Goal: Task Accomplishment & Management: Use online tool/utility

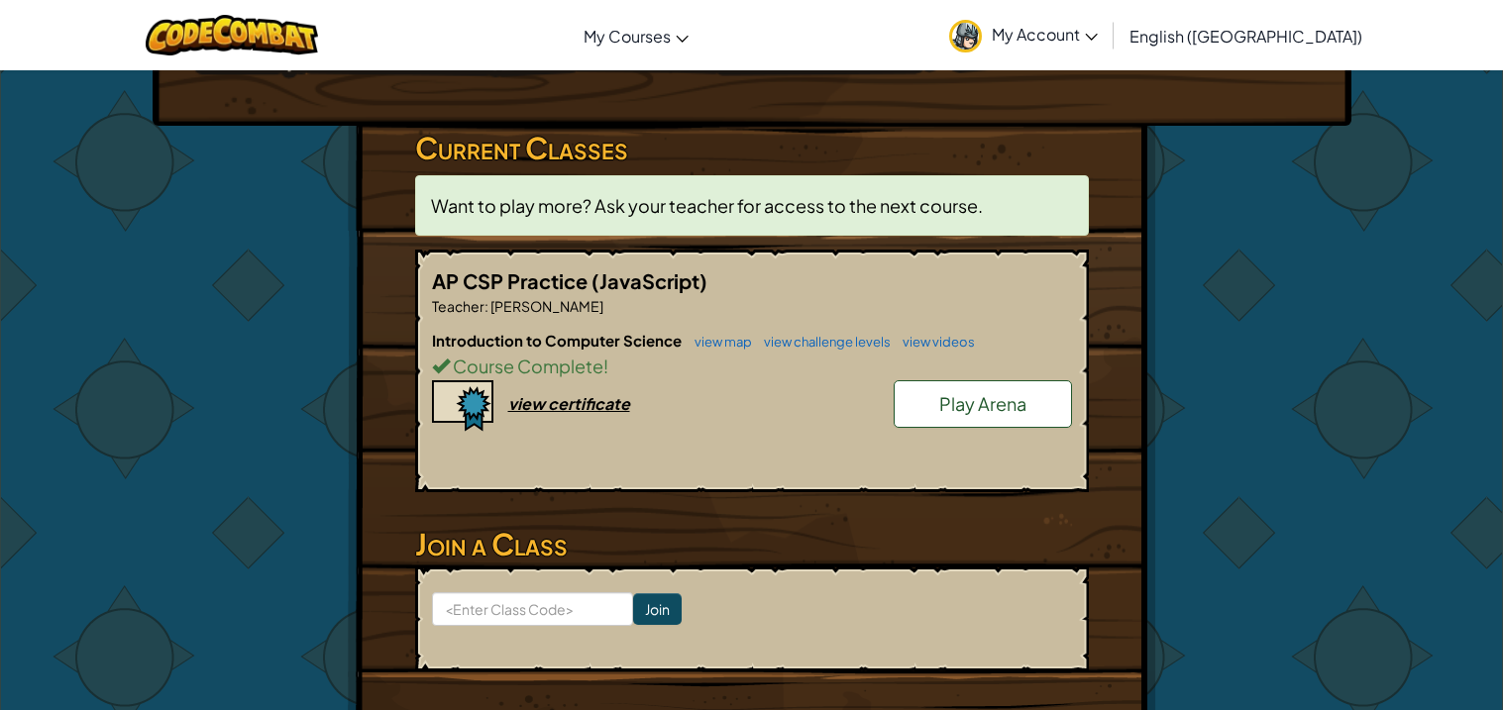
scroll to position [296, 0]
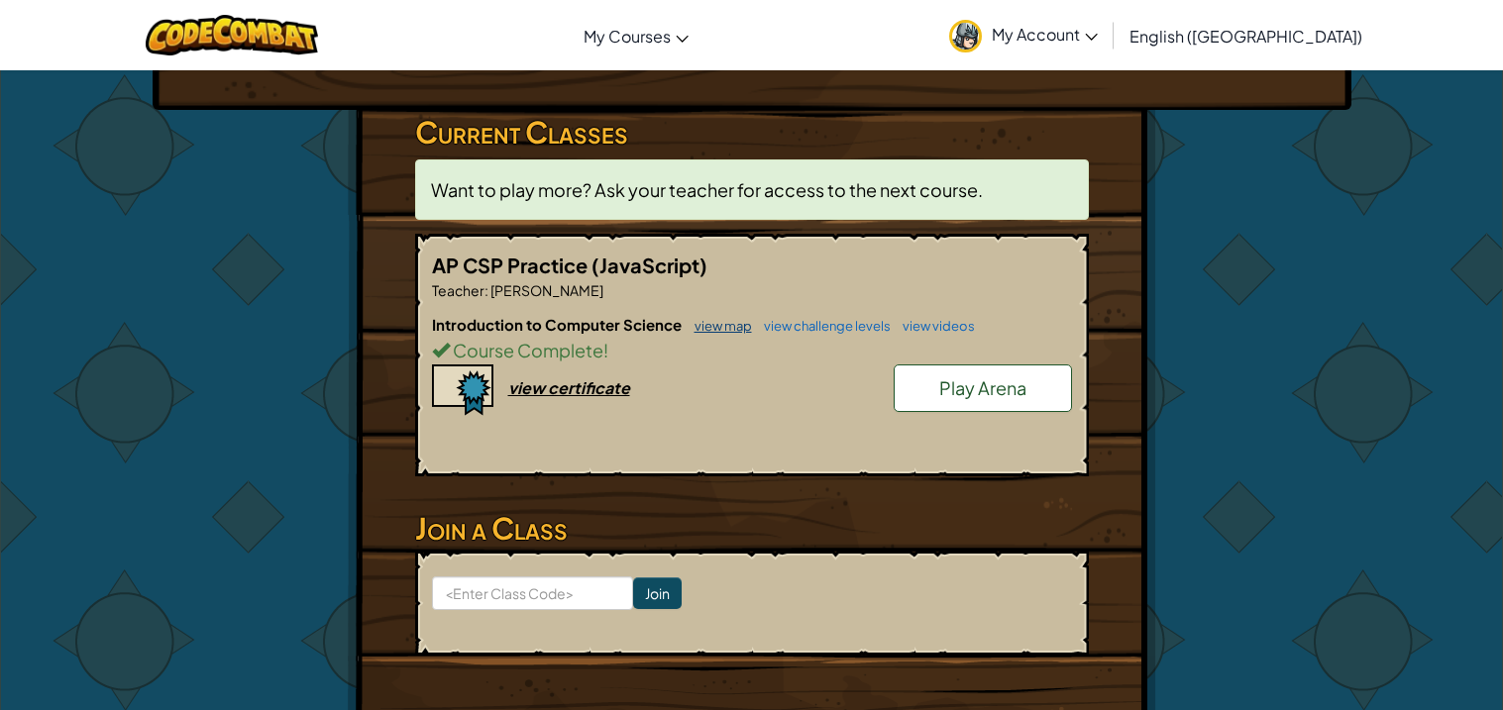
click at [721, 325] on link "view map" at bounding box center [718, 326] width 67 height 16
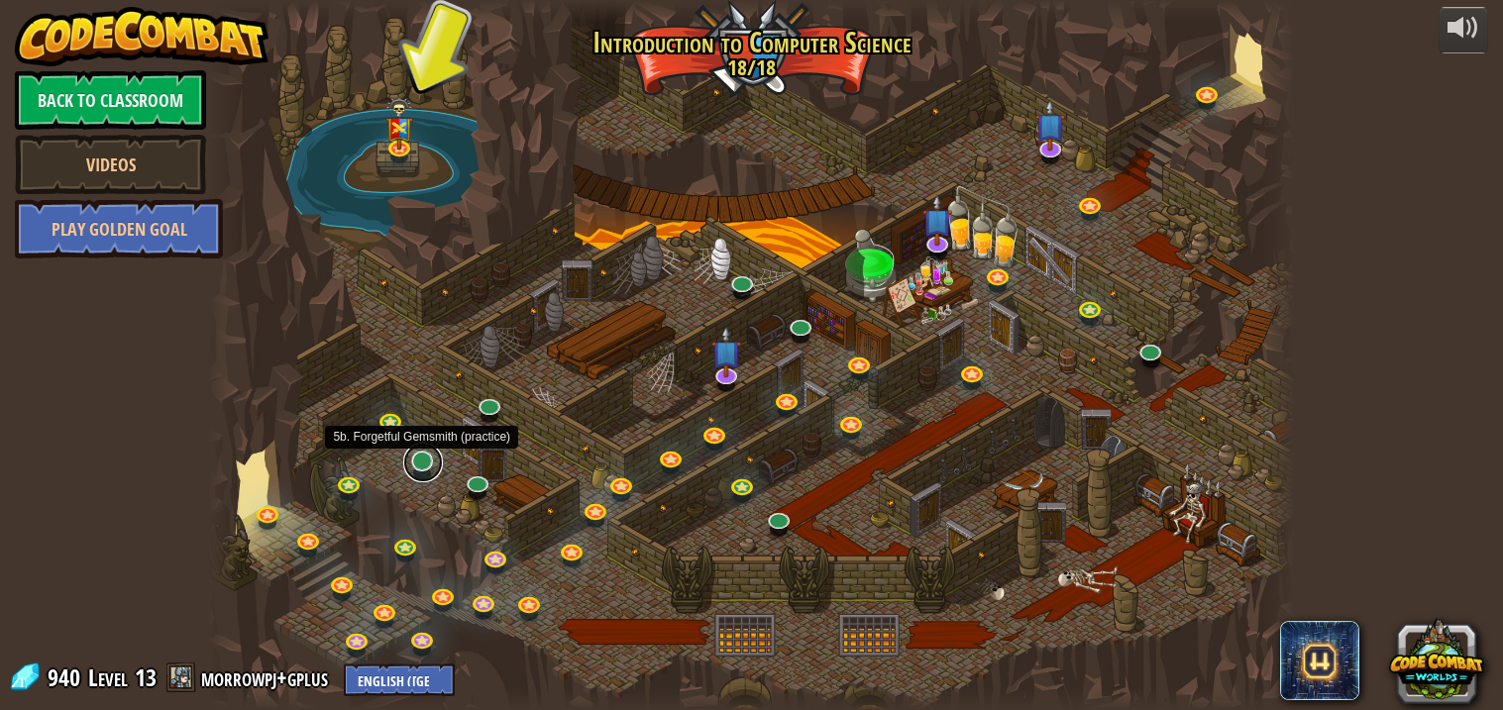
click at [422, 466] on link at bounding box center [423, 463] width 40 height 40
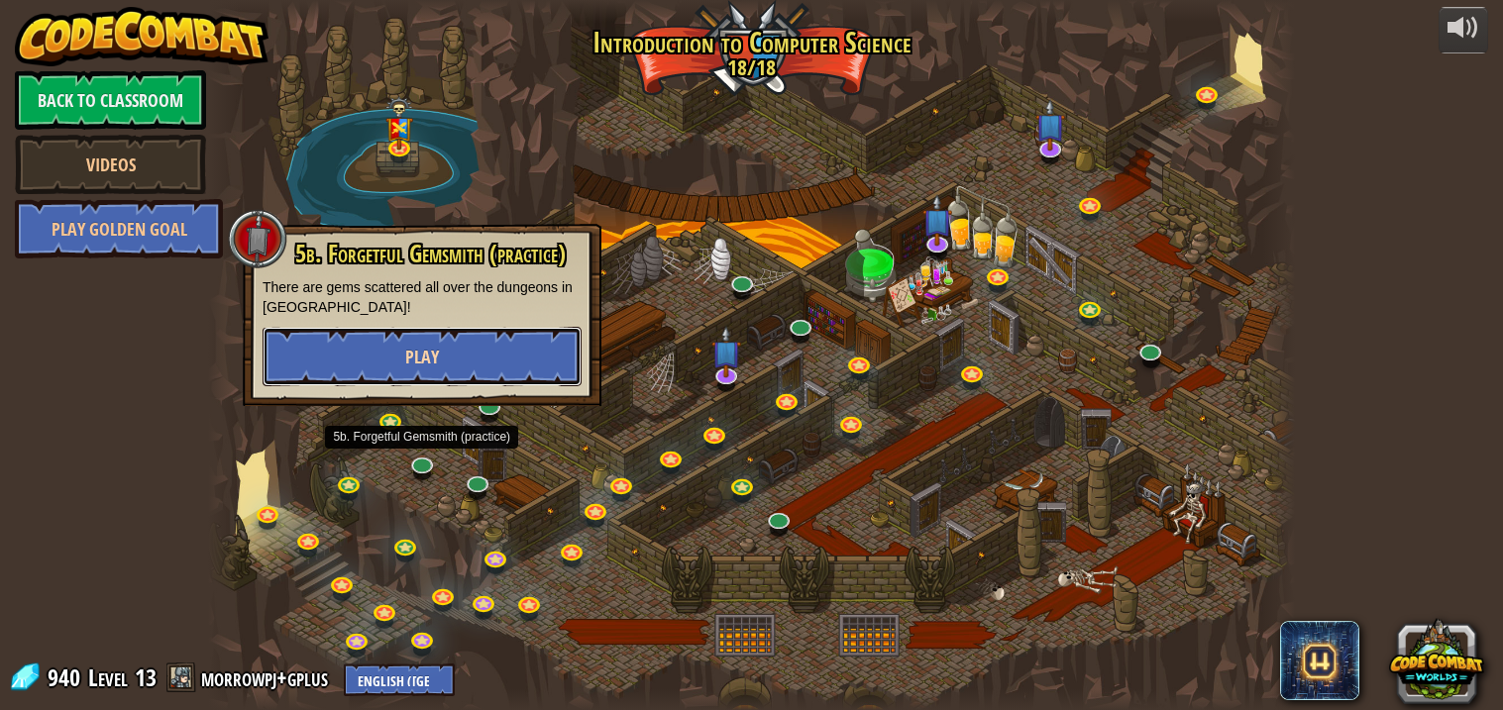
click at [437, 374] on button "Play" at bounding box center [422, 356] width 319 height 59
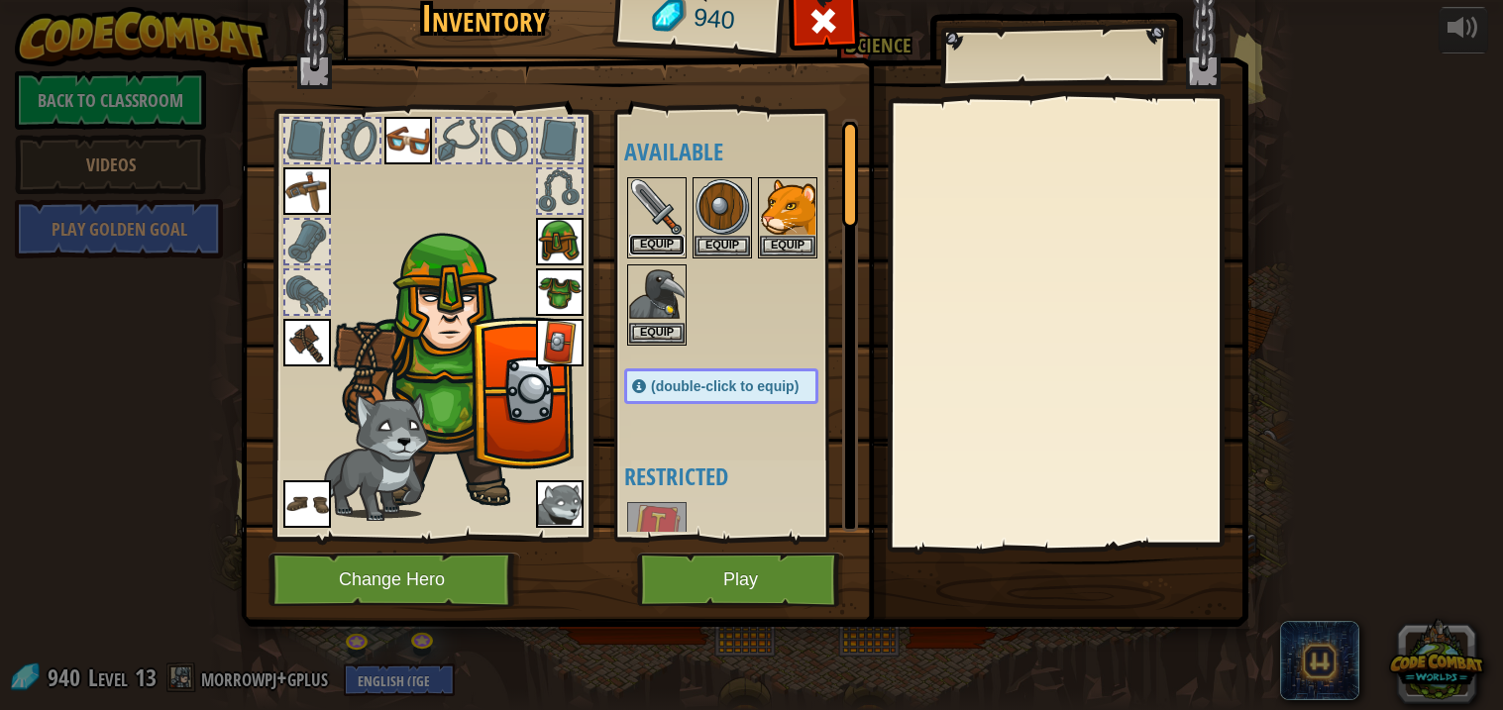
click at [660, 251] on button "Equip" at bounding box center [656, 245] width 55 height 21
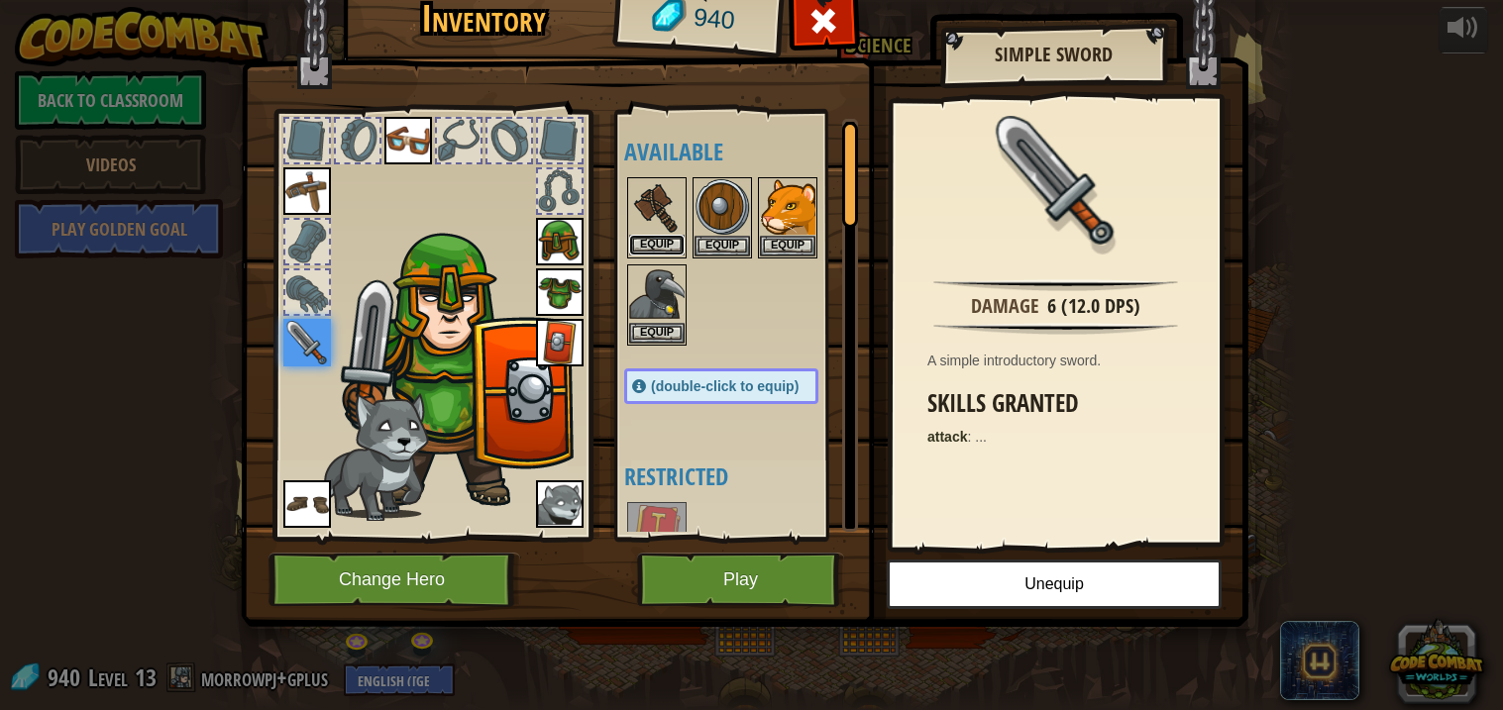
click at [661, 246] on button "Equip" at bounding box center [656, 245] width 55 height 21
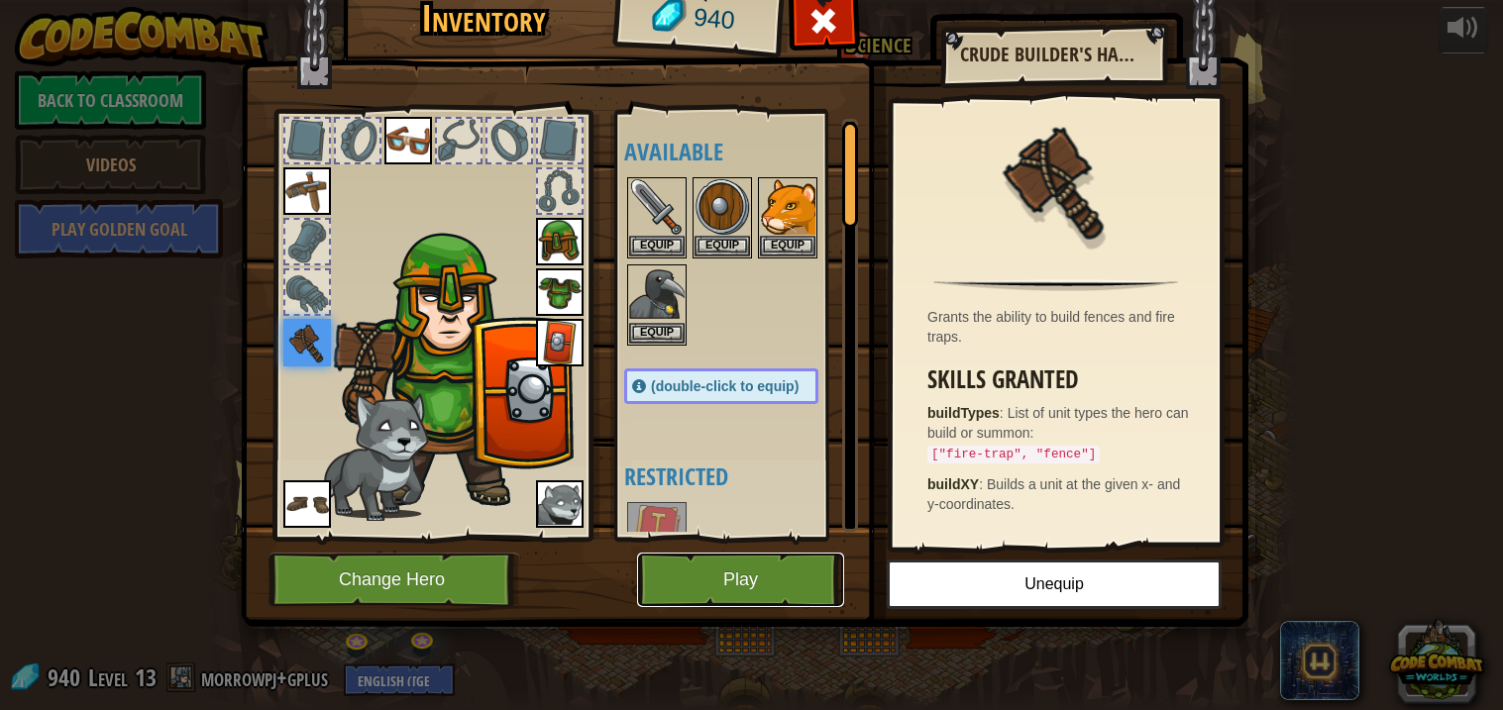
click at [740, 598] on button "Play" at bounding box center [740, 580] width 207 height 54
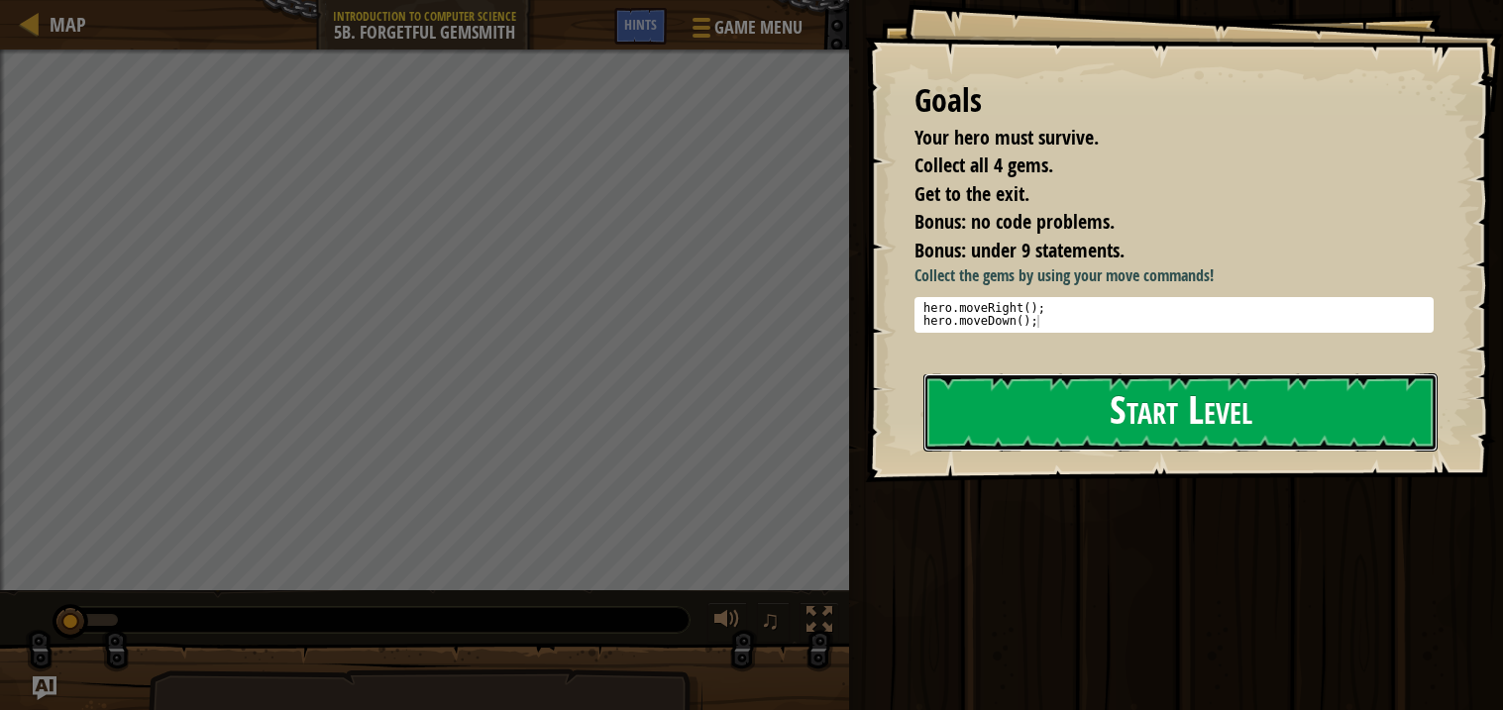
click at [1101, 432] on button "Start Level" at bounding box center [1180, 413] width 514 height 78
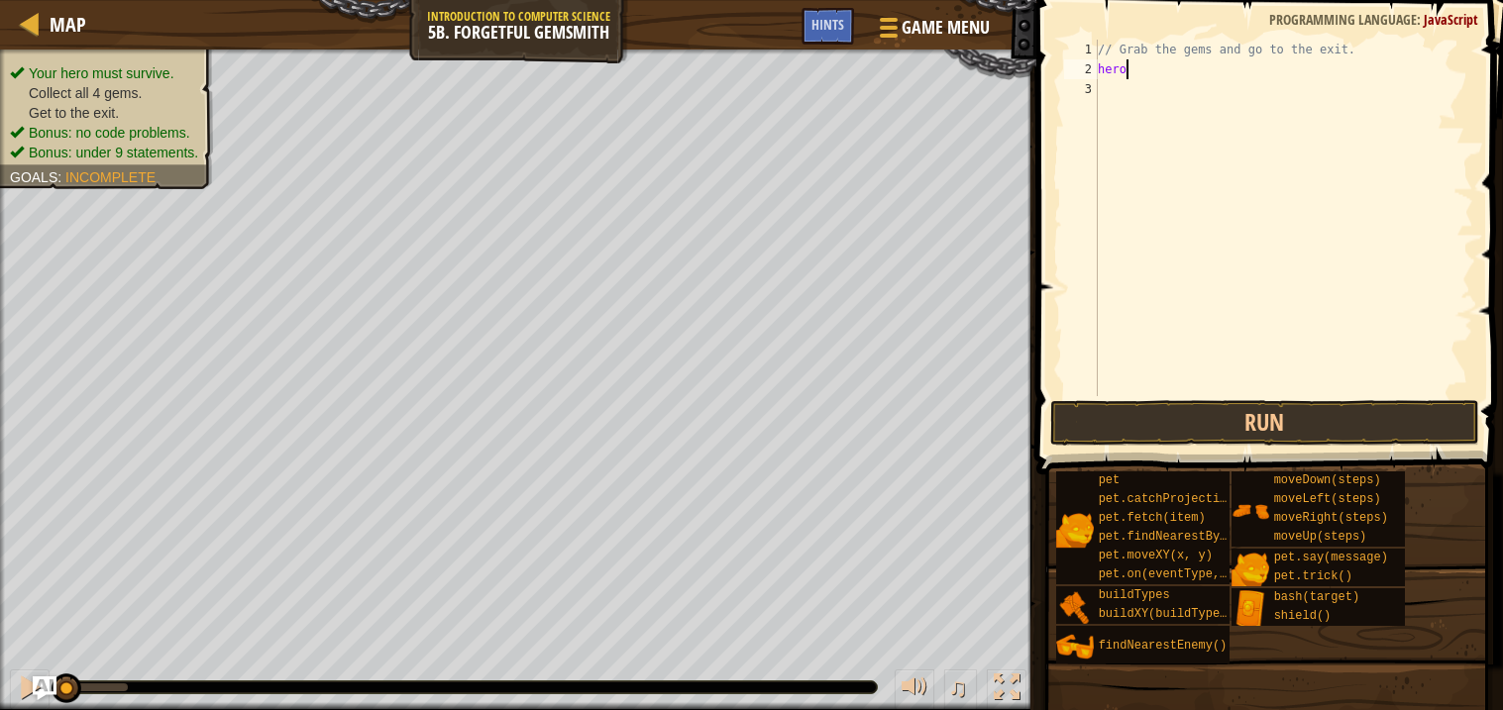
scroll to position [8, 2]
type textarea "hero.moveRight"
type textarea "hero.moveDown()"
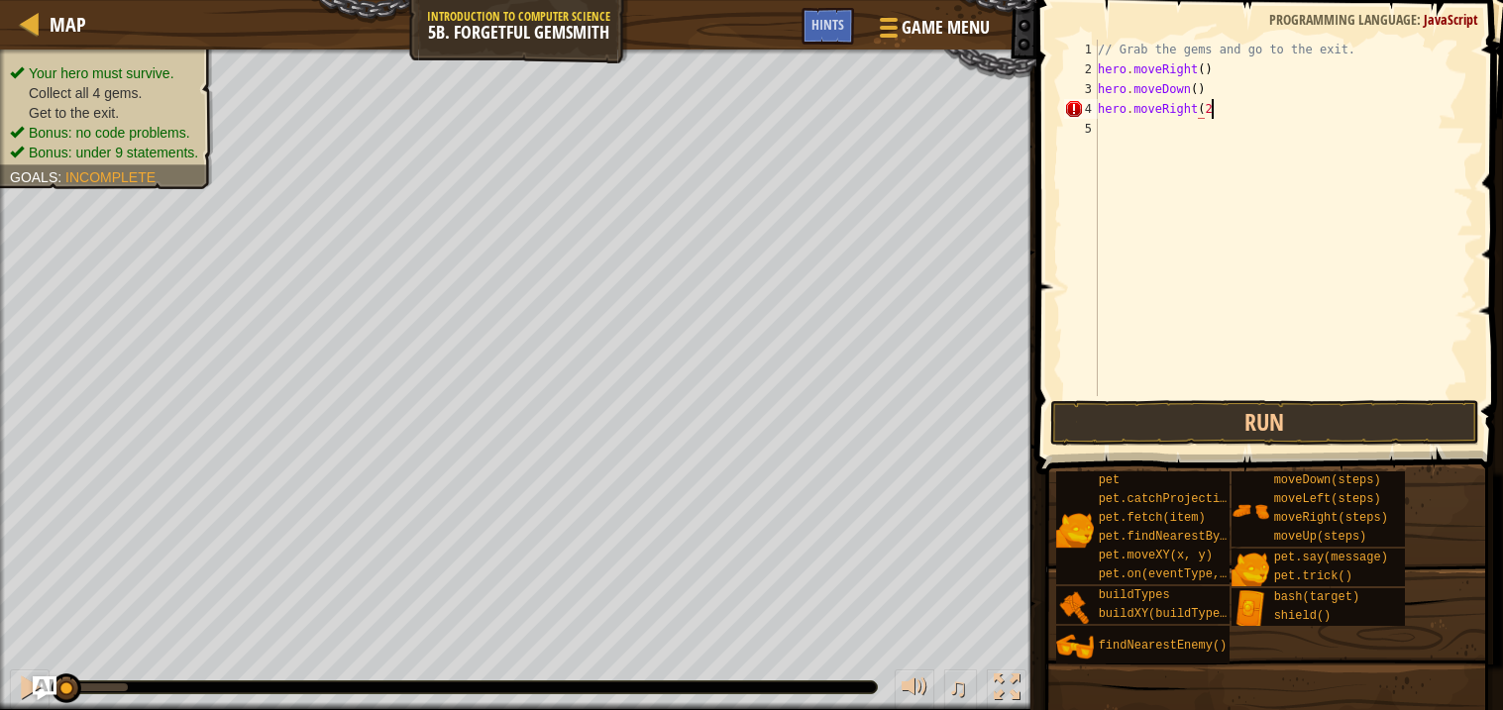
type textarea "hero.moveRight(2)"
type textarea "hero.moveLeft9)"
type textarea "hero.moveLeft()"
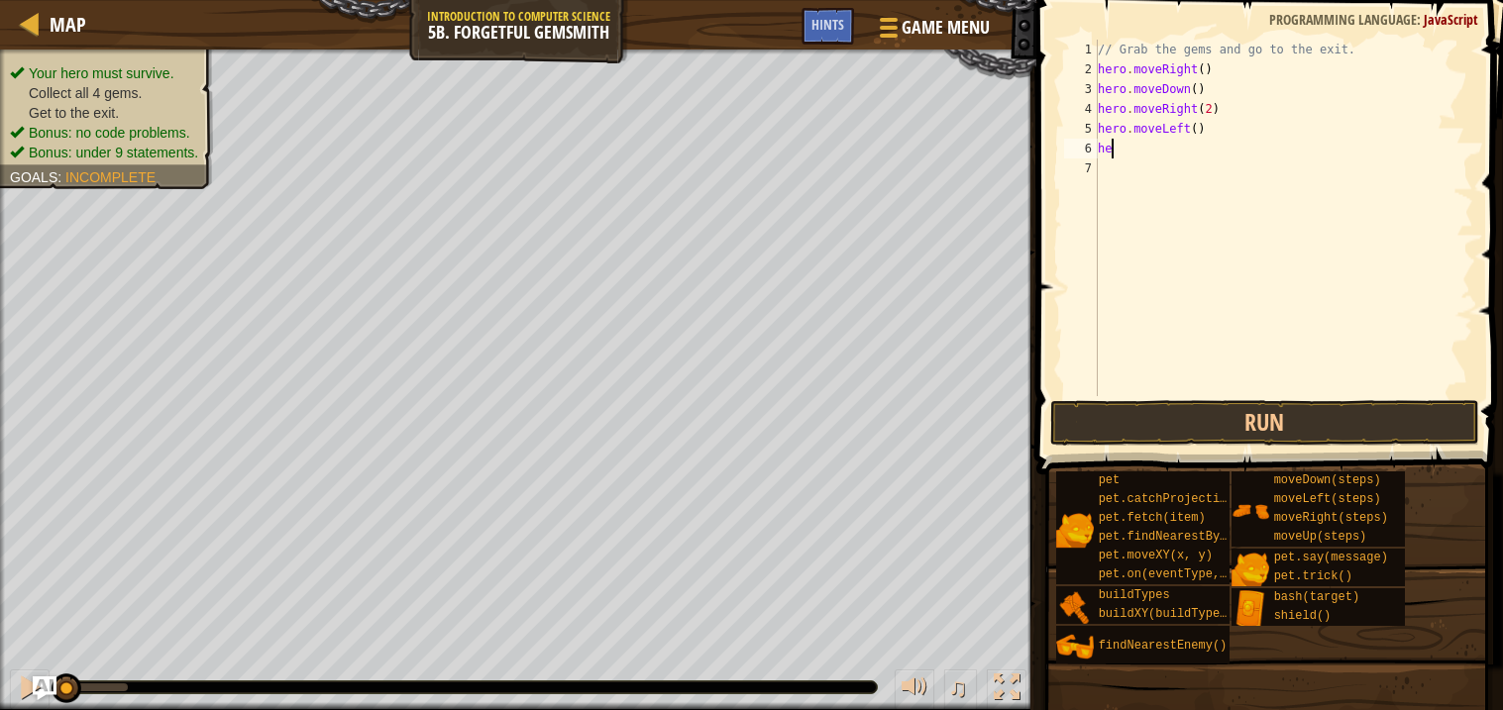
type textarea "h"
click at [1189, 130] on div "// Grab the gems and go to the exit. hero . moveRight ( ) hero . moveDown ( ) h…" at bounding box center [1283, 238] width 379 height 396
type textarea "hero.moveRight(2)"
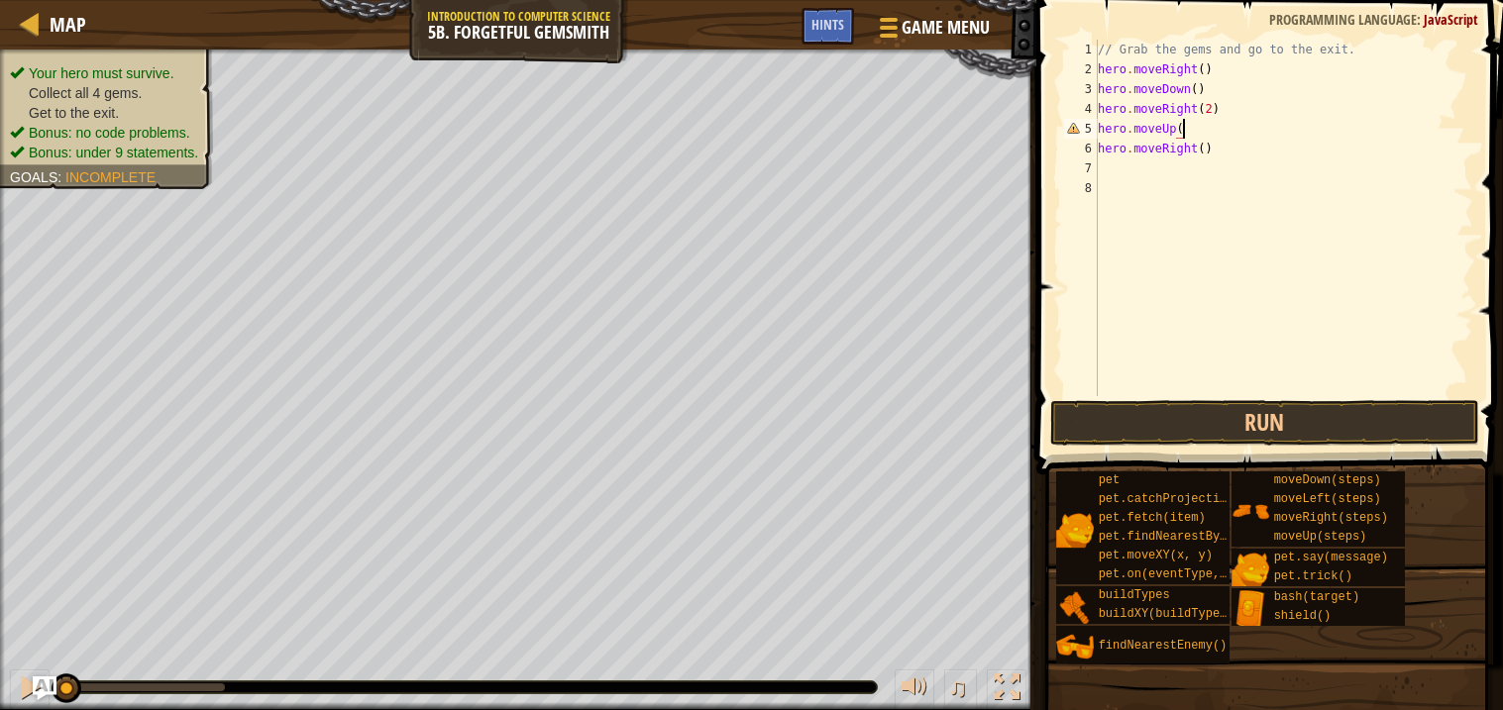
type textarea "hero.moveUp()"
click at [1113, 391] on div "// Grab the gems and go to the exit. hero . moveRight ( ) hero . moveDown ( ) h…" at bounding box center [1283, 238] width 379 height 396
click at [1120, 417] on button "Run" at bounding box center [1264, 423] width 429 height 46
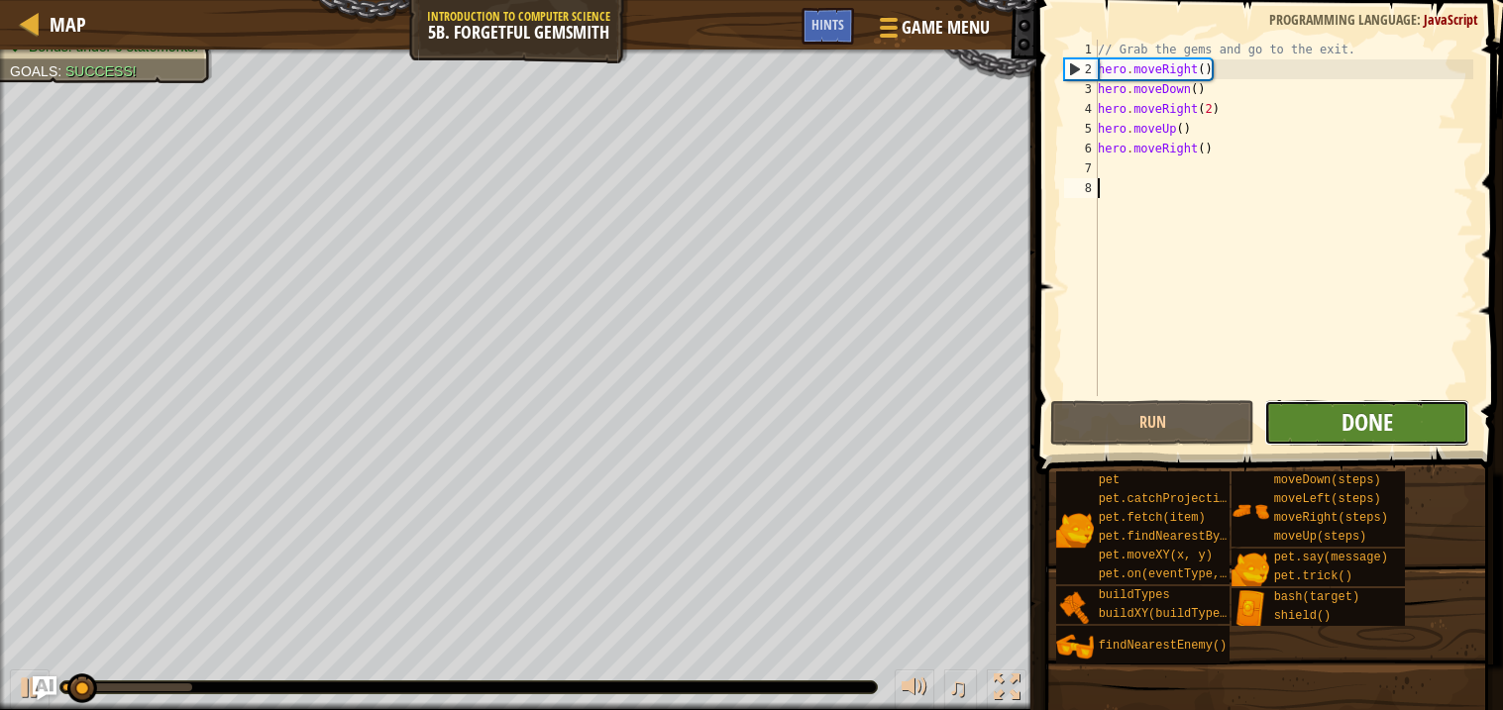
click at [1342, 412] on span "Done" at bounding box center [1368, 422] width 52 height 32
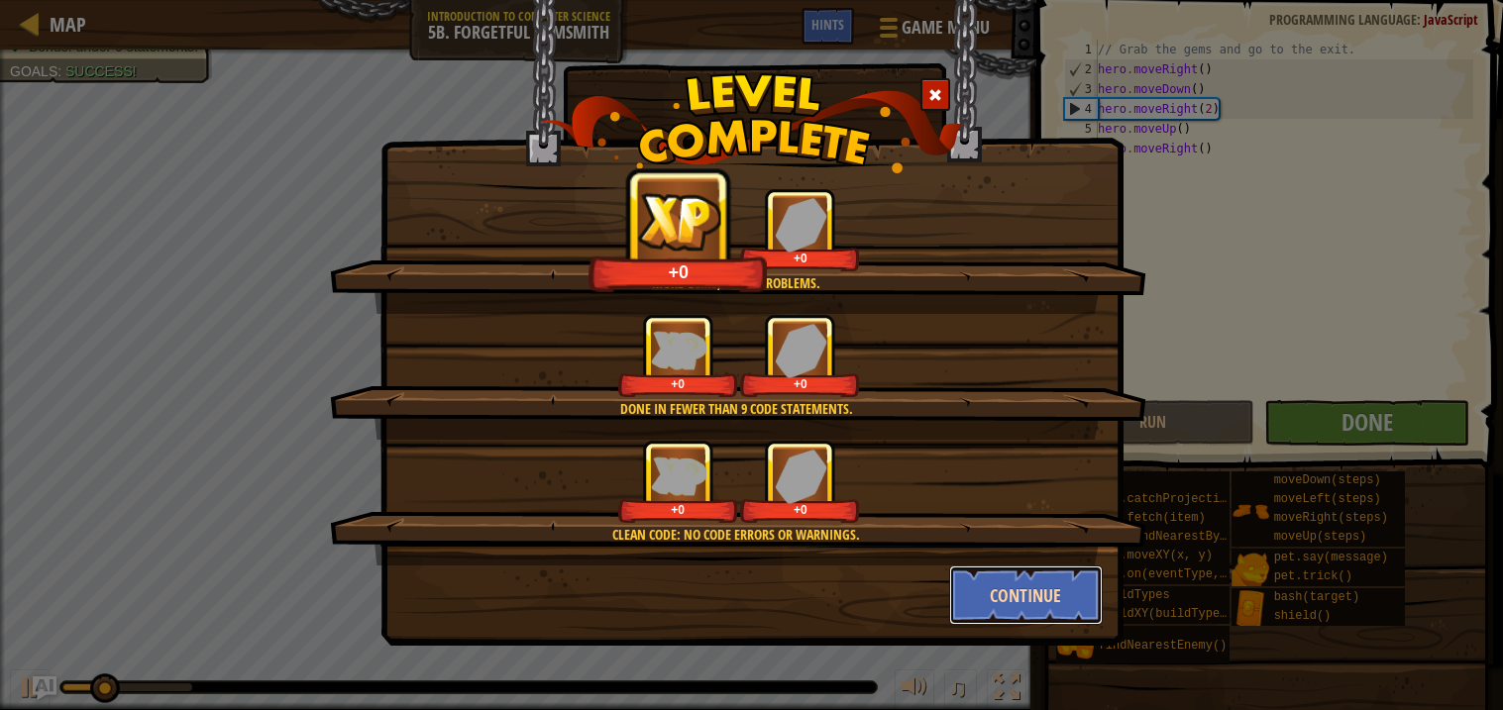
click at [1009, 599] on button "Continue" at bounding box center [1026, 595] width 154 height 59
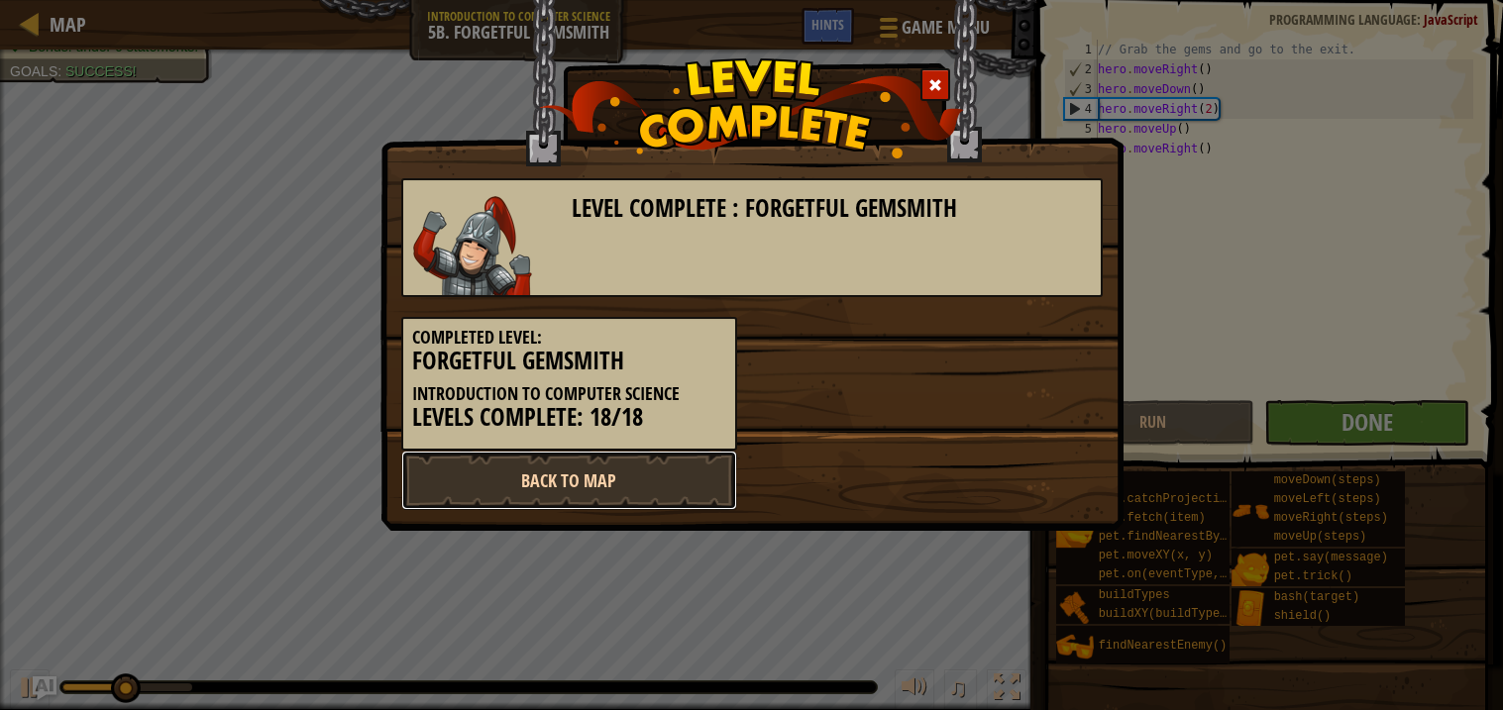
click at [703, 486] on link "Back to Map" at bounding box center [569, 480] width 336 height 59
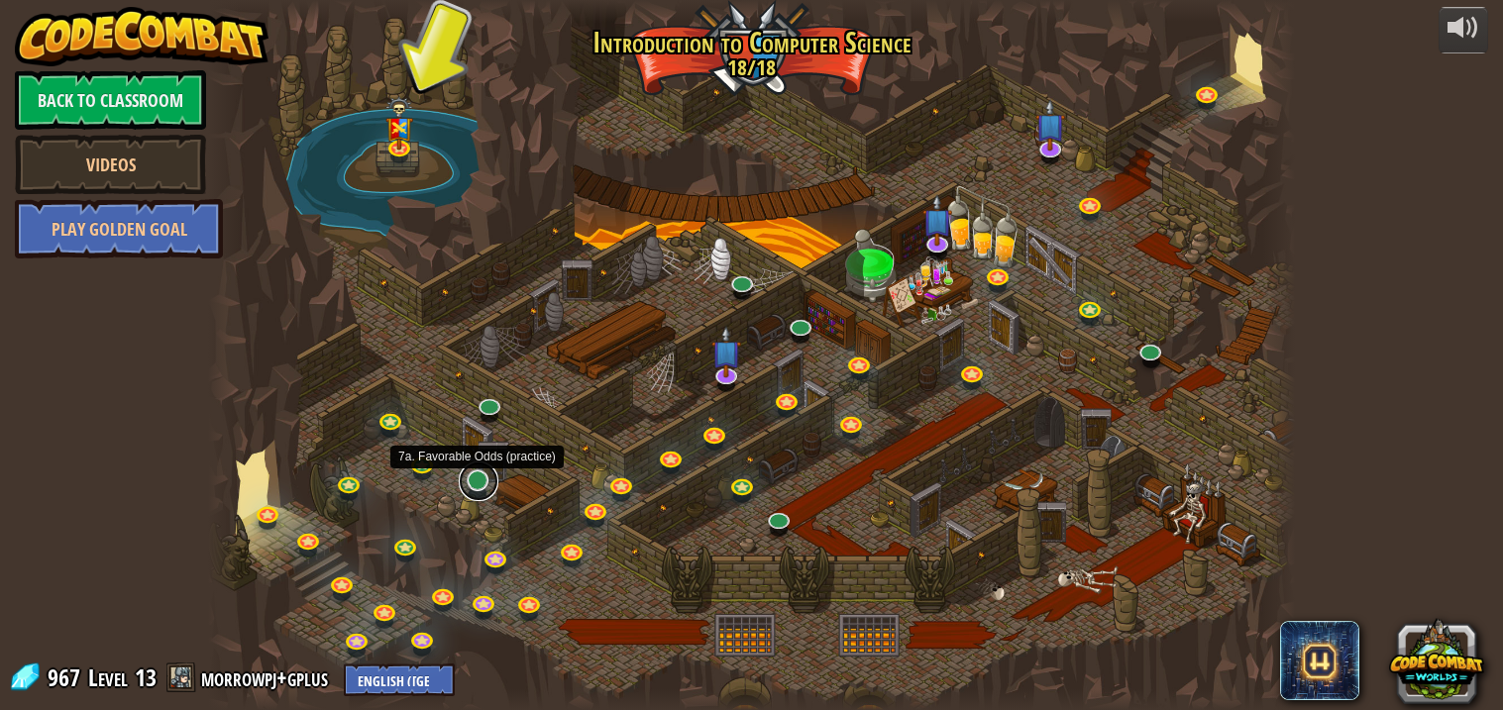
click at [479, 484] on link at bounding box center [479, 482] width 40 height 40
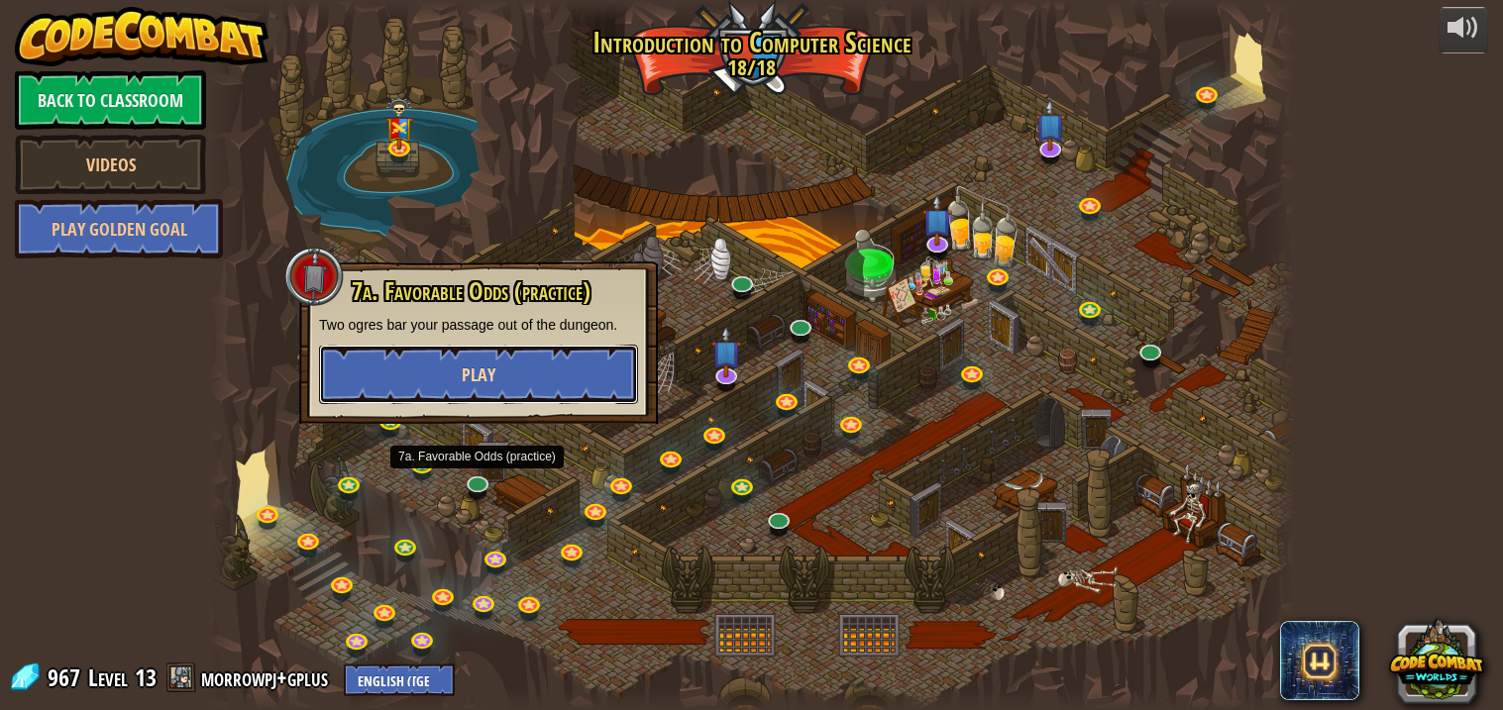
click at [488, 375] on span "Play" at bounding box center [479, 375] width 34 height 25
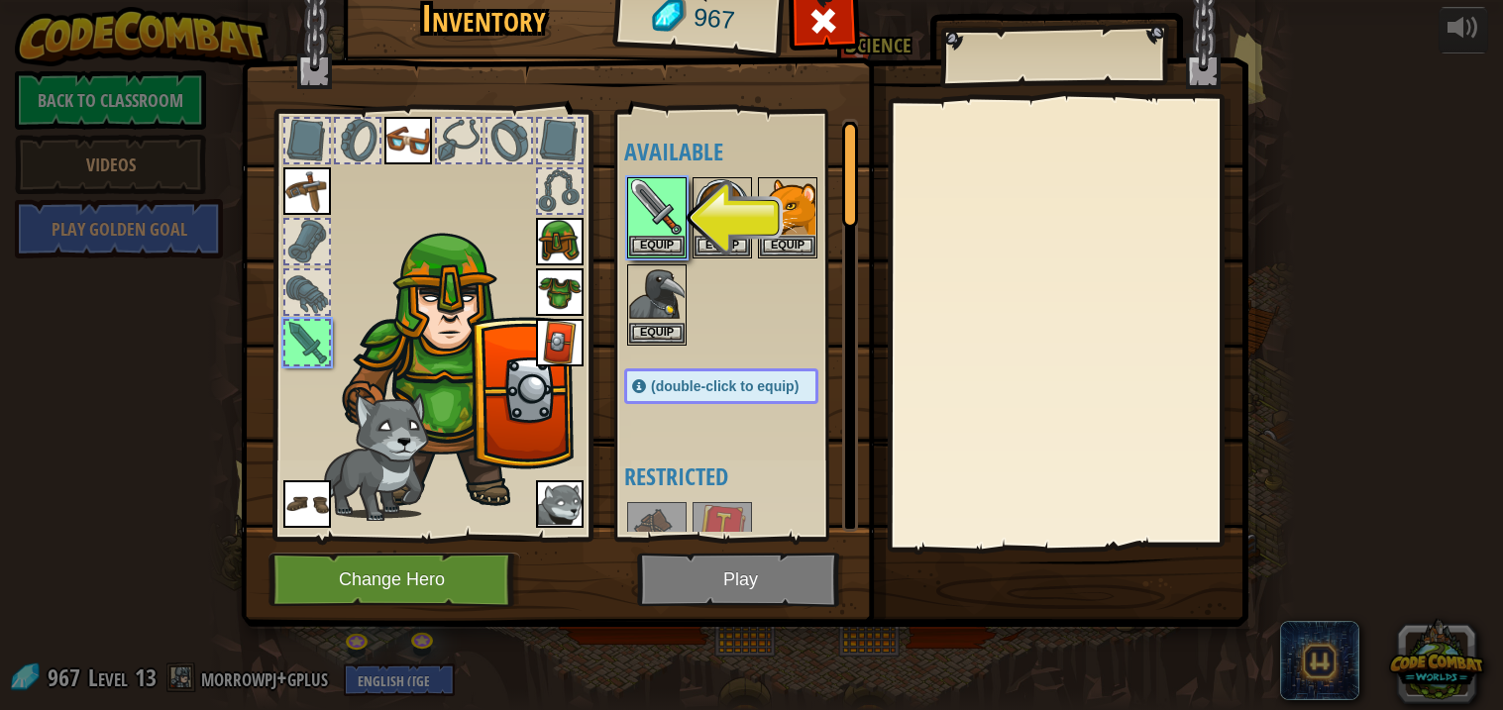
click at [735, 549] on img at bounding box center [745, 267] width 1008 height 719
click at [737, 560] on img at bounding box center [745, 267] width 1008 height 719
click at [652, 244] on button "Equip" at bounding box center [656, 245] width 55 height 21
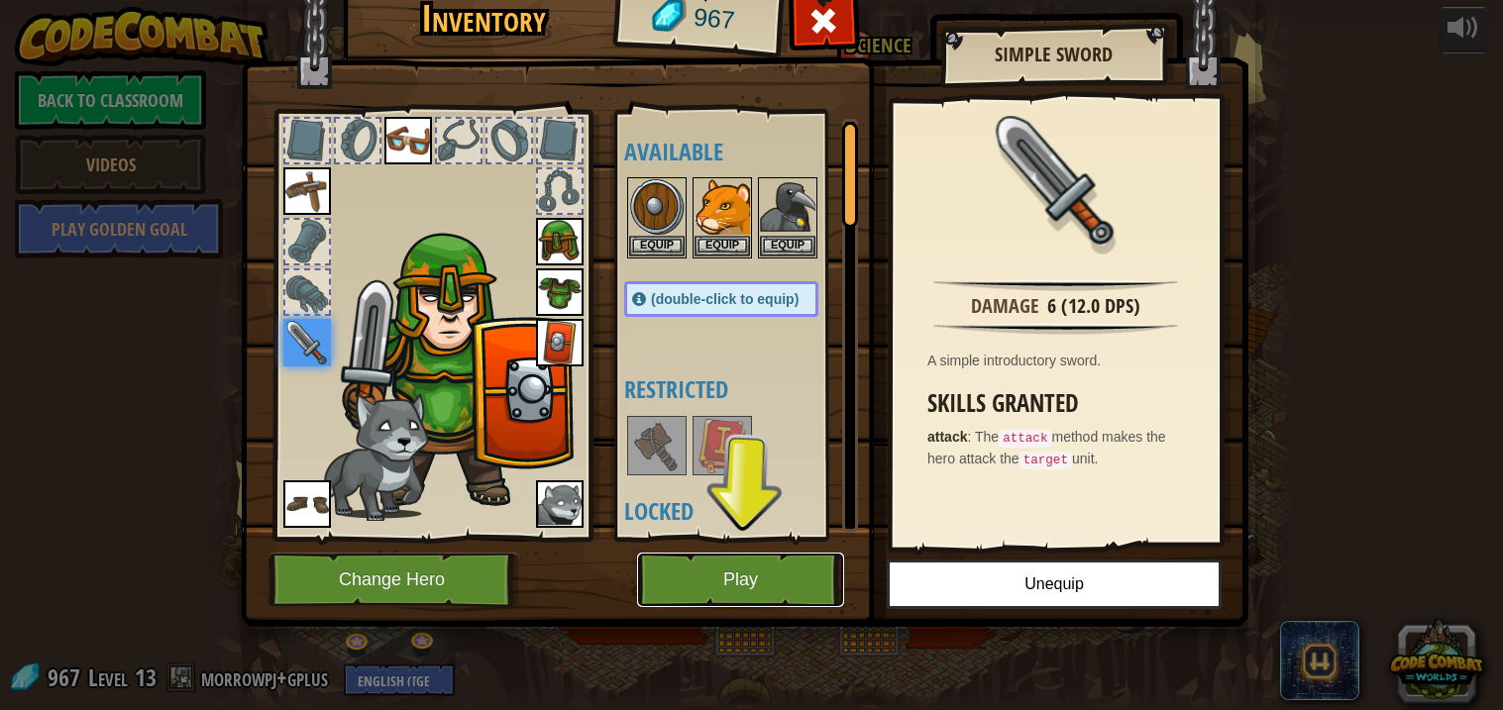
click at [788, 589] on button "Play" at bounding box center [740, 580] width 207 height 54
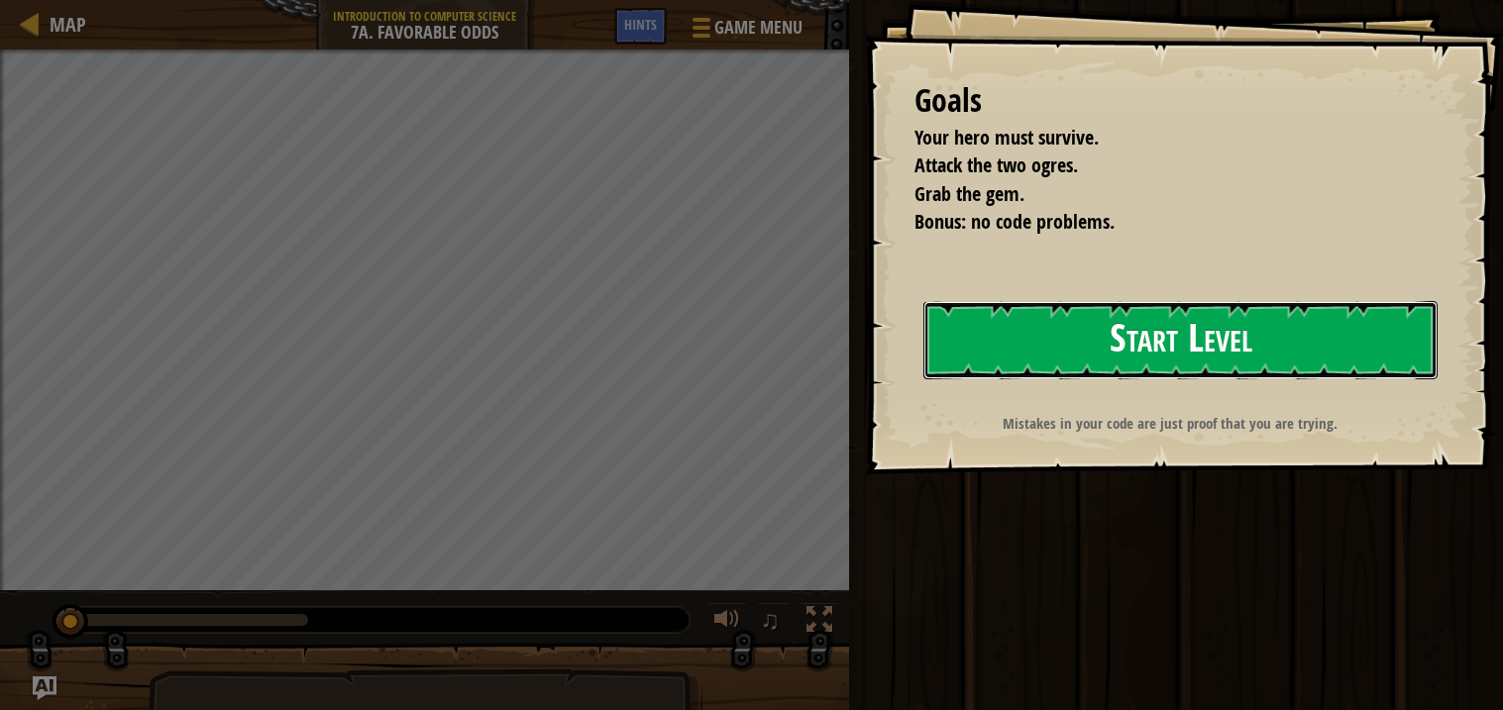
click at [1023, 305] on button "Start Level" at bounding box center [1180, 340] width 514 height 78
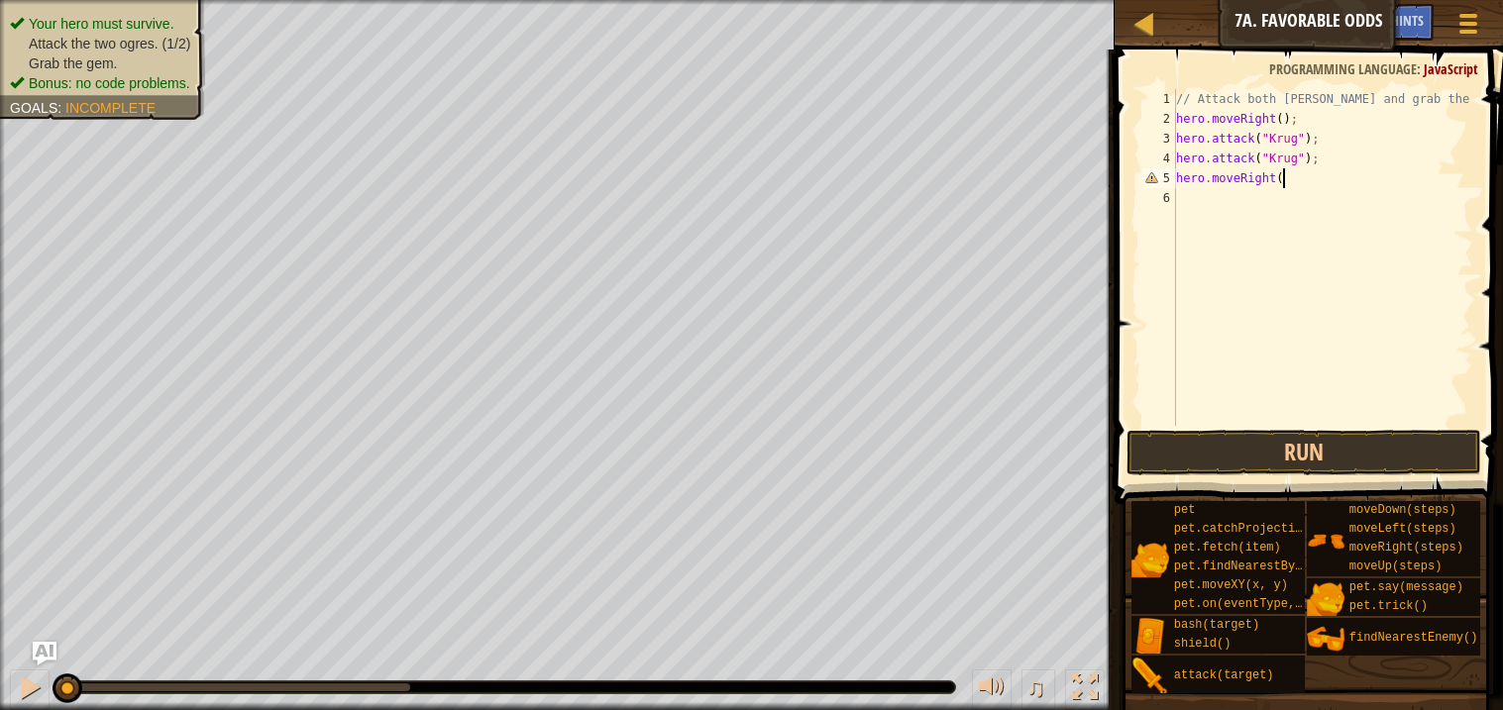
scroll to position [8, 7]
type textarea "hero.moveRight()"
type textarea "hero.moveUp()"
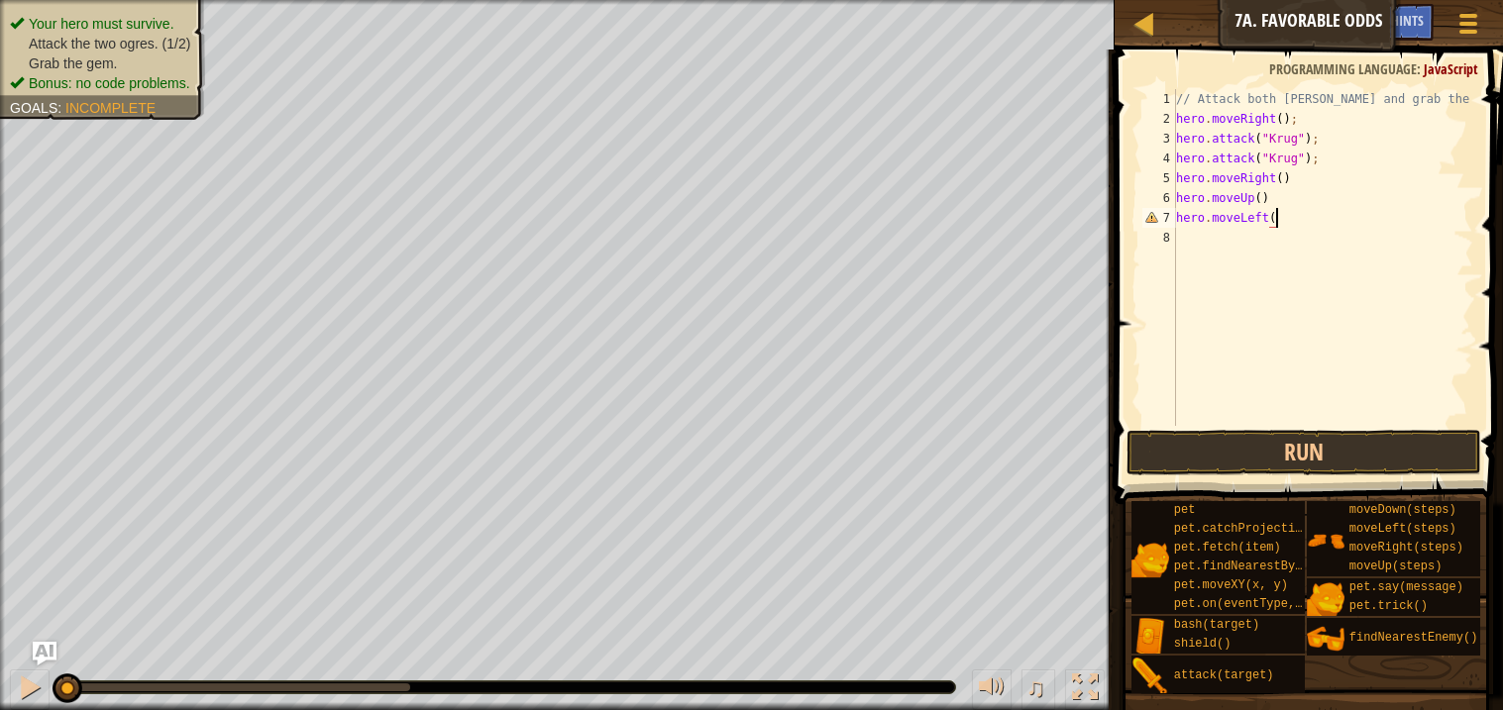
type textarea "hero.moveLeft()"
type textarea "hero.attack("Grump")"
type textarea "hero.attack*"Grump")"
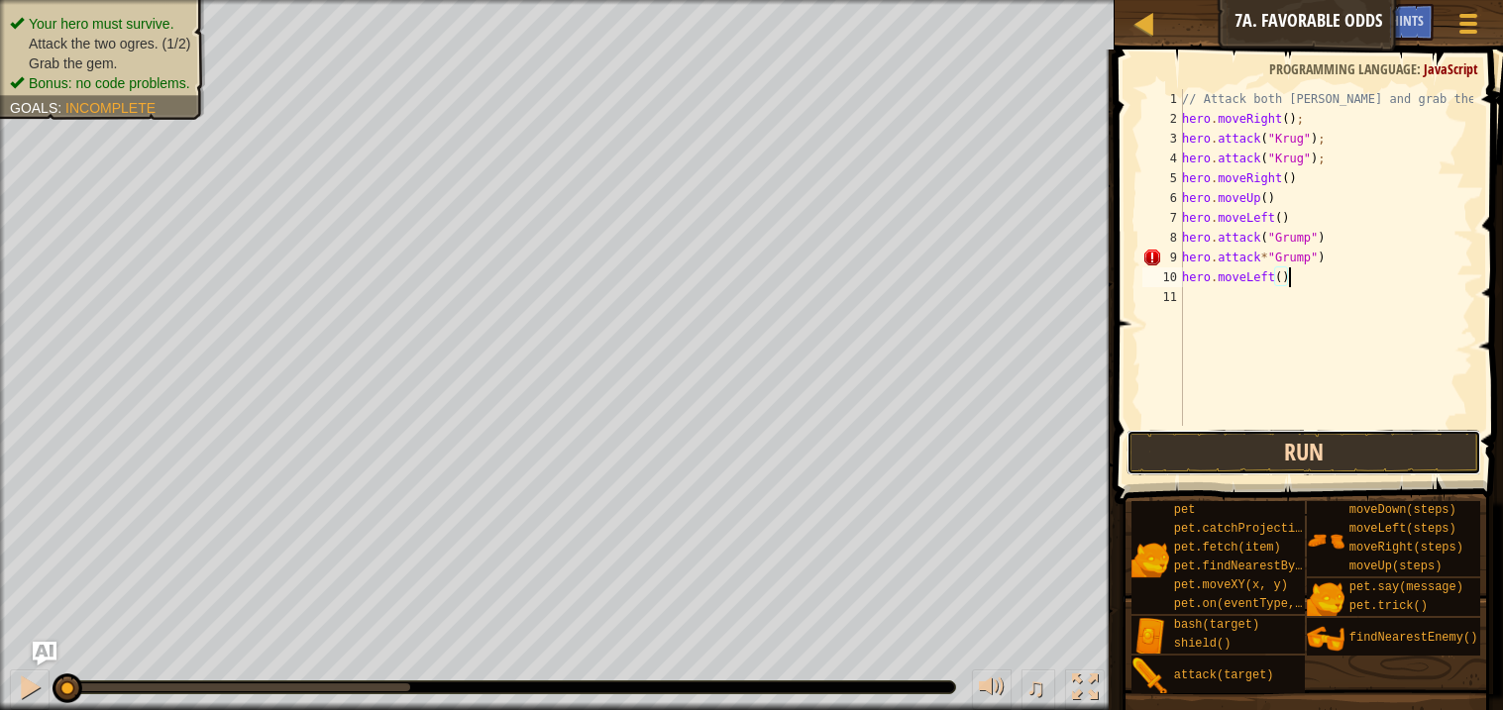
click at [1295, 448] on button "Run" at bounding box center [1304, 453] width 354 height 46
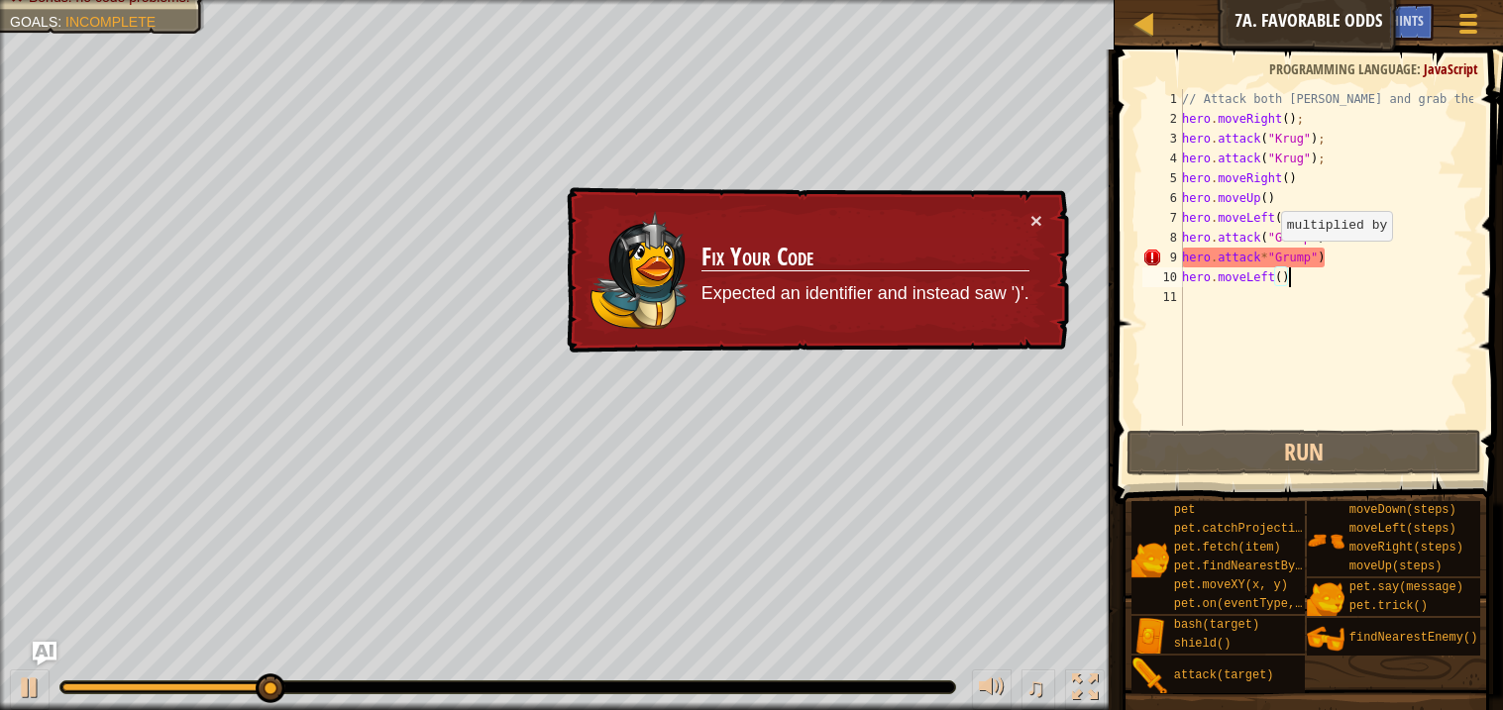
click at [1269, 260] on div "// Attack both [PERSON_NAME] and grab the gem. hero . moveRight ( ) ; hero . at…" at bounding box center [1325, 277] width 295 height 377
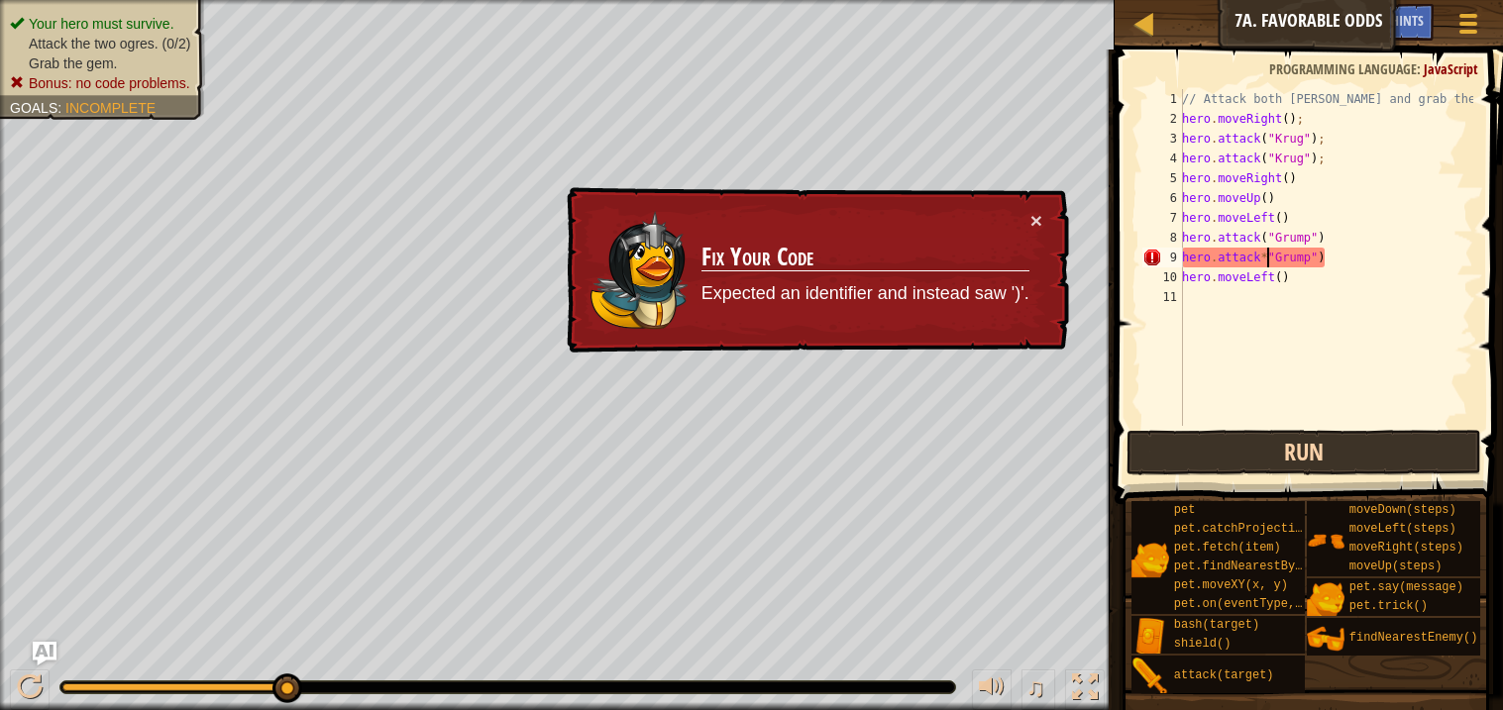
type textarea "hero.attack*("Grump")"
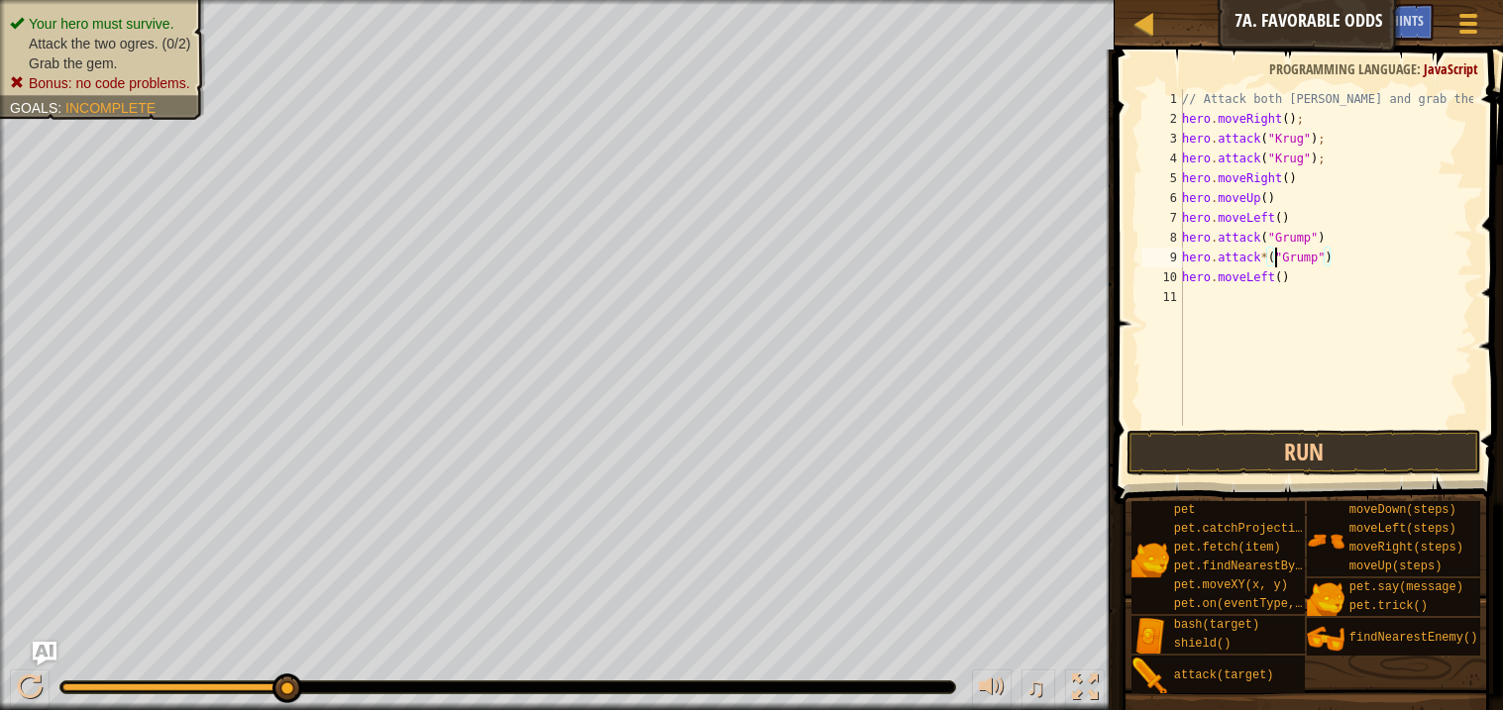
click at [1349, 339] on div "// Attack both [PERSON_NAME] and grab the gem. hero . moveRight ( ) ; hero . at…" at bounding box center [1325, 277] width 295 height 377
click at [1298, 458] on button "Run" at bounding box center [1304, 453] width 354 height 46
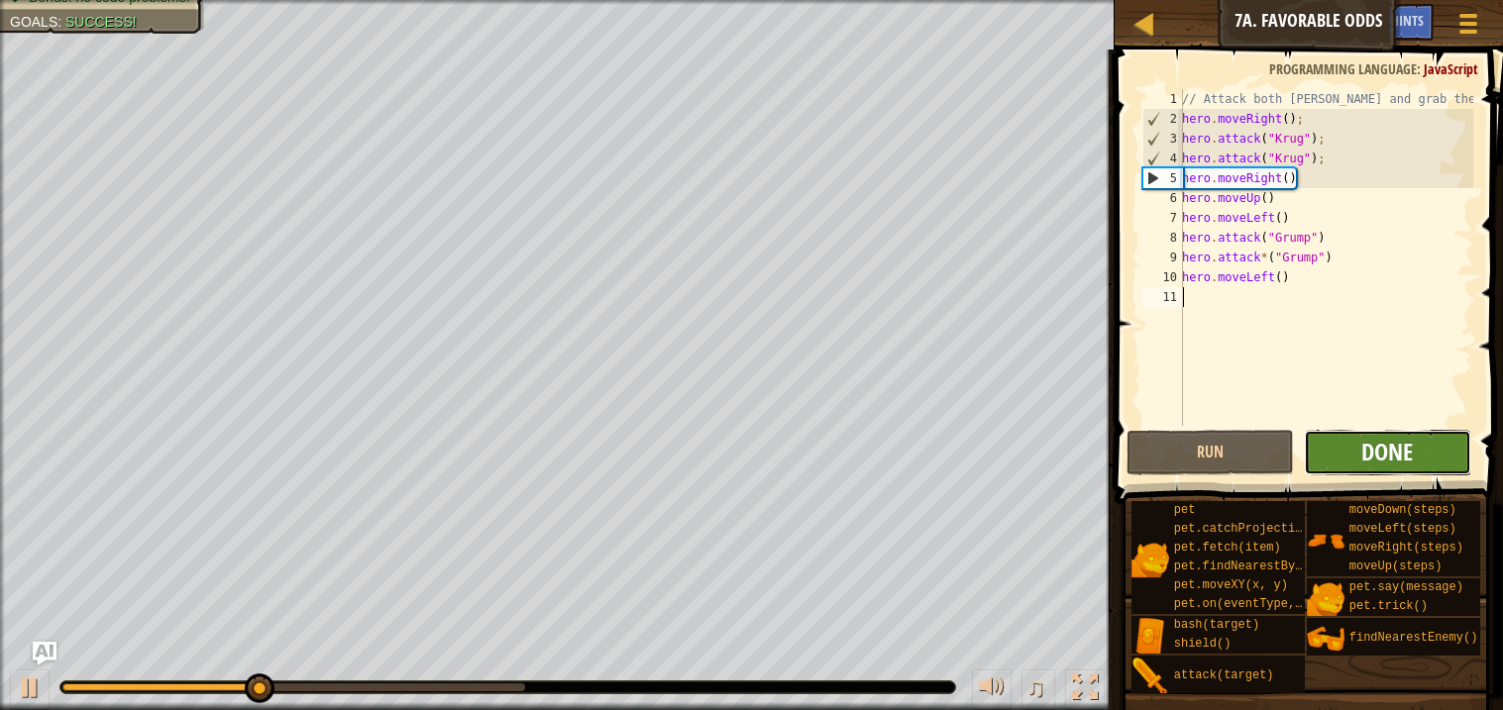
click at [1379, 445] on span "Done" at bounding box center [1387, 452] width 52 height 32
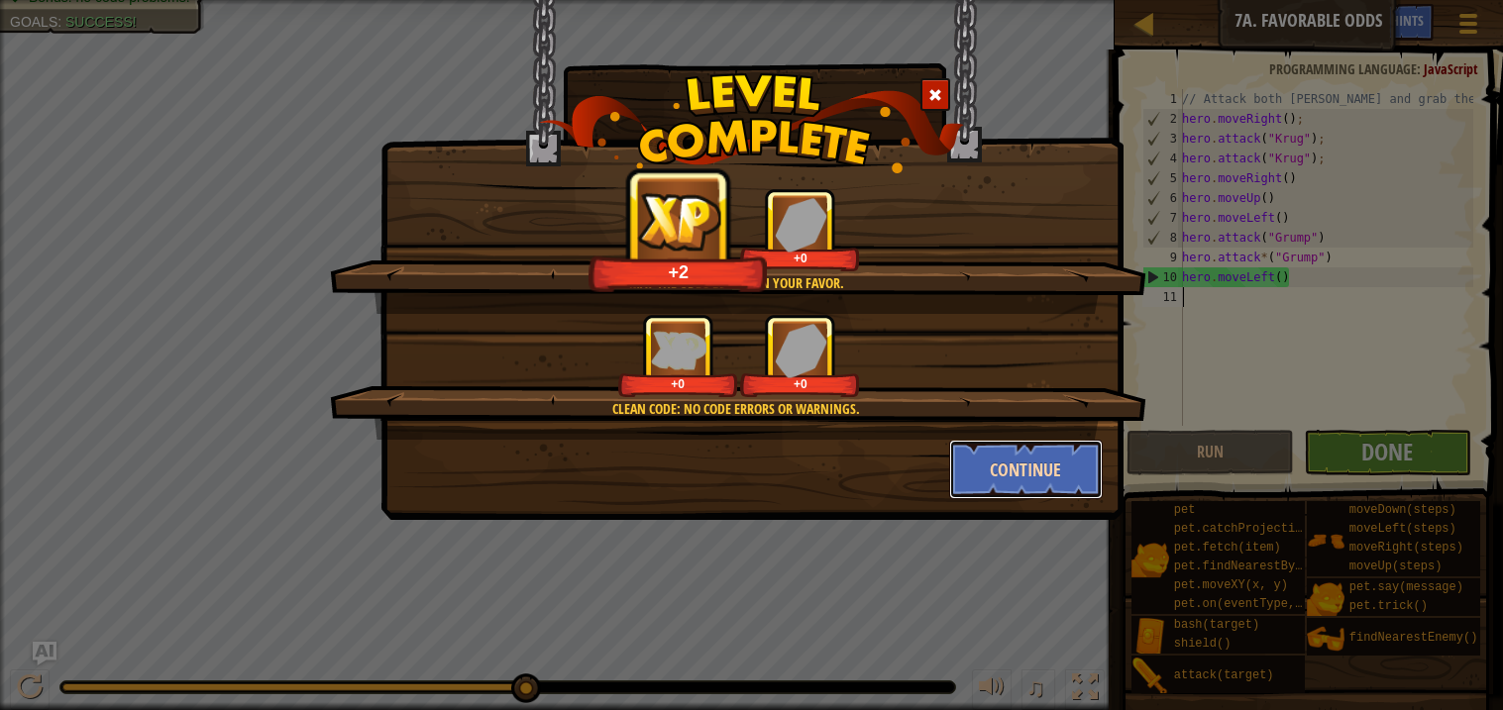
click at [996, 457] on button "Continue" at bounding box center [1026, 469] width 154 height 59
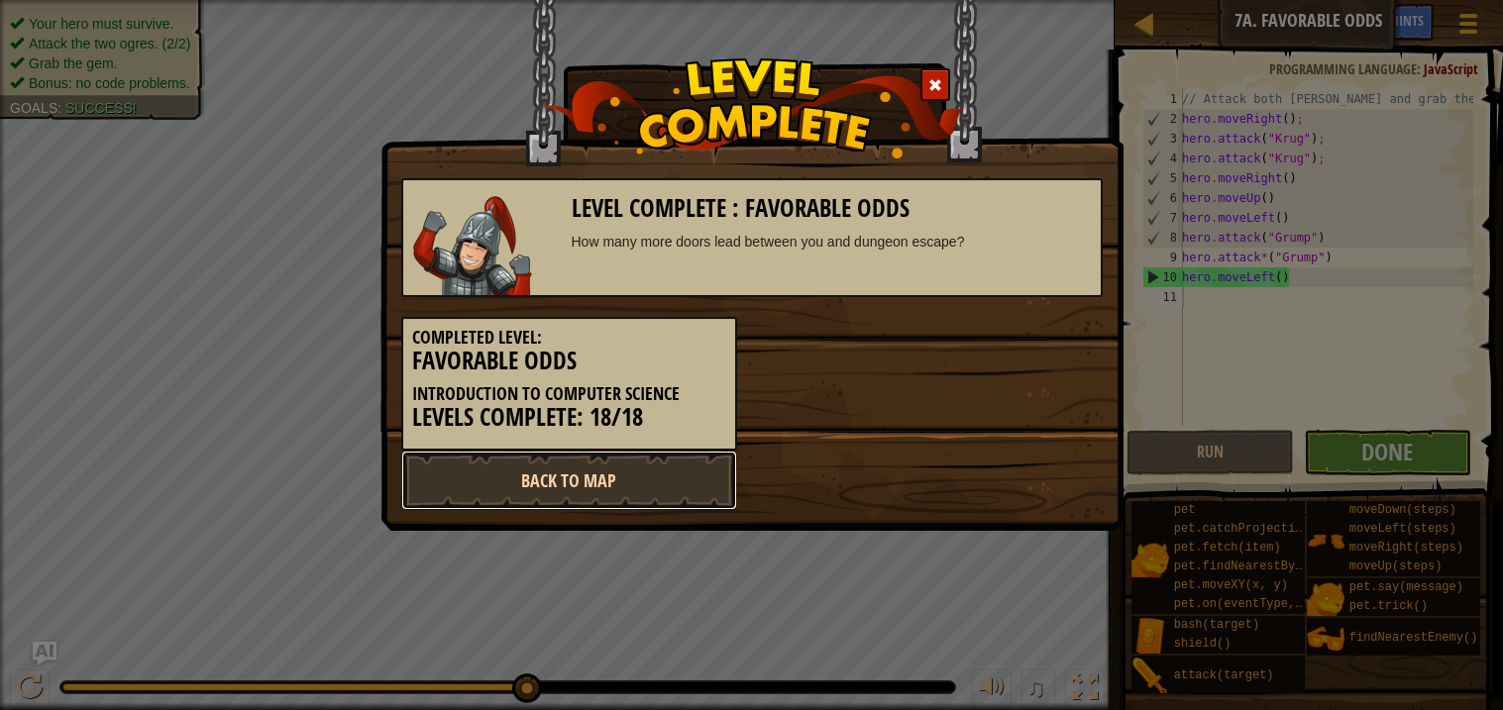
click at [570, 496] on link "Back to Map" at bounding box center [569, 480] width 336 height 59
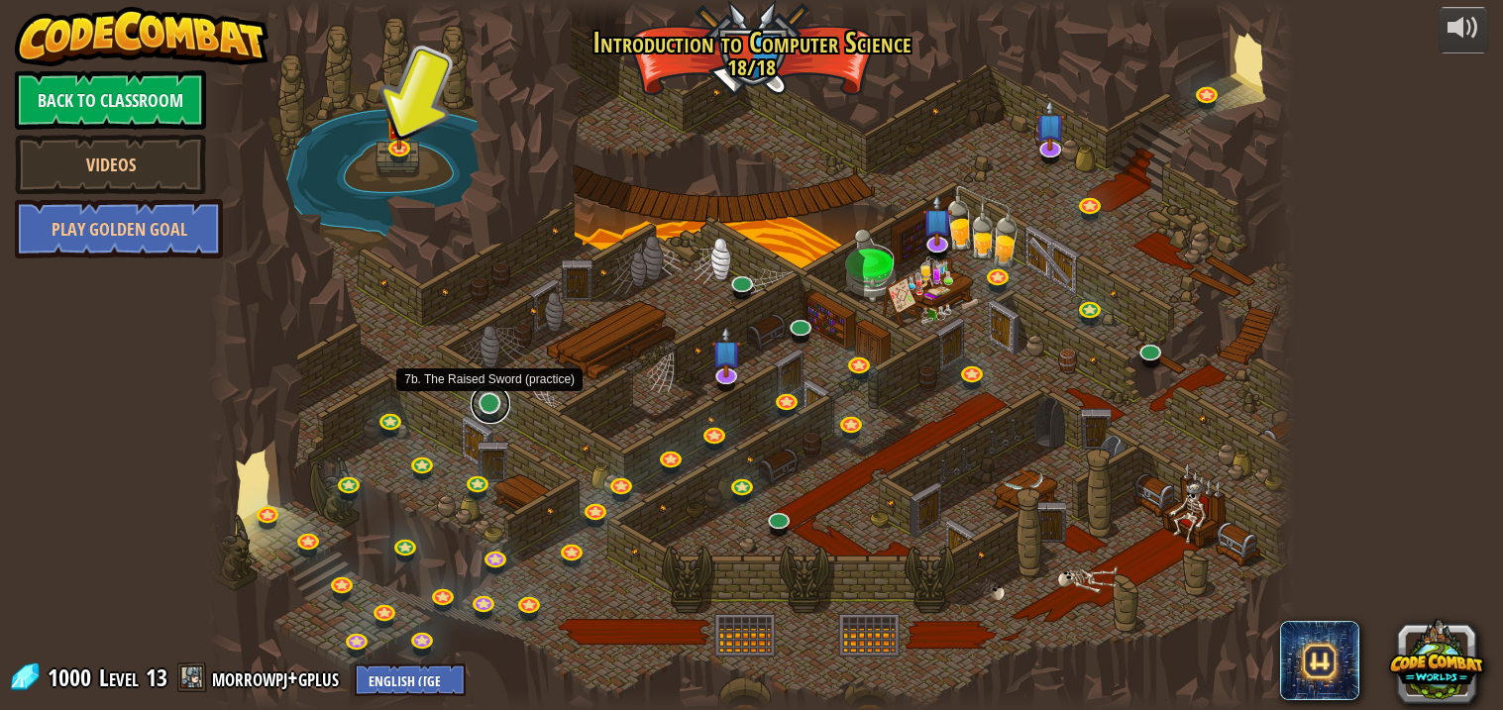
click at [493, 406] on link at bounding box center [491, 404] width 40 height 40
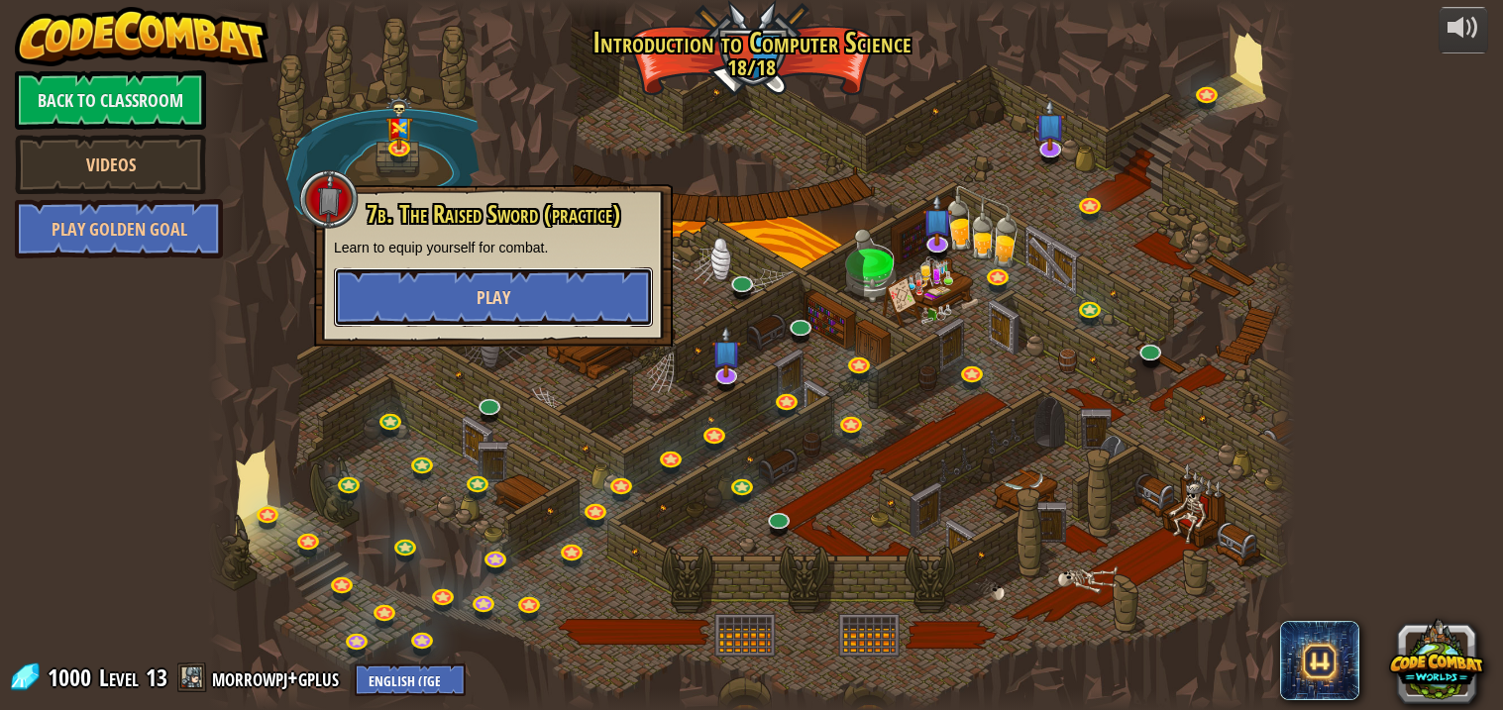
click at [572, 298] on button "Play" at bounding box center [493, 297] width 319 height 59
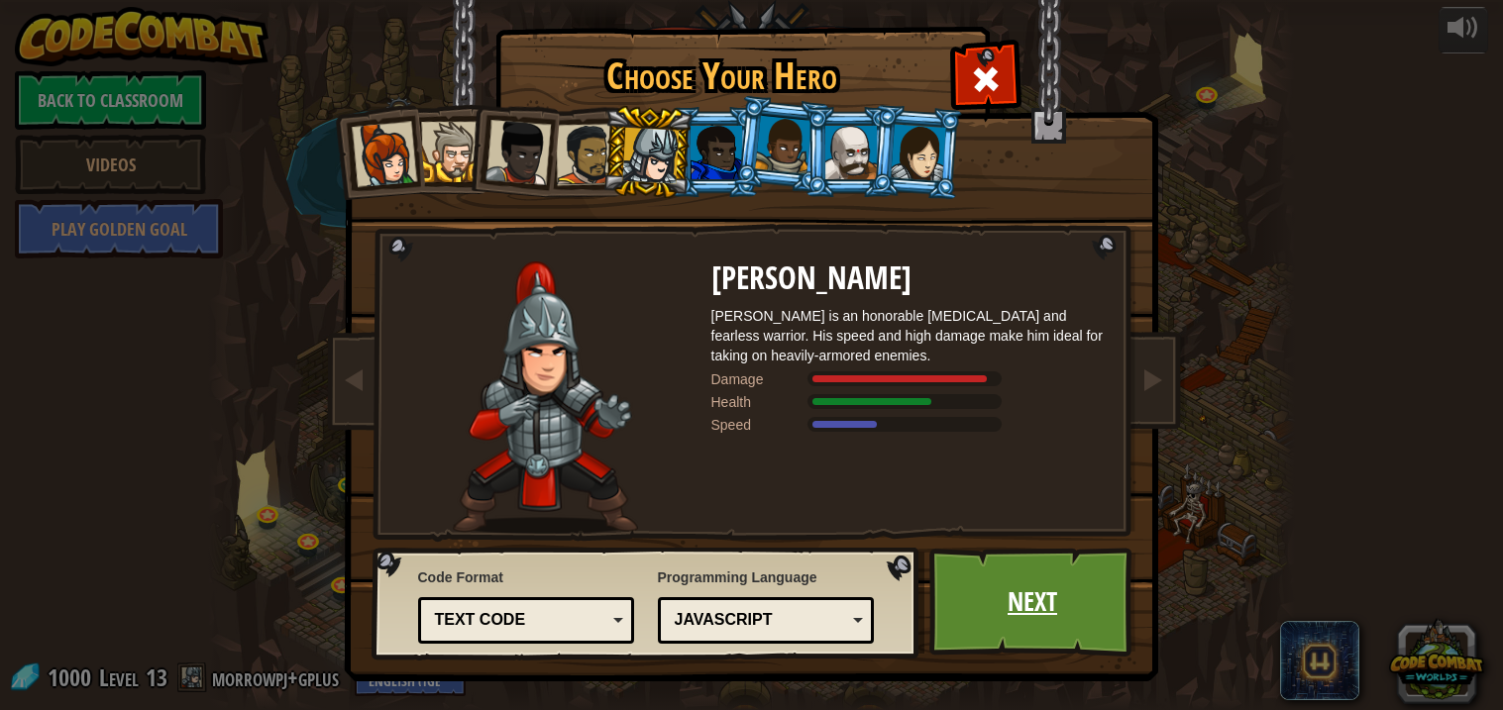
click at [1021, 611] on link "Next" at bounding box center [1032, 602] width 207 height 109
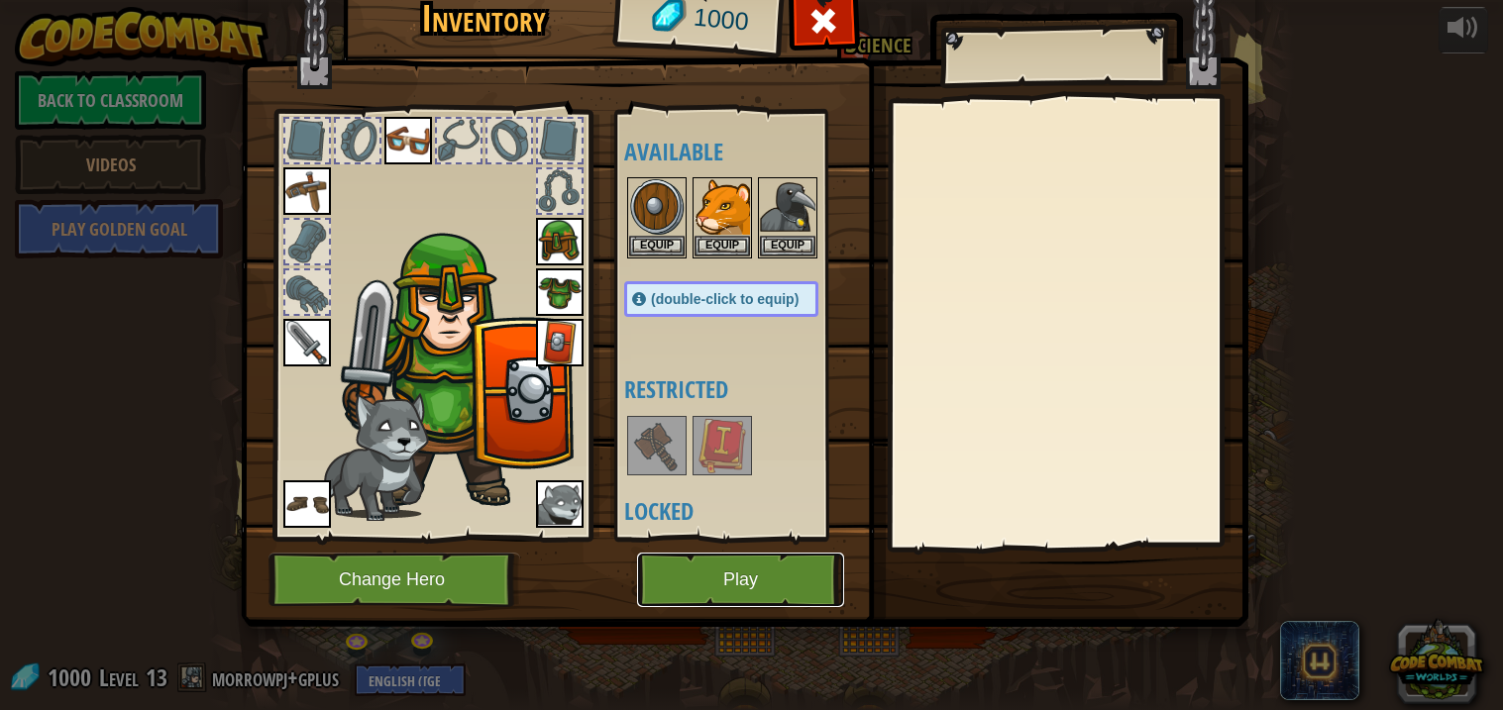
click at [696, 577] on button "Play" at bounding box center [740, 580] width 207 height 54
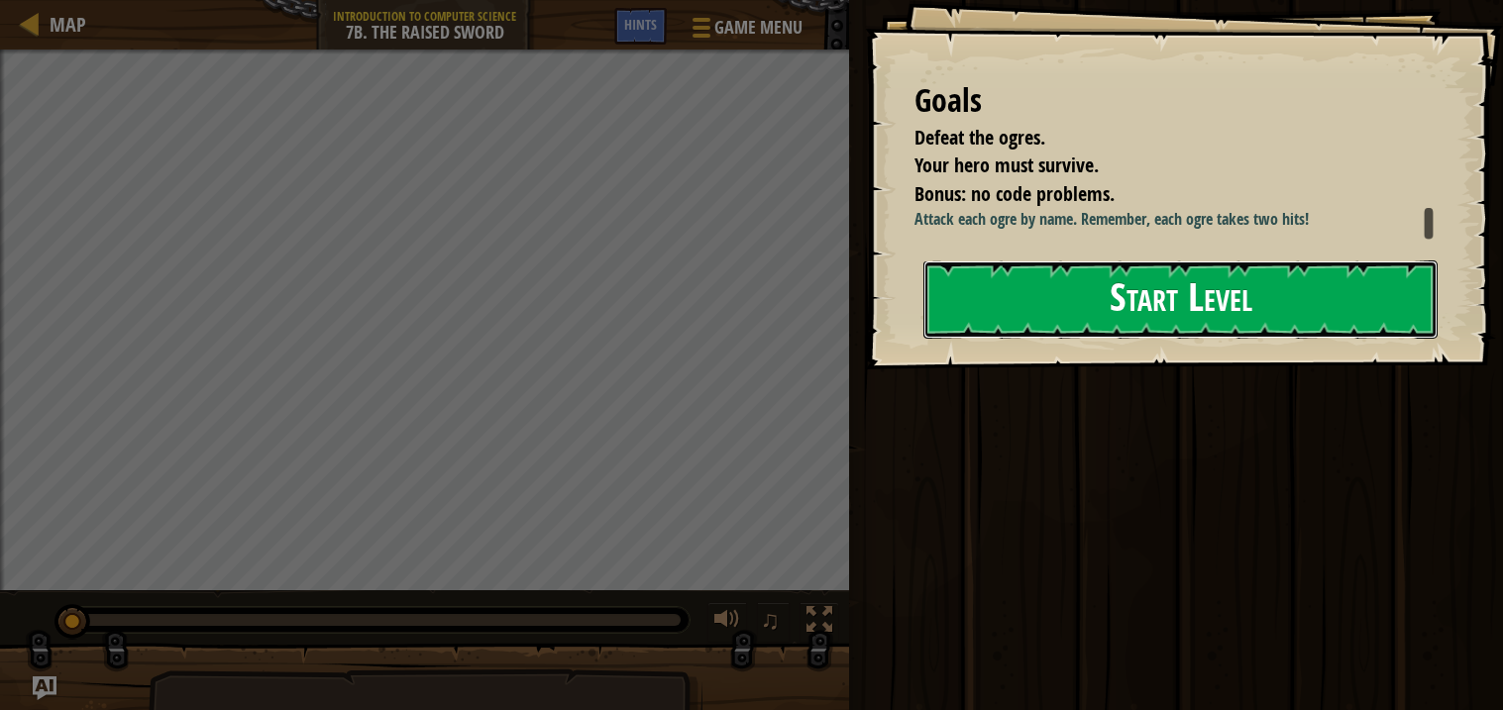
click at [1077, 305] on button "Start Level" at bounding box center [1180, 300] width 514 height 78
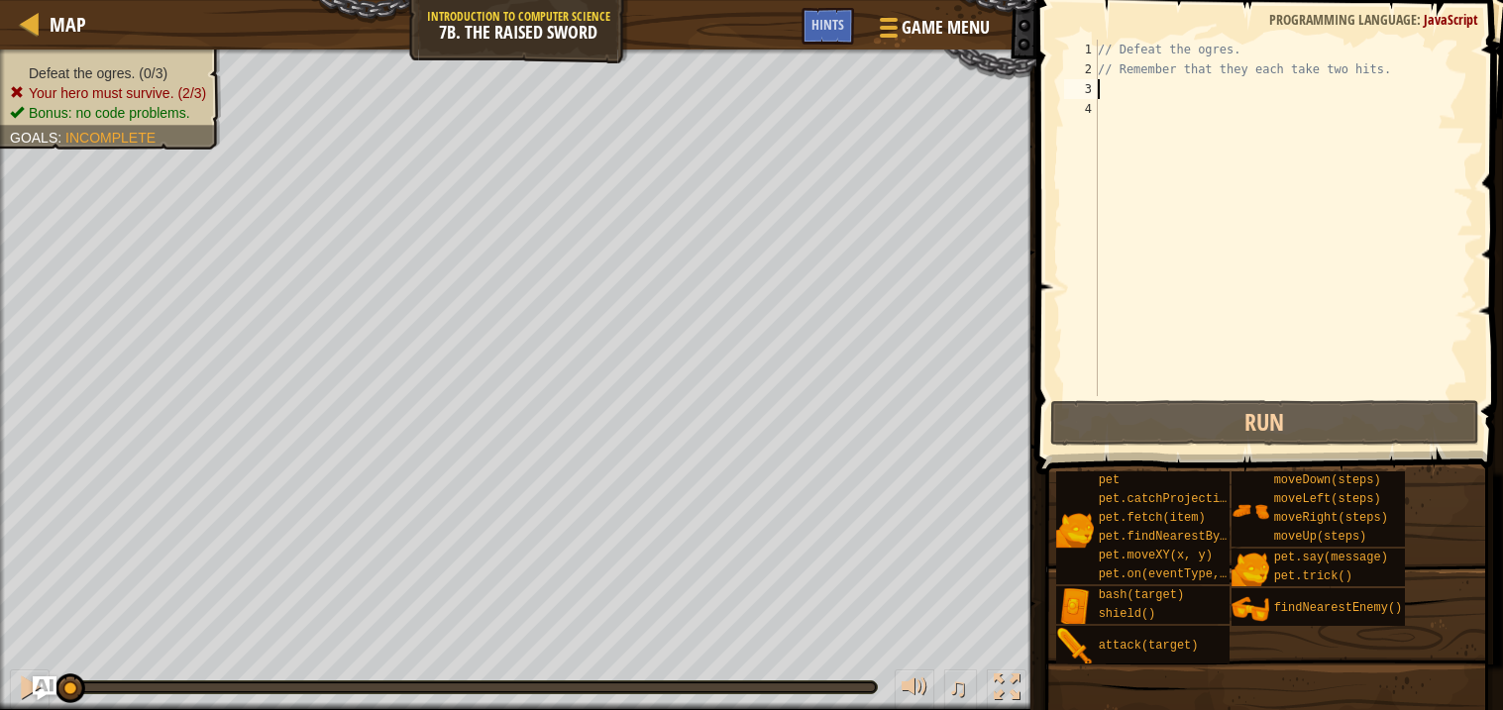
click at [1119, 92] on div "// Defeat the ogres. // Remember that they each take two hits." at bounding box center [1283, 238] width 379 height 396
click at [1123, 129] on div "// Defeat the ogres. // Remember that they each take two hits." at bounding box center [1283, 238] width 379 height 396
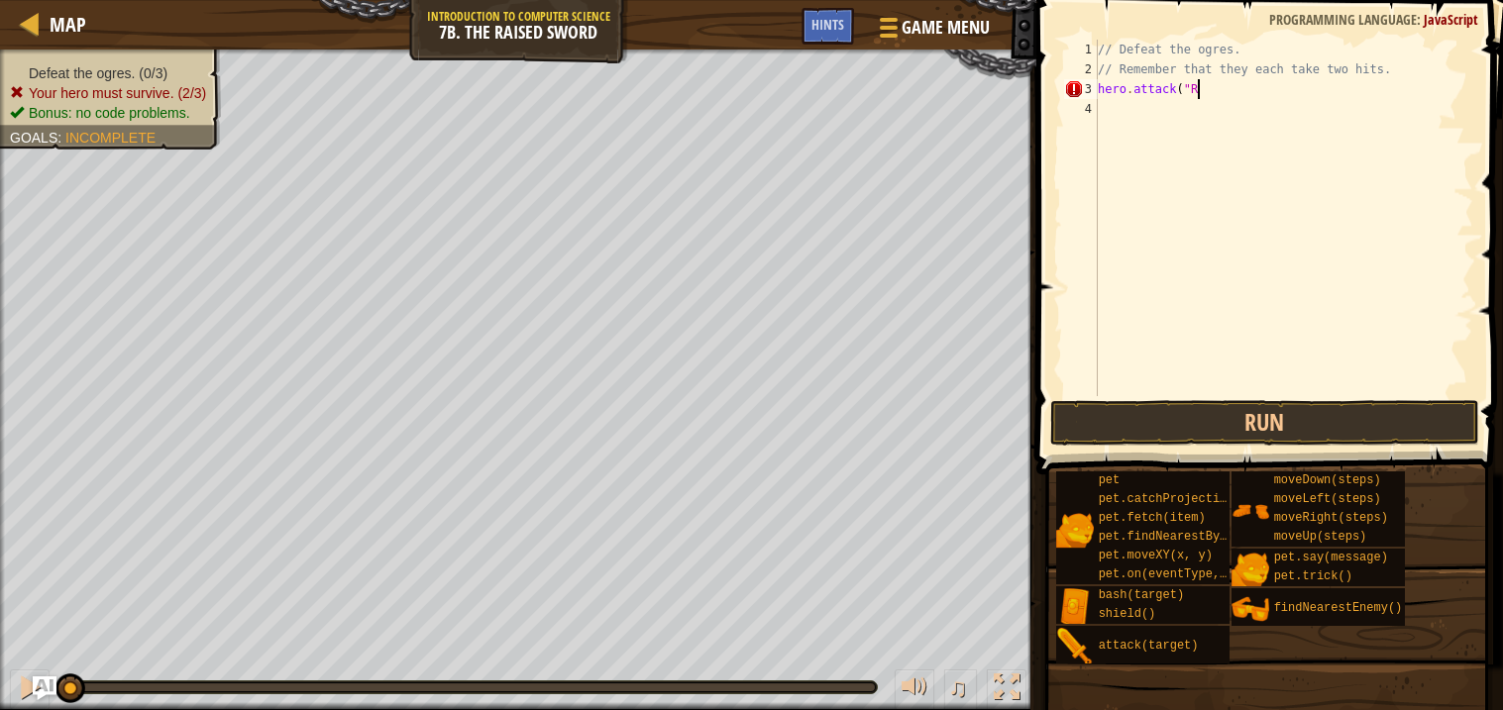
scroll to position [8, 7]
type textarea "hero.attack("Rig)"
type textarea "hero.attack*("Rig")"
type textarea "hero.attack("Gurt")"
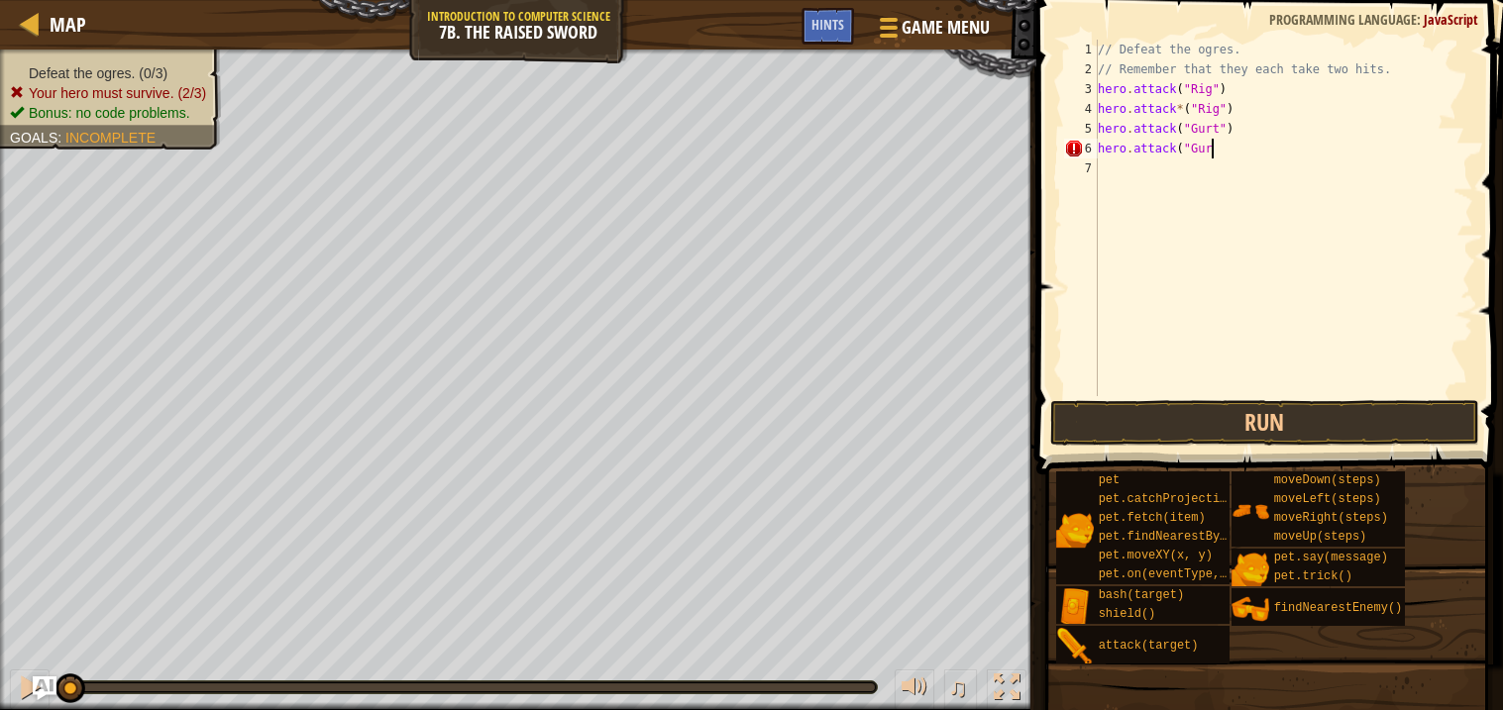
scroll to position [8, 8]
type textarea "hero.attack("Gurt")"
type textarea "u"
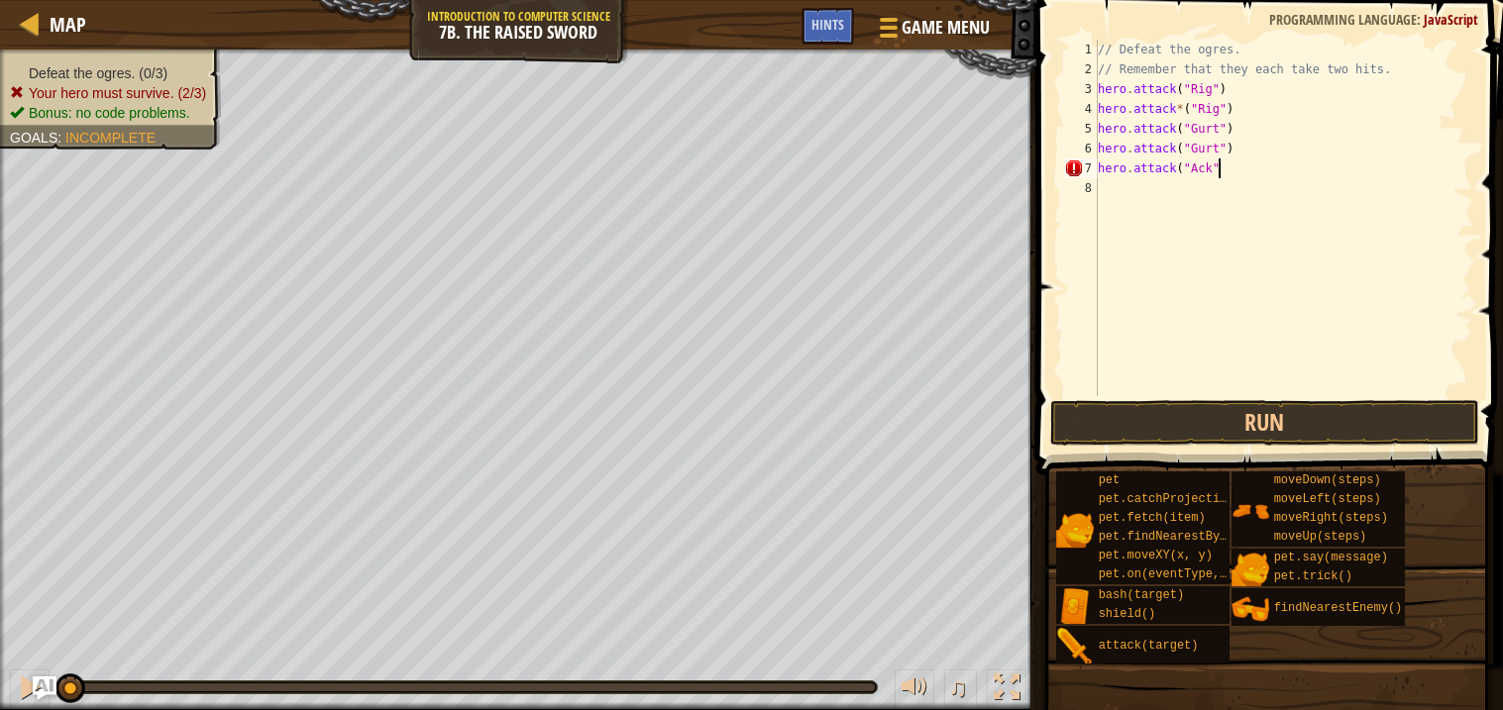
type textarea "hero.attack("Ack")"
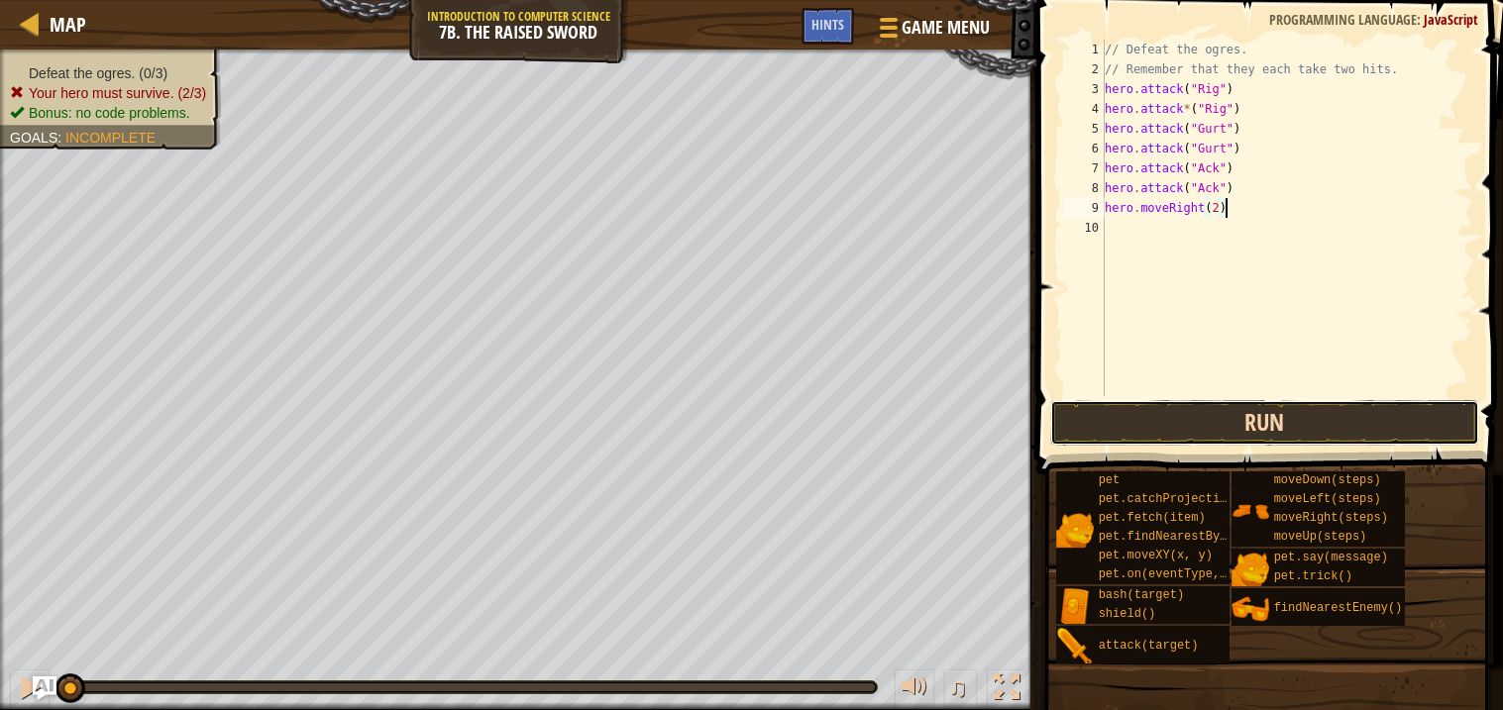
click at [1139, 421] on button "Run" at bounding box center [1264, 423] width 429 height 46
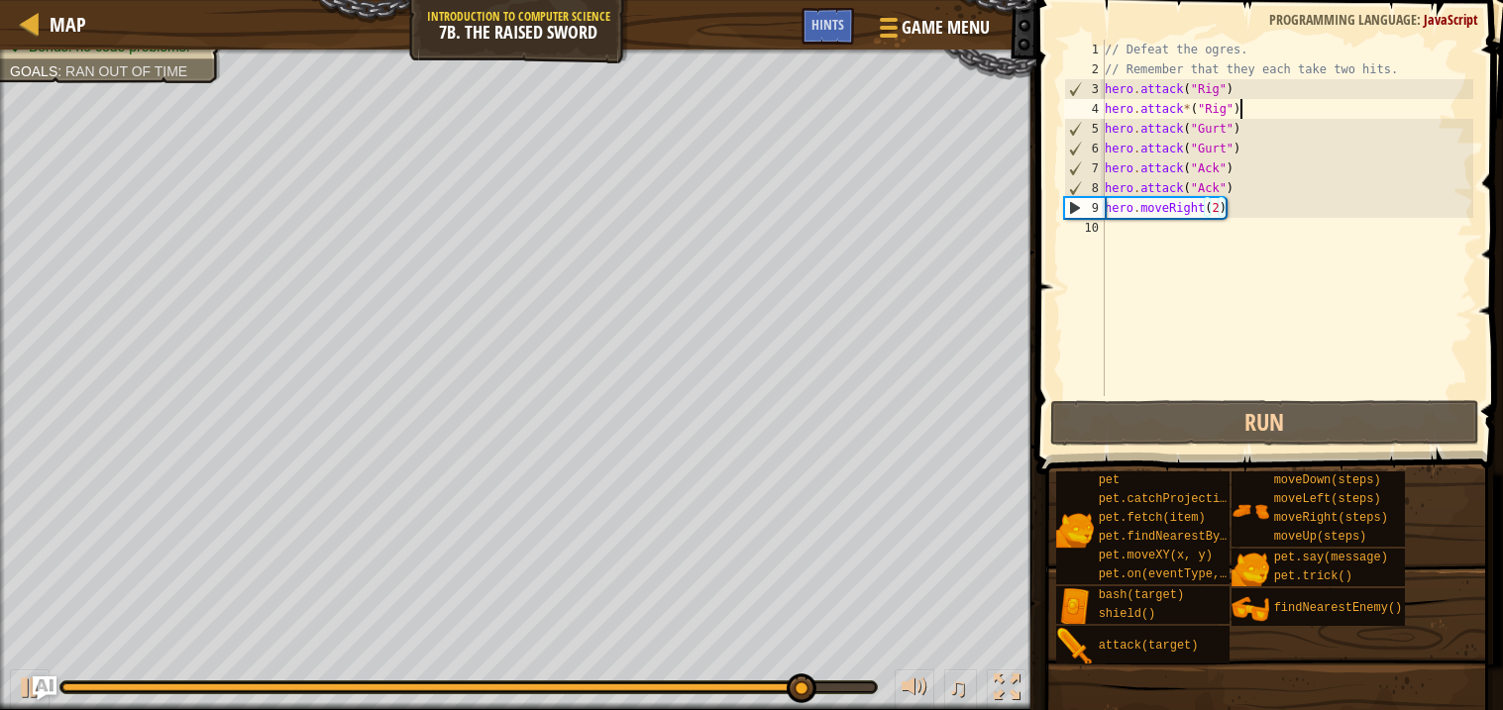
click at [1283, 111] on div "// Defeat the ogres. // Remember that they each take two hits. hero . attack ( …" at bounding box center [1288, 238] width 374 height 396
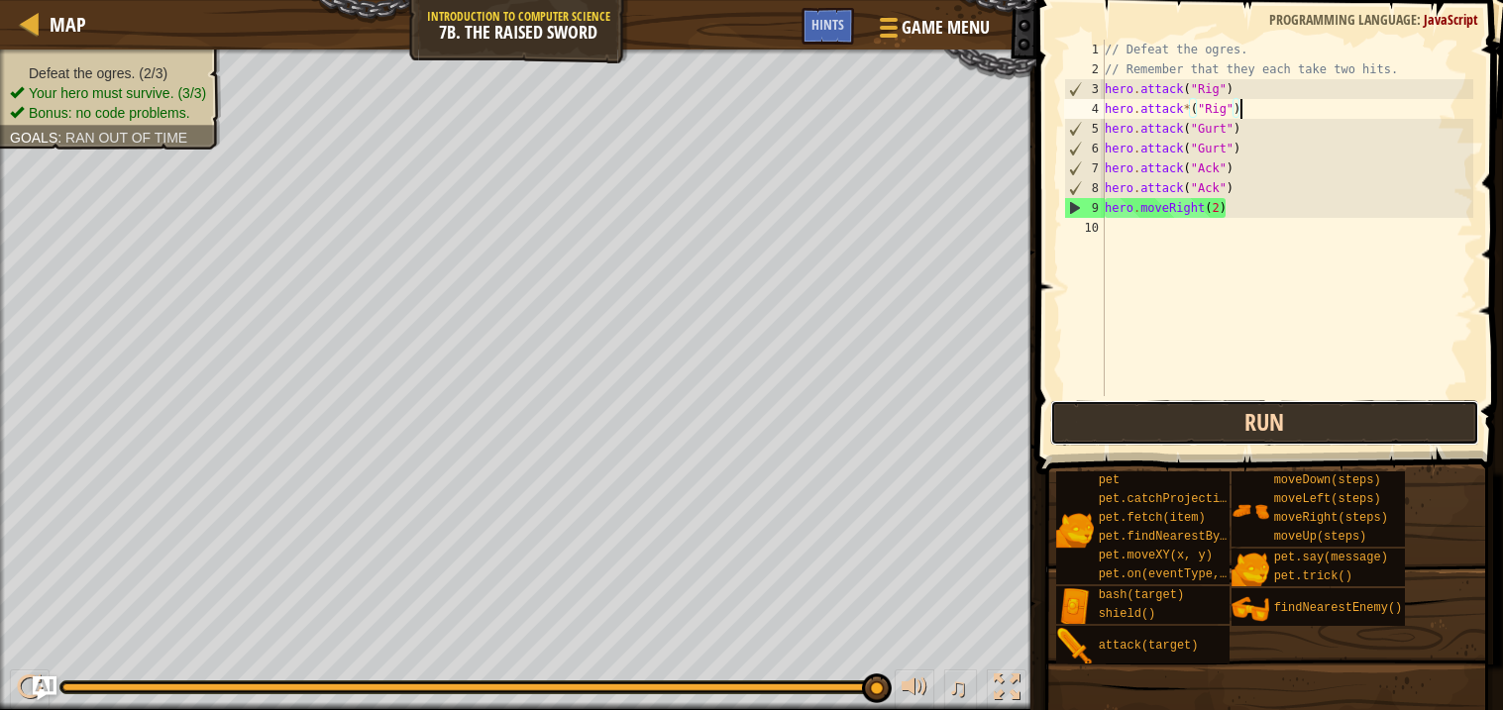
click at [1178, 422] on button "Run" at bounding box center [1264, 423] width 429 height 46
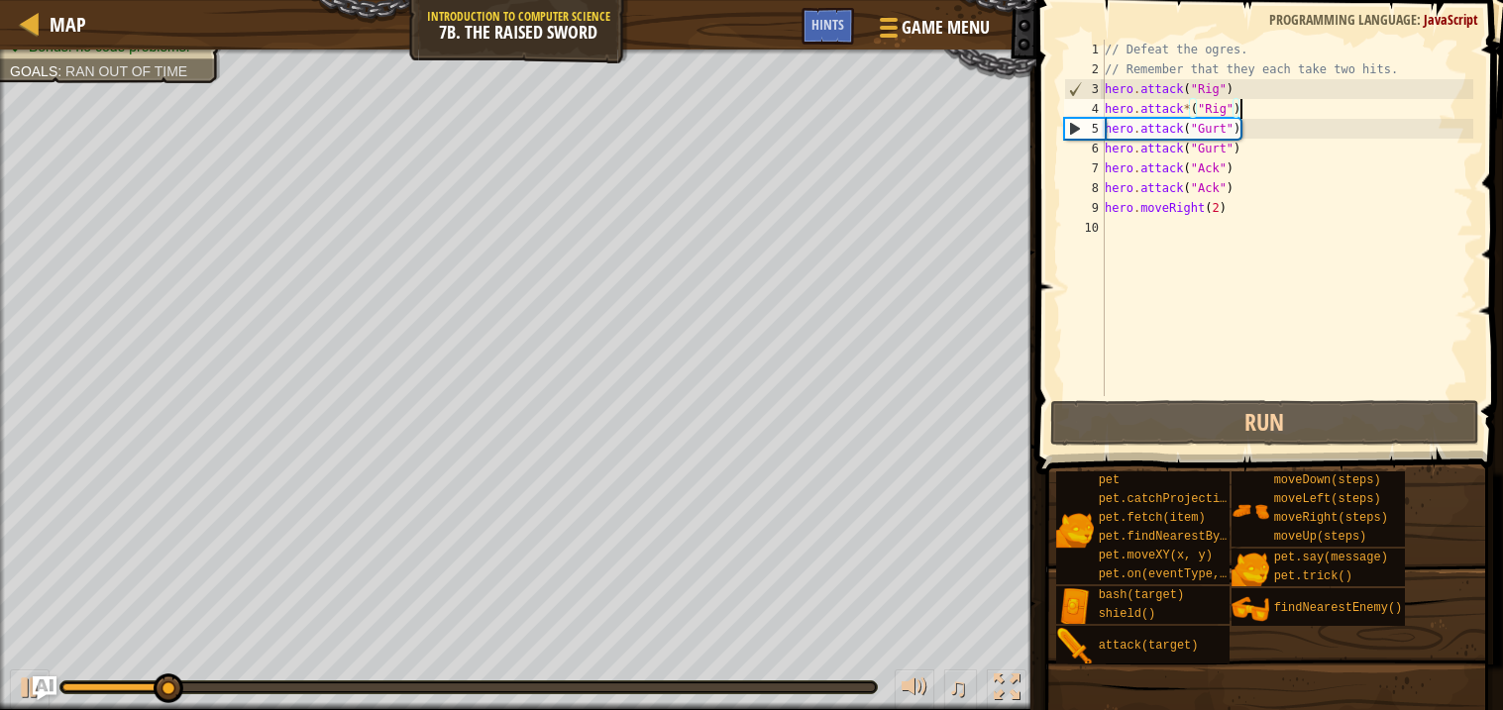
click at [1219, 204] on div "// Defeat the ogres. // Remember that they each take two hits. hero . attack ( …" at bounding box center [1288, 238] width 374 height 396
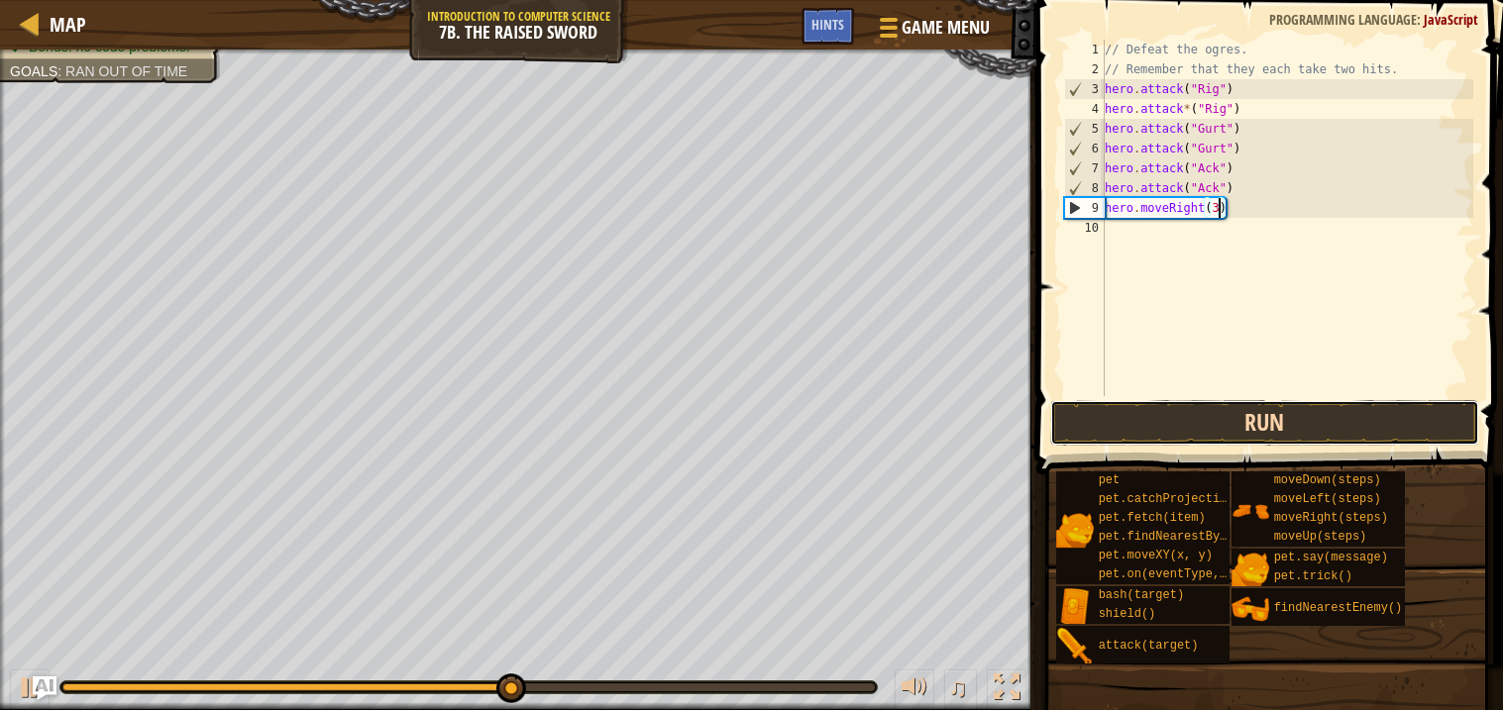
click at [1268, 442] on button "Run" at bounding box center [1264, 423] width 429 height 46
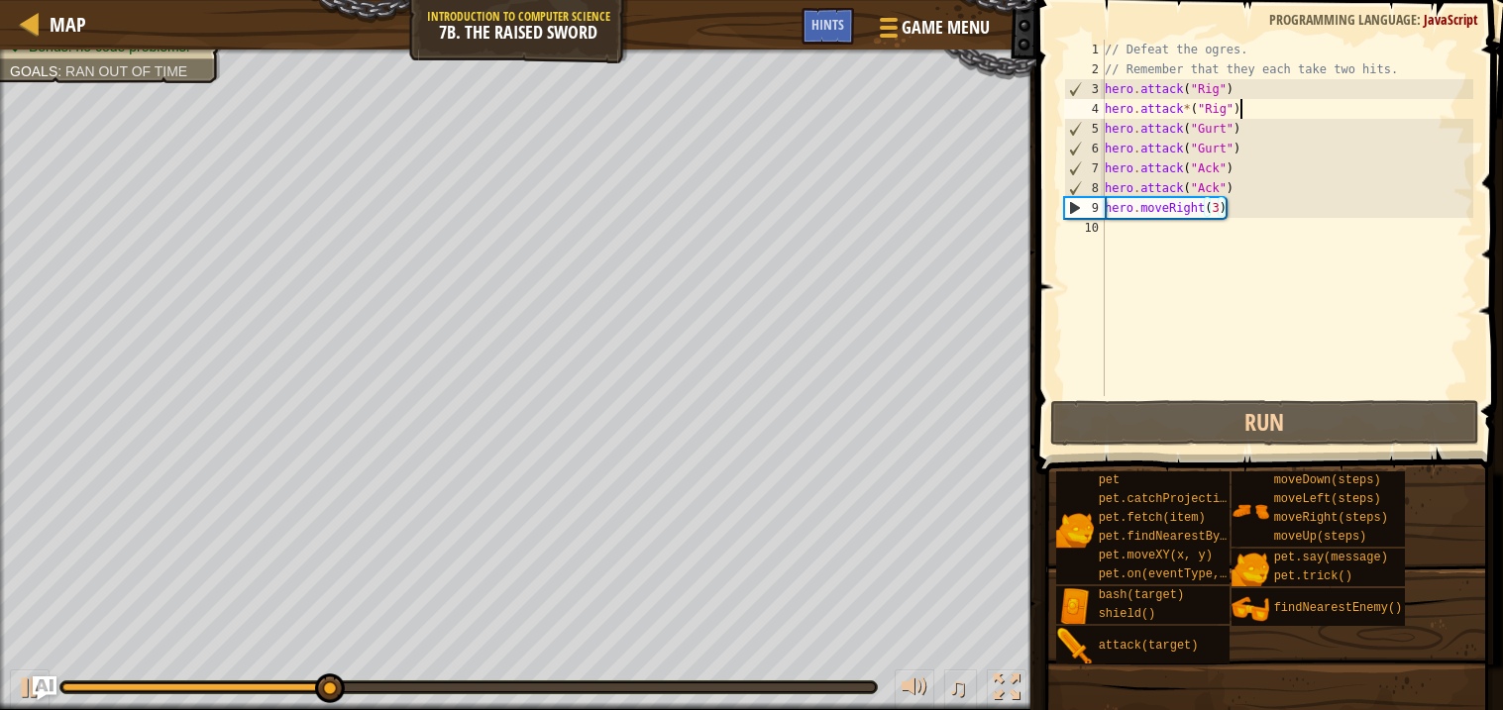
click at [1289, 108] on div "// Defeat the ogres. // Remember that they each take two hits. hero . attack ( …" at bounding box center [1288, 238] width 374 height 396
type textarea "hero.attack*("Rig")"
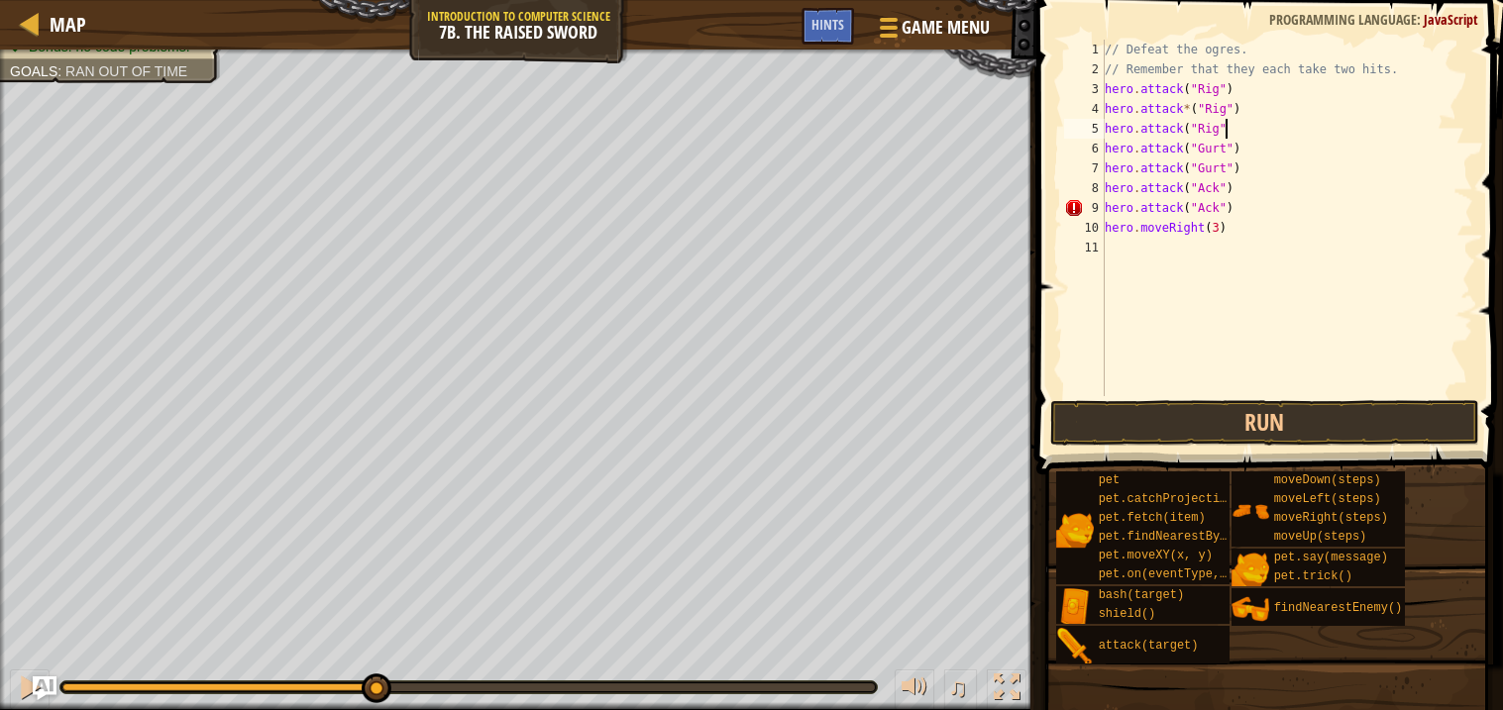
scroll to position [8, 9]
type textarea "hero.attack("Rig")"
click at [1311, 417] on button "Run" at bounding box center [1264, 423] width 429 height 46
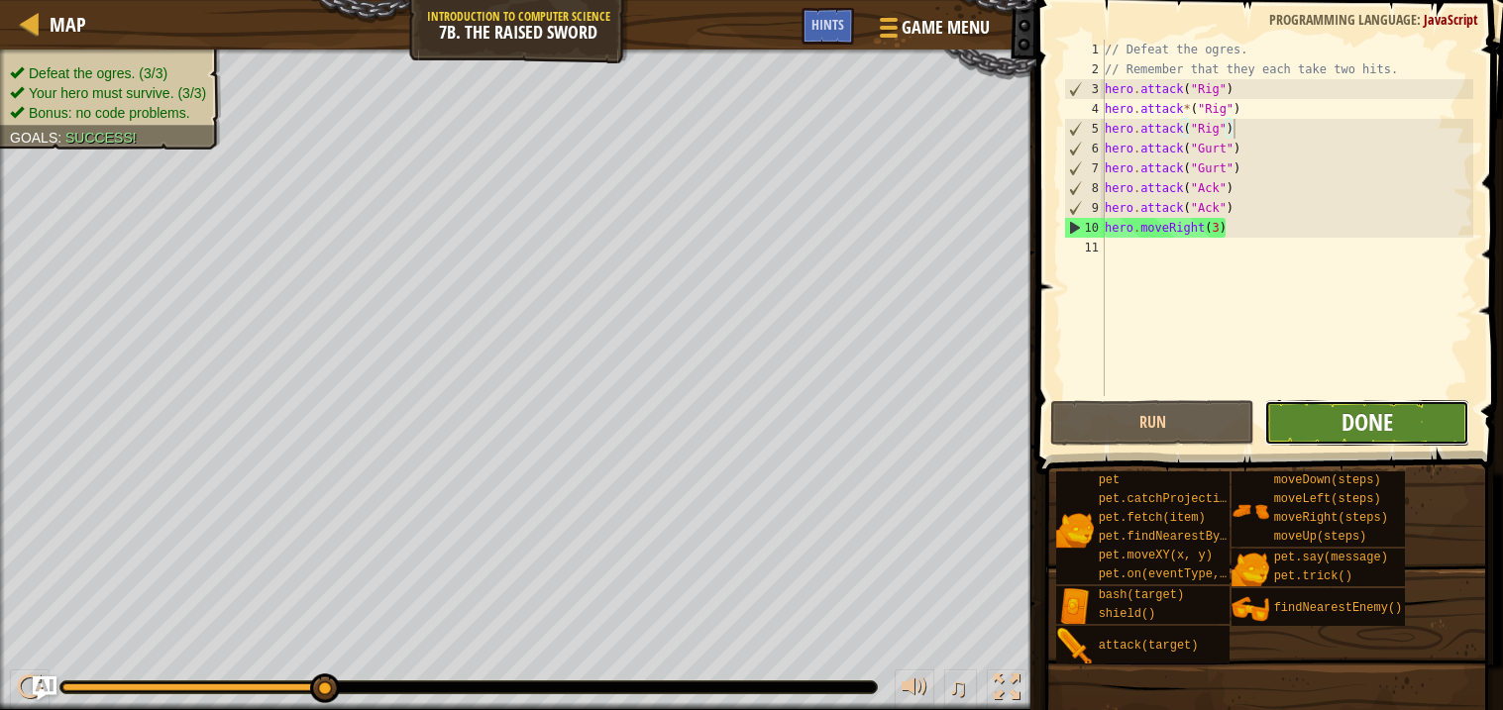
click at [1346, 422] on span "Done" at bounding box center [1368, 422] width 52 height 32
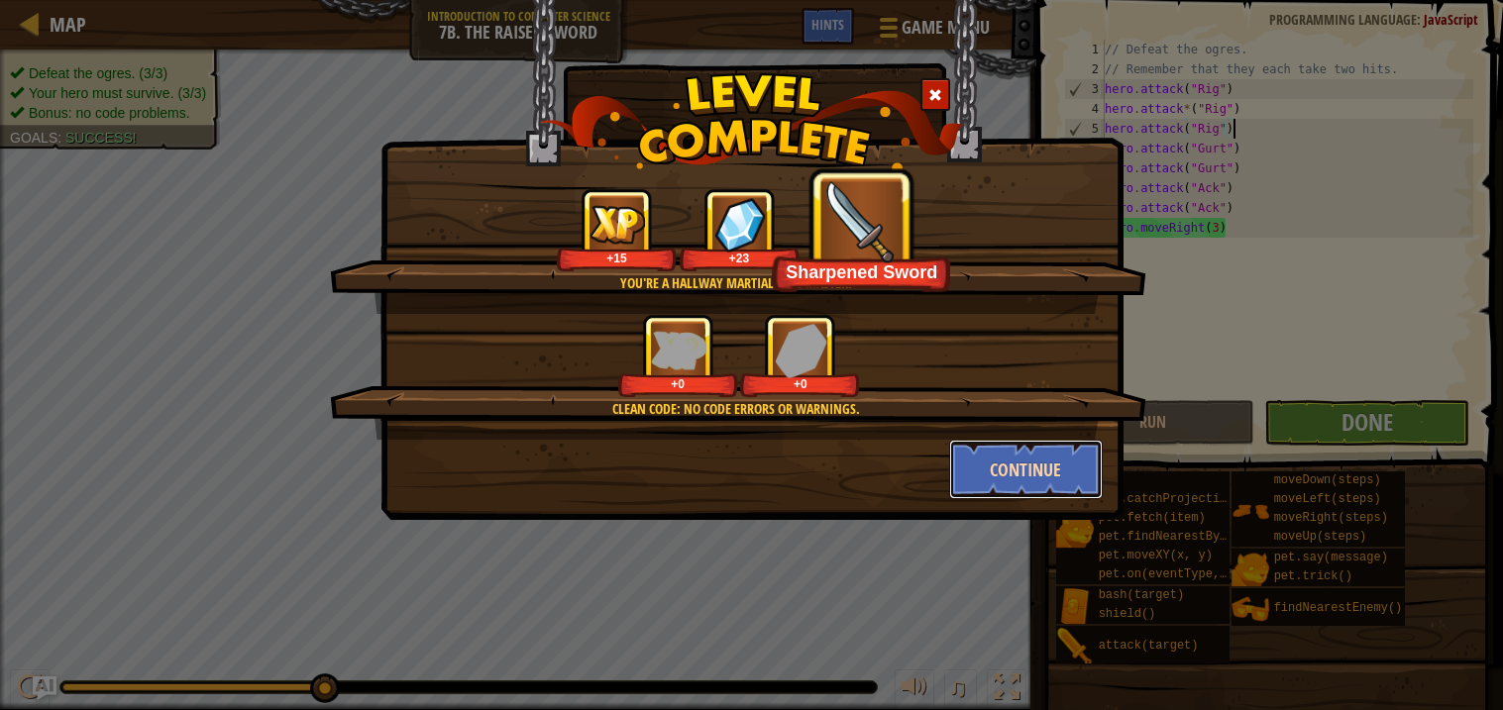
click at [1026, 452] on button "Continue" at bounding box center [1026, 469] width 154 height 59
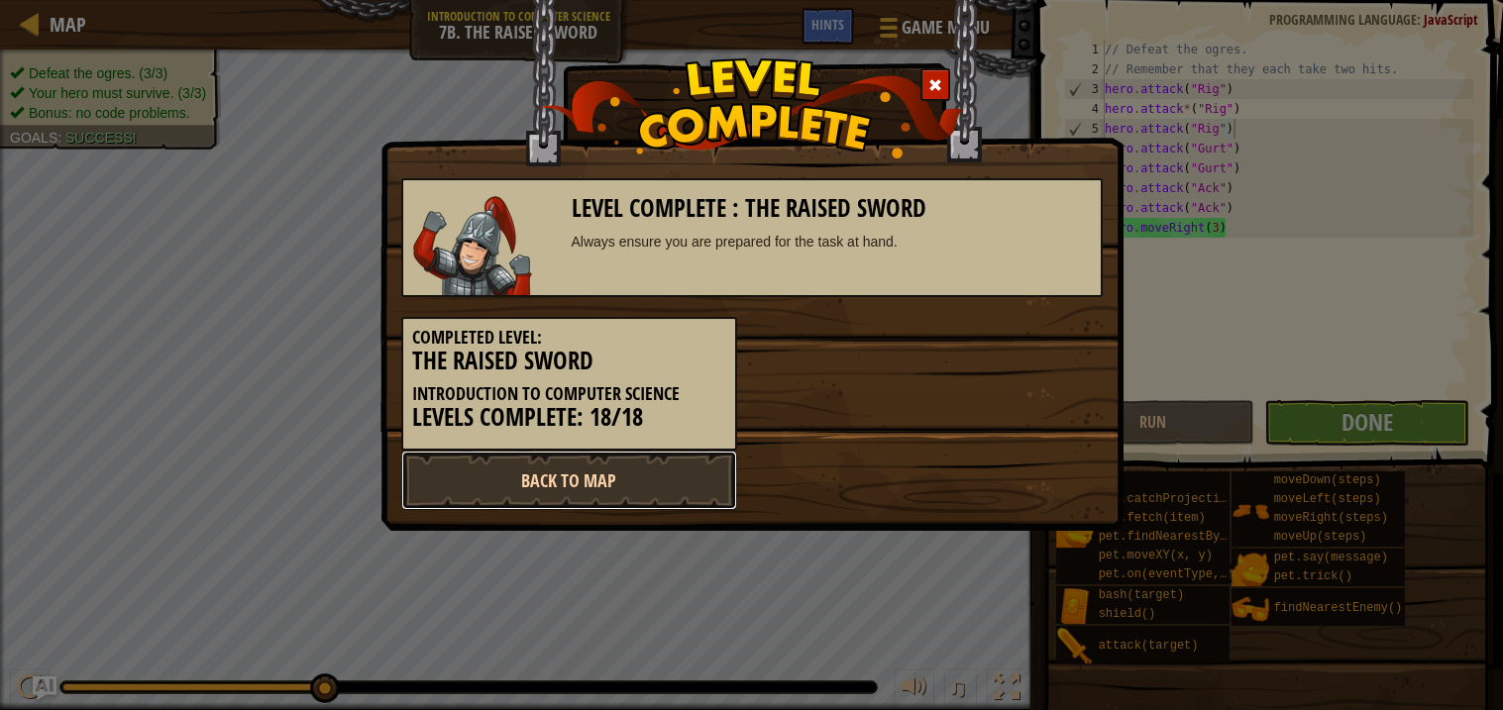
click at [696, 487] on link "Back to Map" at bounding box center [569, 480] width 336 height 59
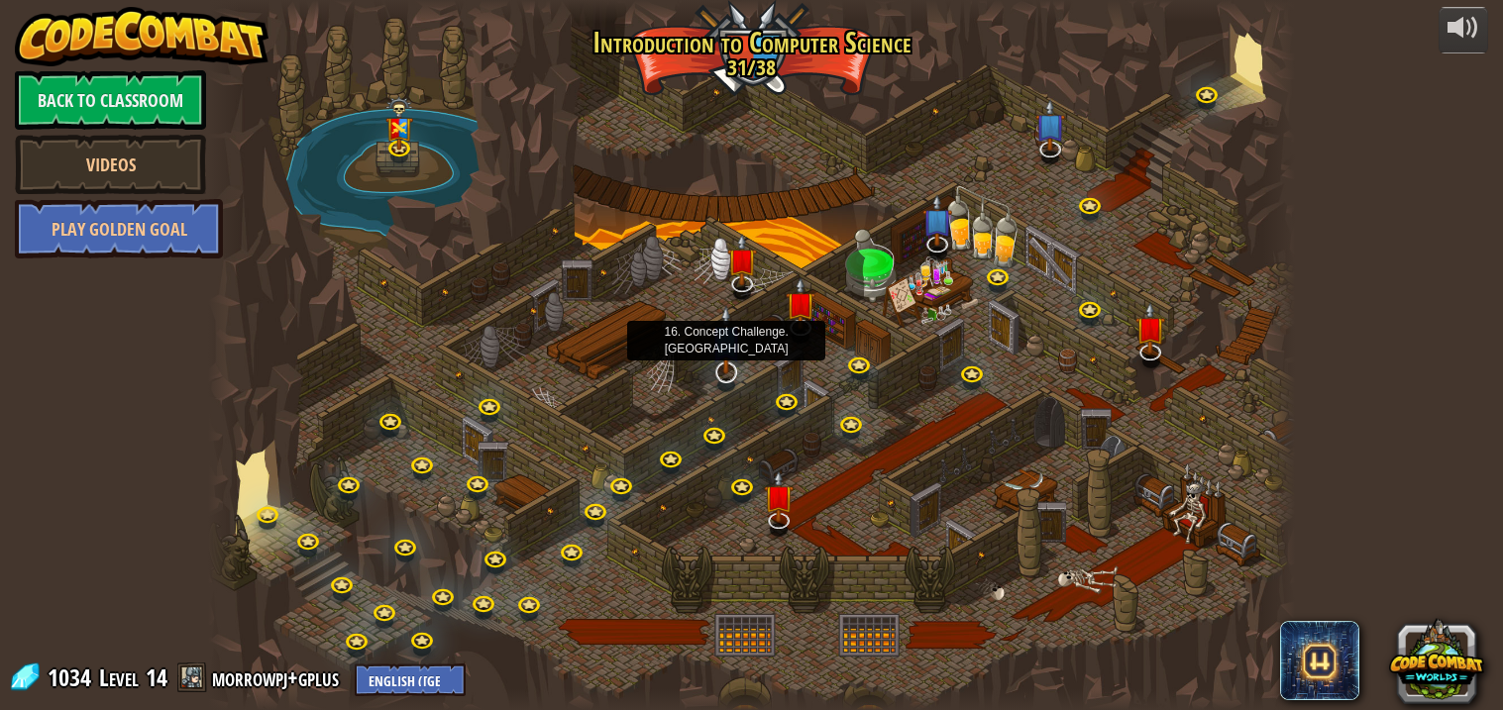
click at [729, 364] on img at bounding box center [726, 339] width 30 height 69
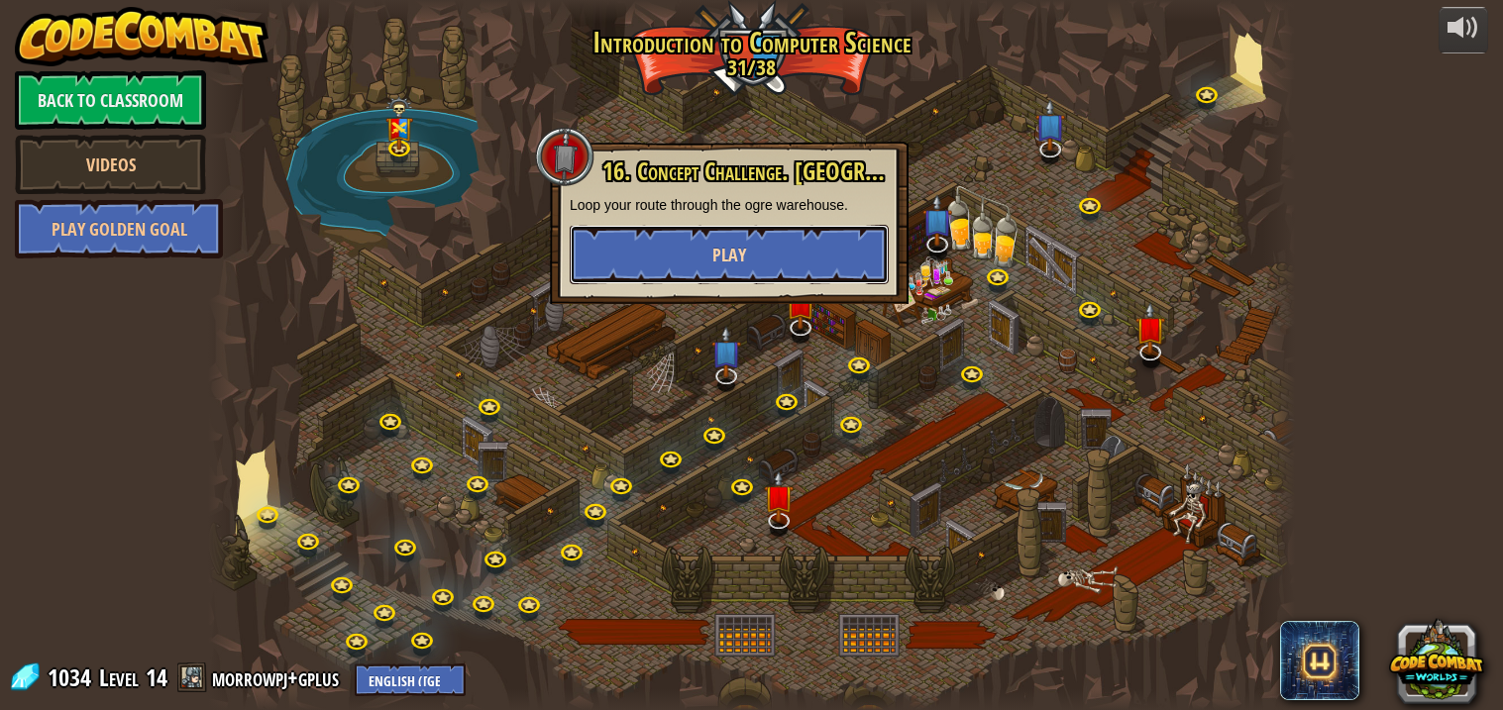
click at [764, 265] on button "Play" at bounding box center [729, 254] width 319 height 59
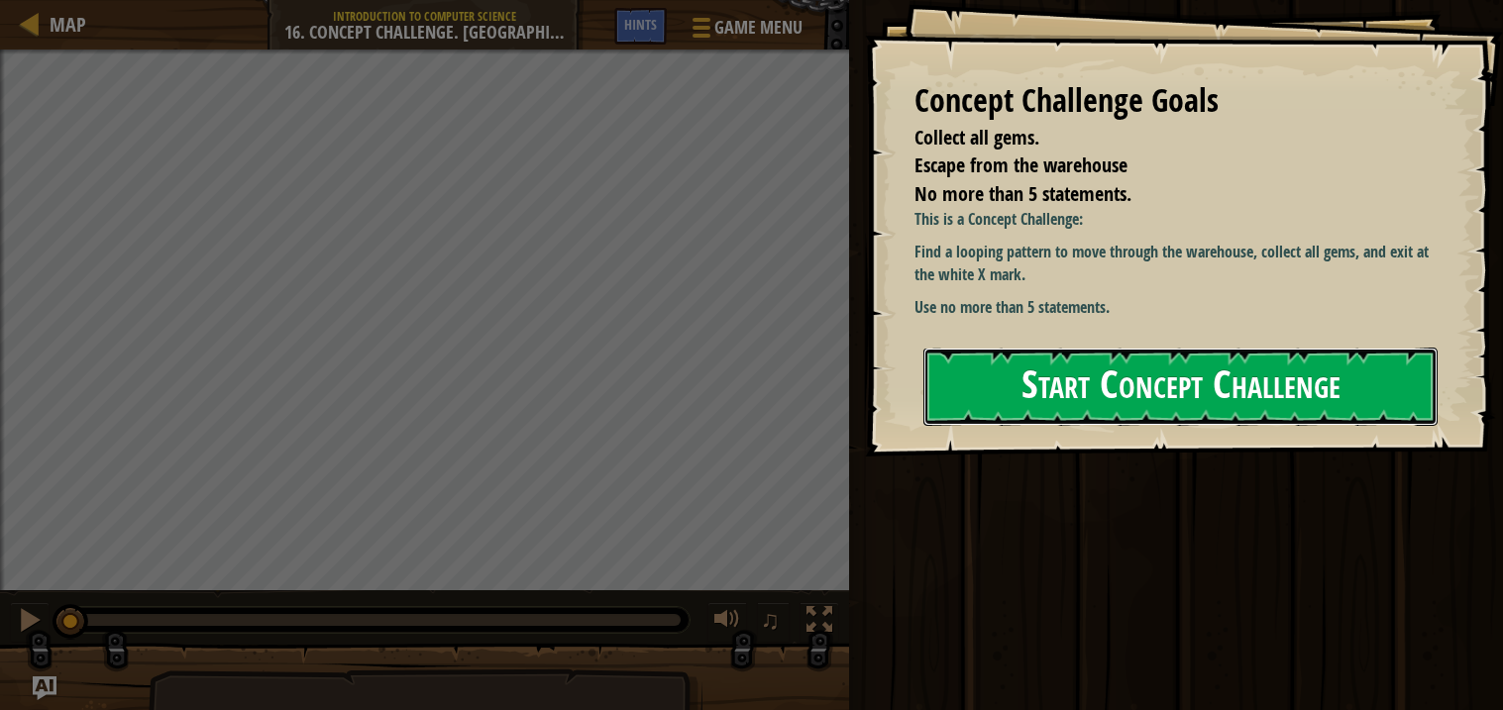
click at [1155, 380] on button "Start Concept Challenge" at bounding box center [1180, 387] width 514 height 78
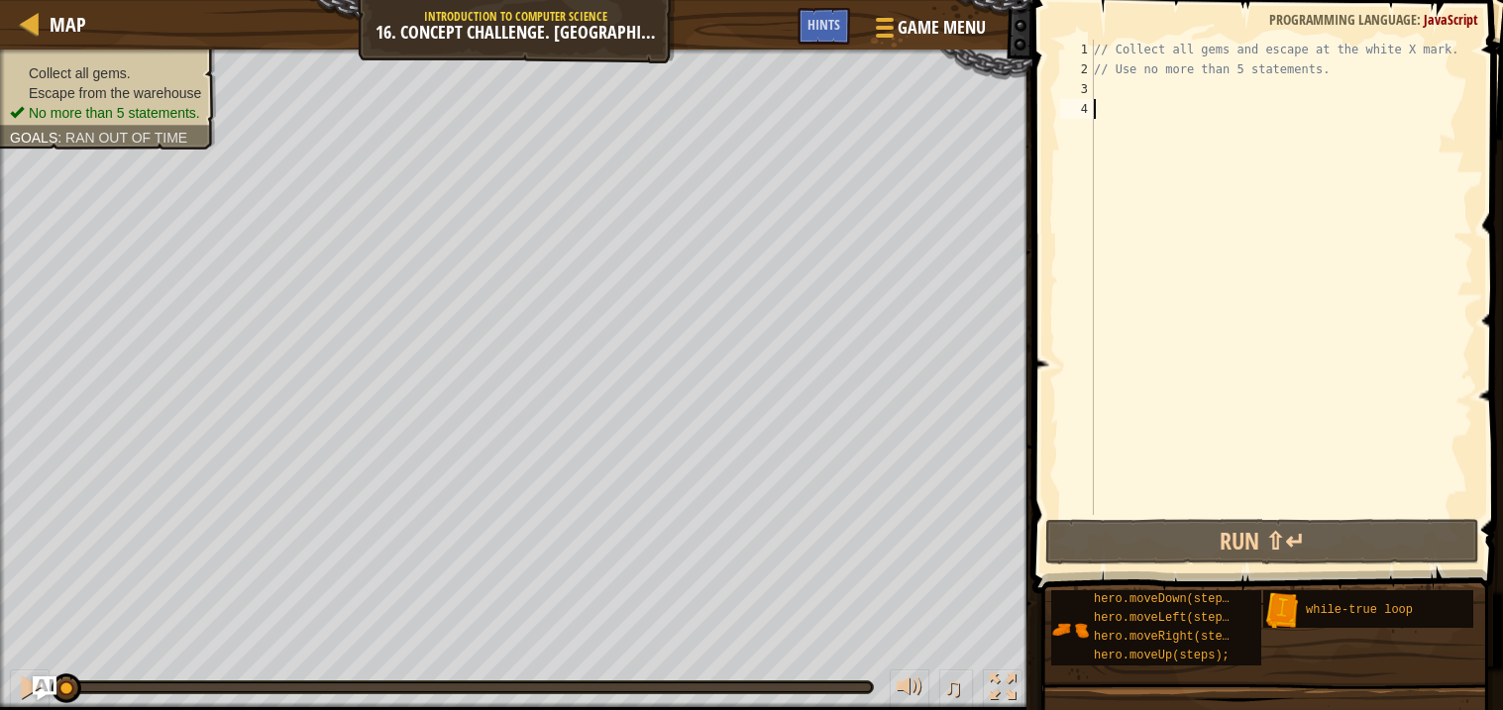
click at [1195, 102] on div "// Collect all gems and escape at the white X mark. // Use no more than 5 state…" at bounding box center [1281, 297] width 383 height 515
click at [1193, 83] on div "// Collect all gems and escape at the white X mark. // Use no more than 5 state…" at bounding box center [1281, 297] width 383 height 515
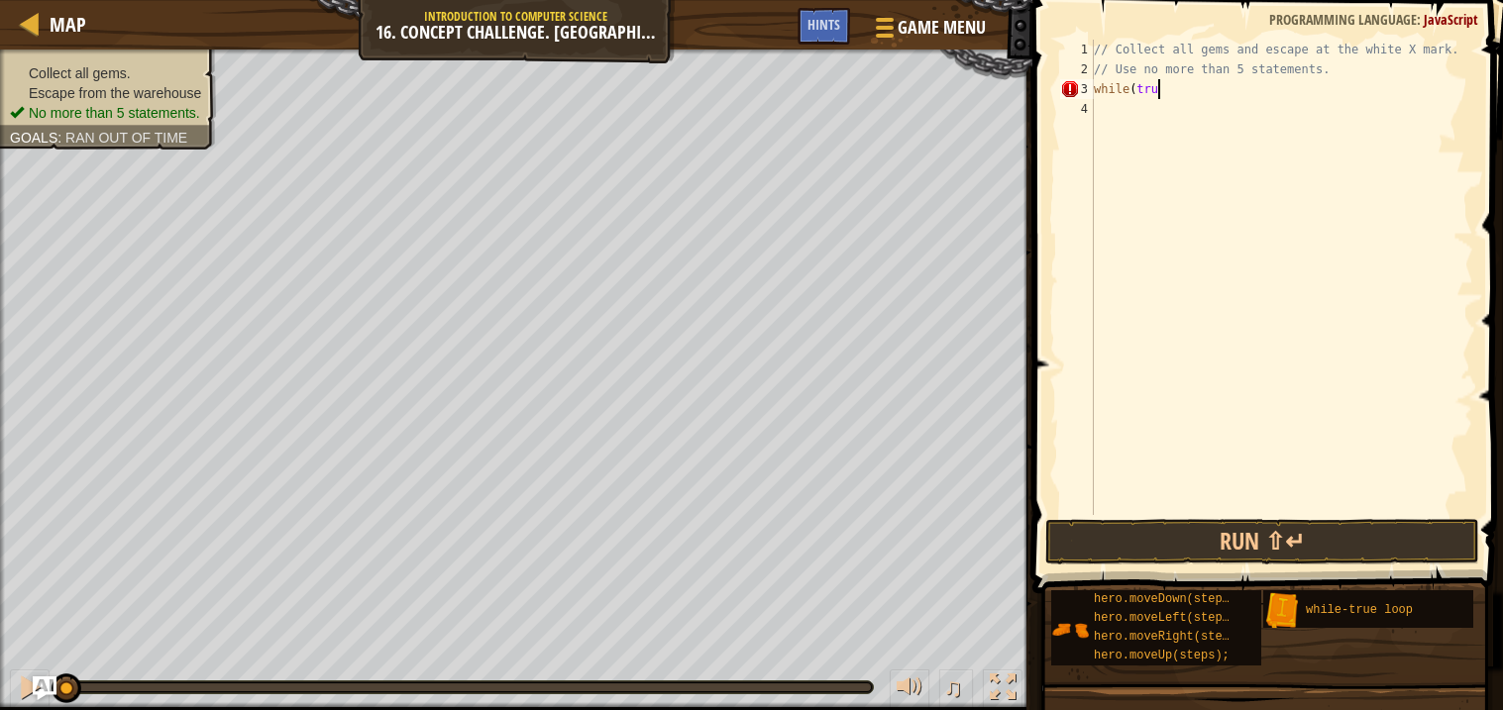
scroll to position [8, 4]
type textarea "while(true){"
click at [1072, 79] on div "3" at bounding box center [1077, 89] width 34 height 20
click at [1075, 88] on div "3" at bounding box center [1077, 89] width 34 height 20
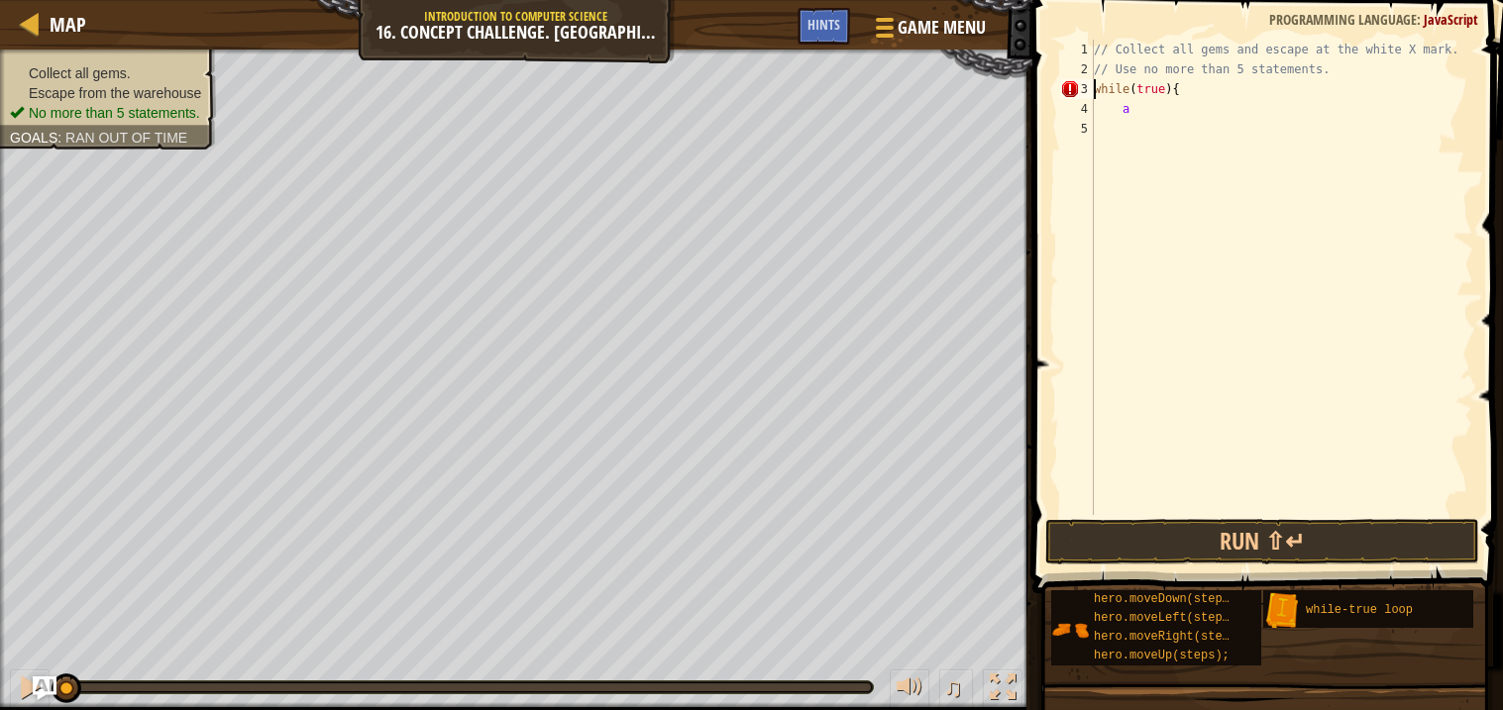
click at [1134, 111] on div "// Collect all gems and escape at the white X mark. // Use no more than 5 state…" at bounding box center [1281, 297] width 383 height 515
type textarea "a"
click at [1169, 94] on div "// Collect all gems and escape at the white X mark. // Use no more than 5 state…" at bounding box center [1281, 297] width 383 height 515
type textarea "while(true) {"
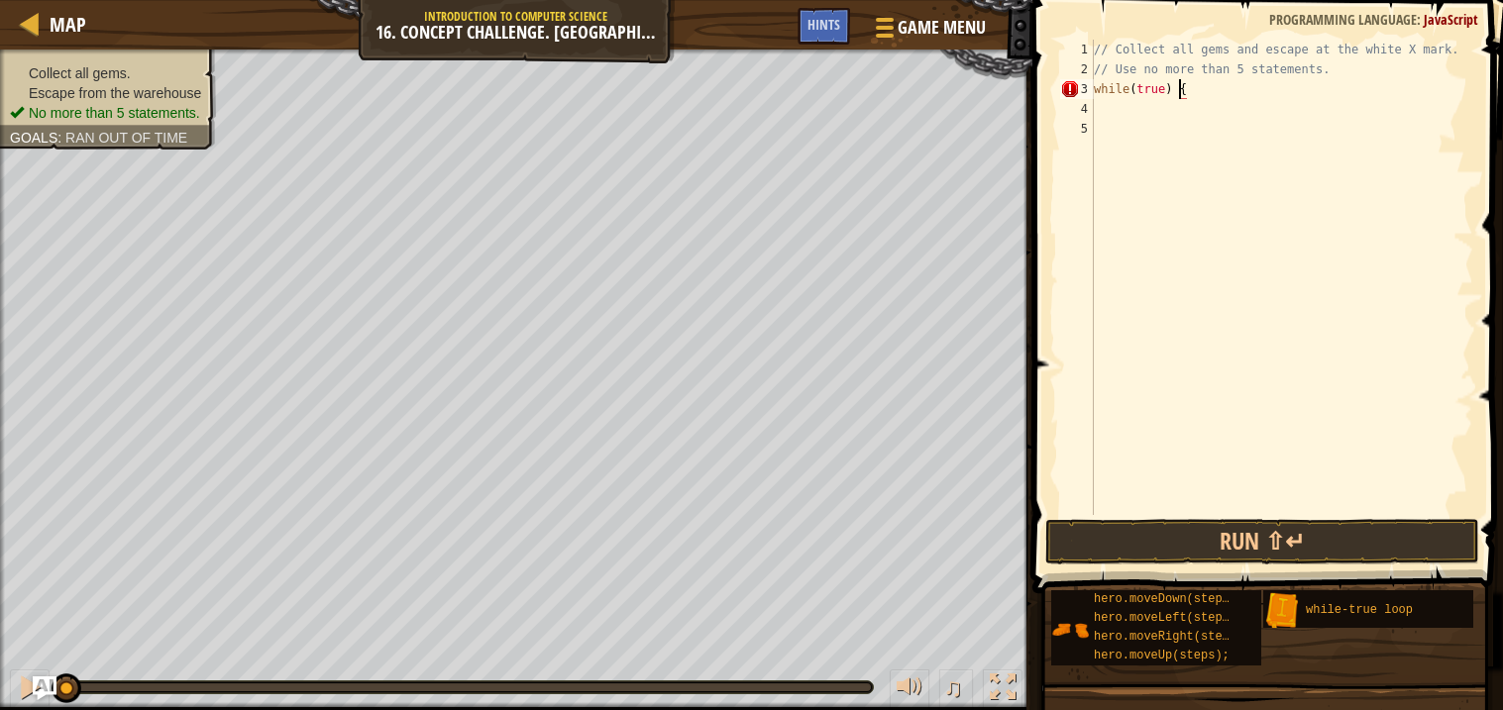
click at [1165, 97] on div "// Collect all gems and escape at the white X mark. // Use no more than 5 state…" at bounding box center [1281, 297] width 383 height 515
click at [1156, 120] on div "// Collect all gems and escape at the white X mark. // Use no more than 5 state…" at bounding box center [1281, 297] width 383 height 515
click at [1157, 112] on div "// Collect all gems and escape at the white X mark. // Use no more than 5 state…" at bounding box center [1281, 297] width 383 height 515
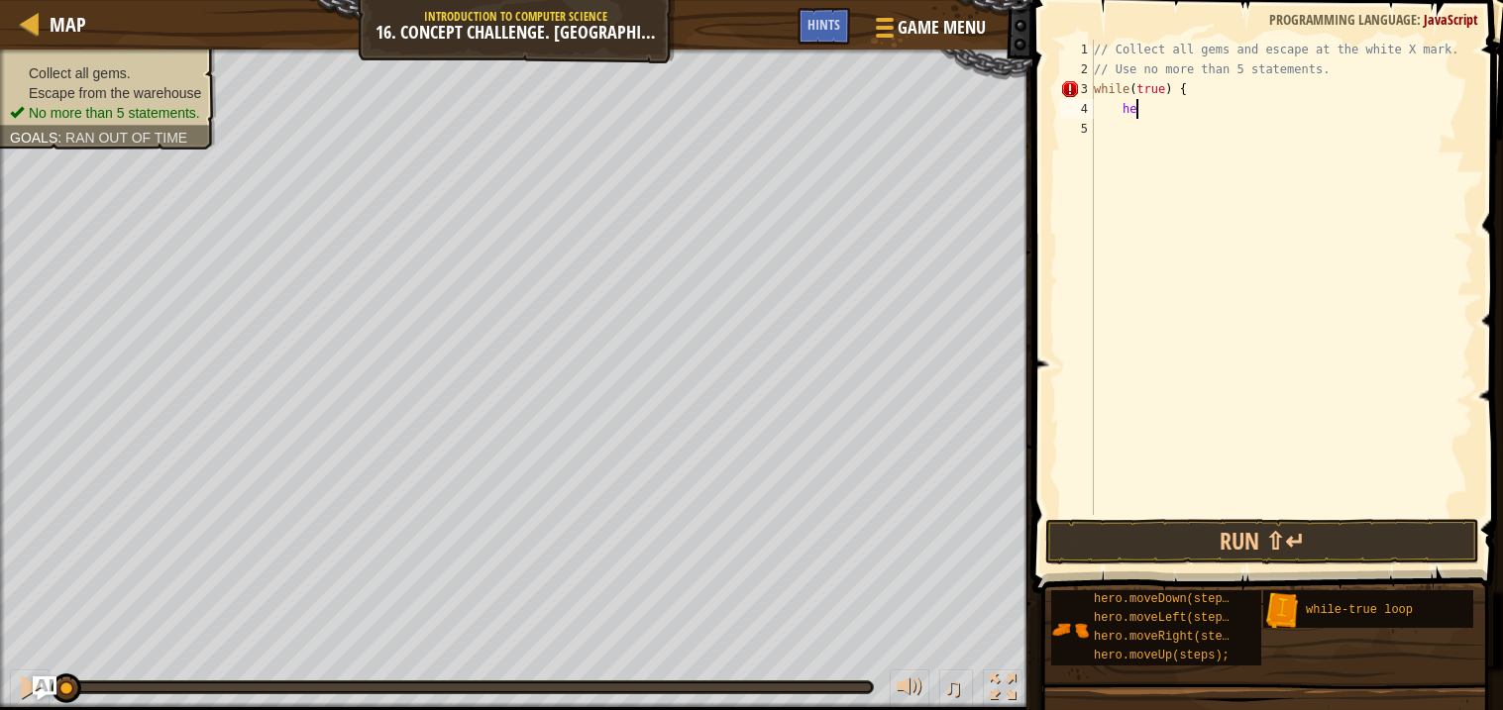
type textarea "h"
click at [1345, 74] on div "// Collect all gems and escape at the white X mark. // Use no more than 5 state…" at bounding box center [1281, 297] width 383 height 515
type textarea "// Use no more than 5 statements."
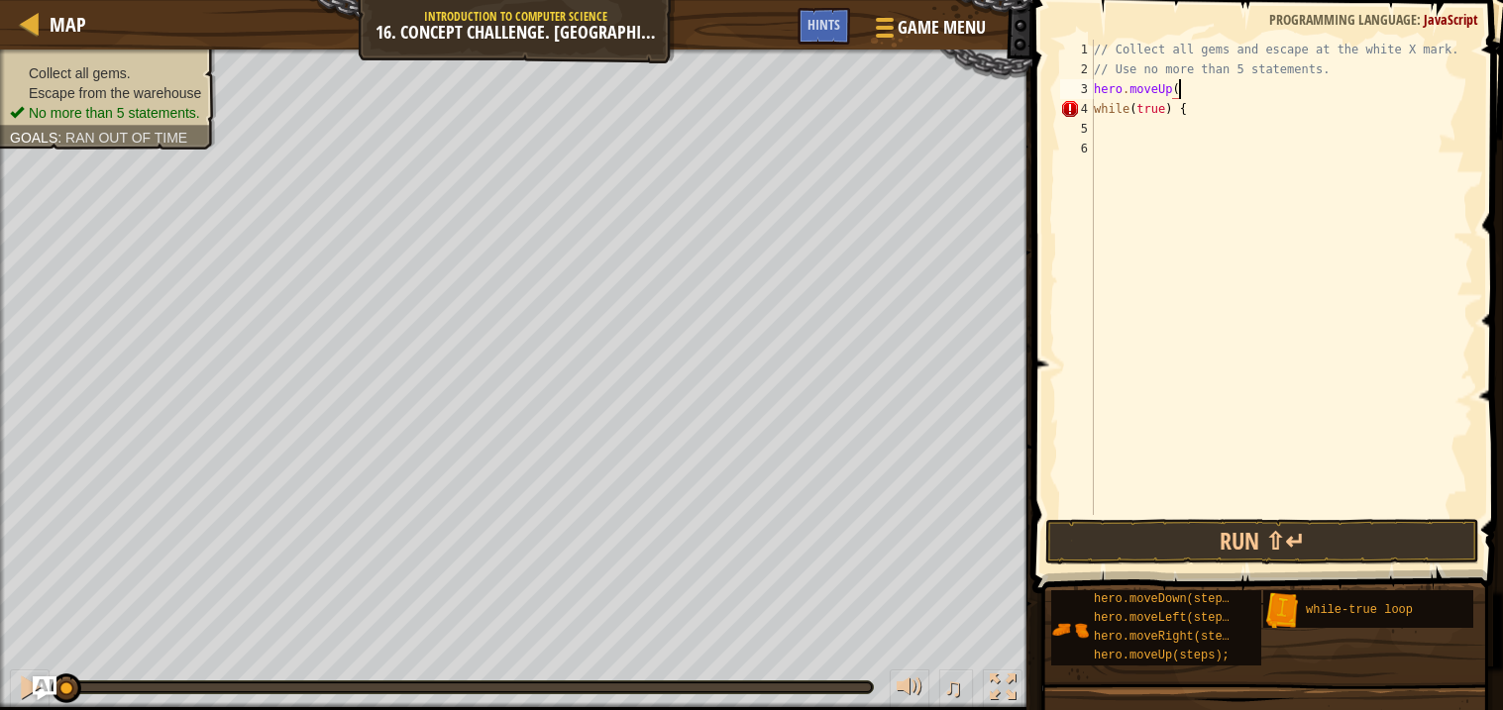
type textarea "hero.moveUp()"
click at [1212, 126] on div "// Collect all gems and escape at the white X mark. // Use no more than 5 state…" at bounding box center [1281, 297] width 383 height 515
type textarea "hero.moveRight()"
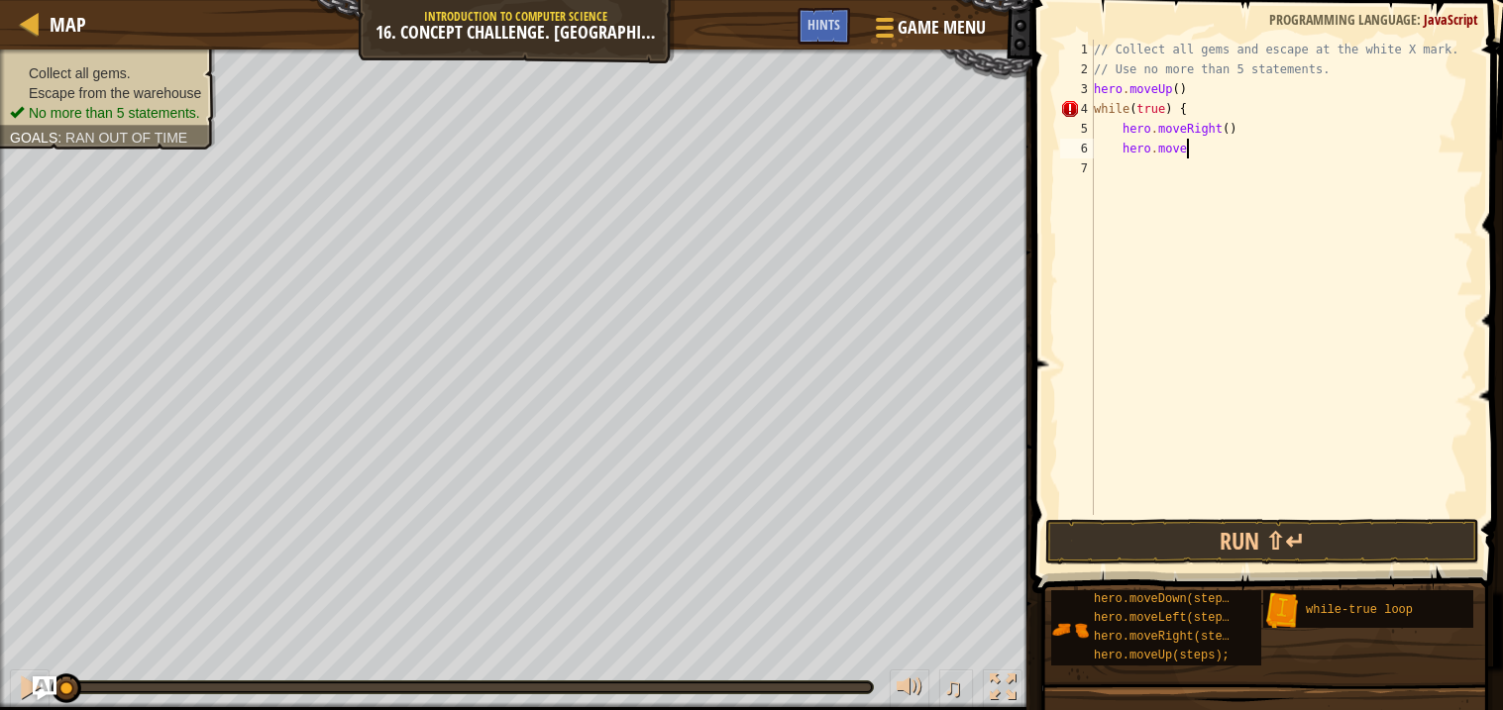
scroll to position [8, 6]
type textarea "hero.moveDown()"
click at [1138, 527] on button "Run ⇧↵" at bounding box center [1262, 542] width 434 height 46
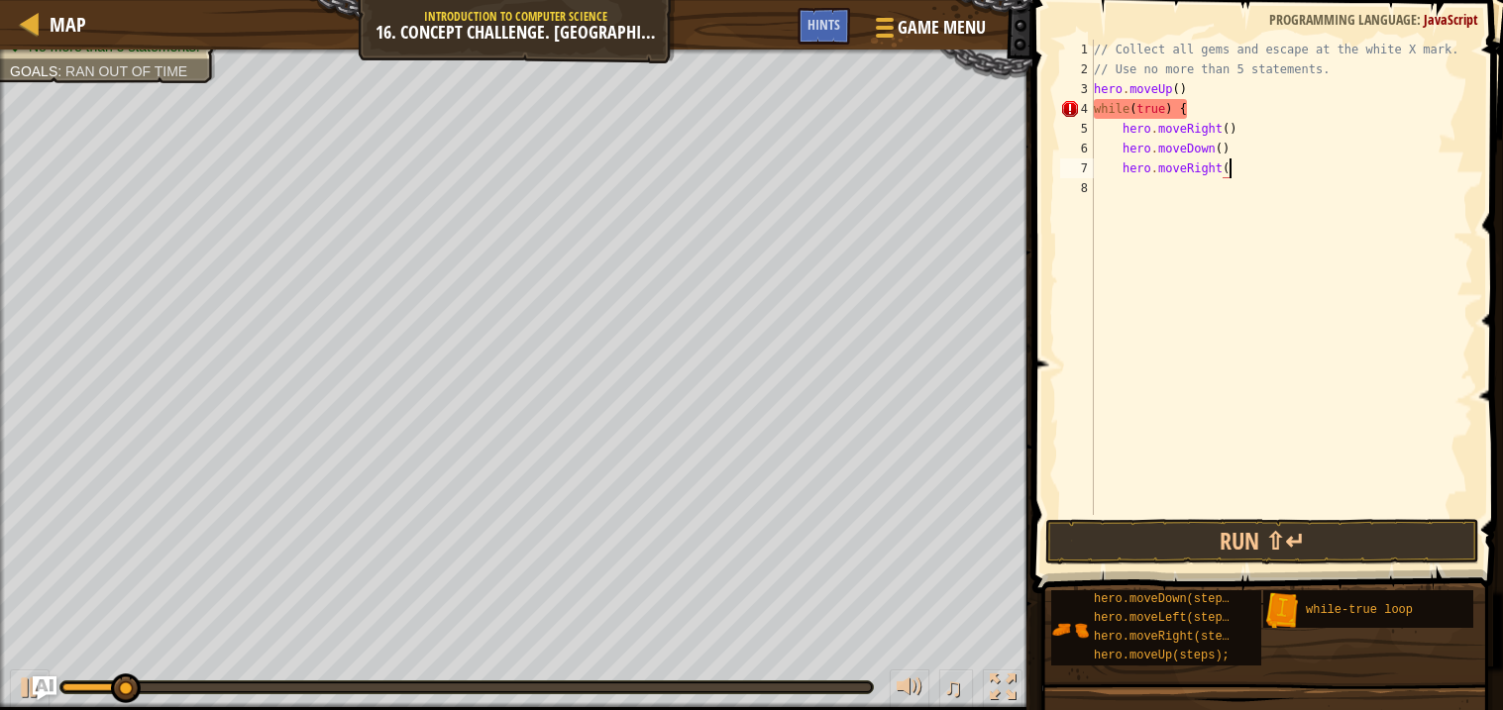
type textarea "hero.moveRight()"
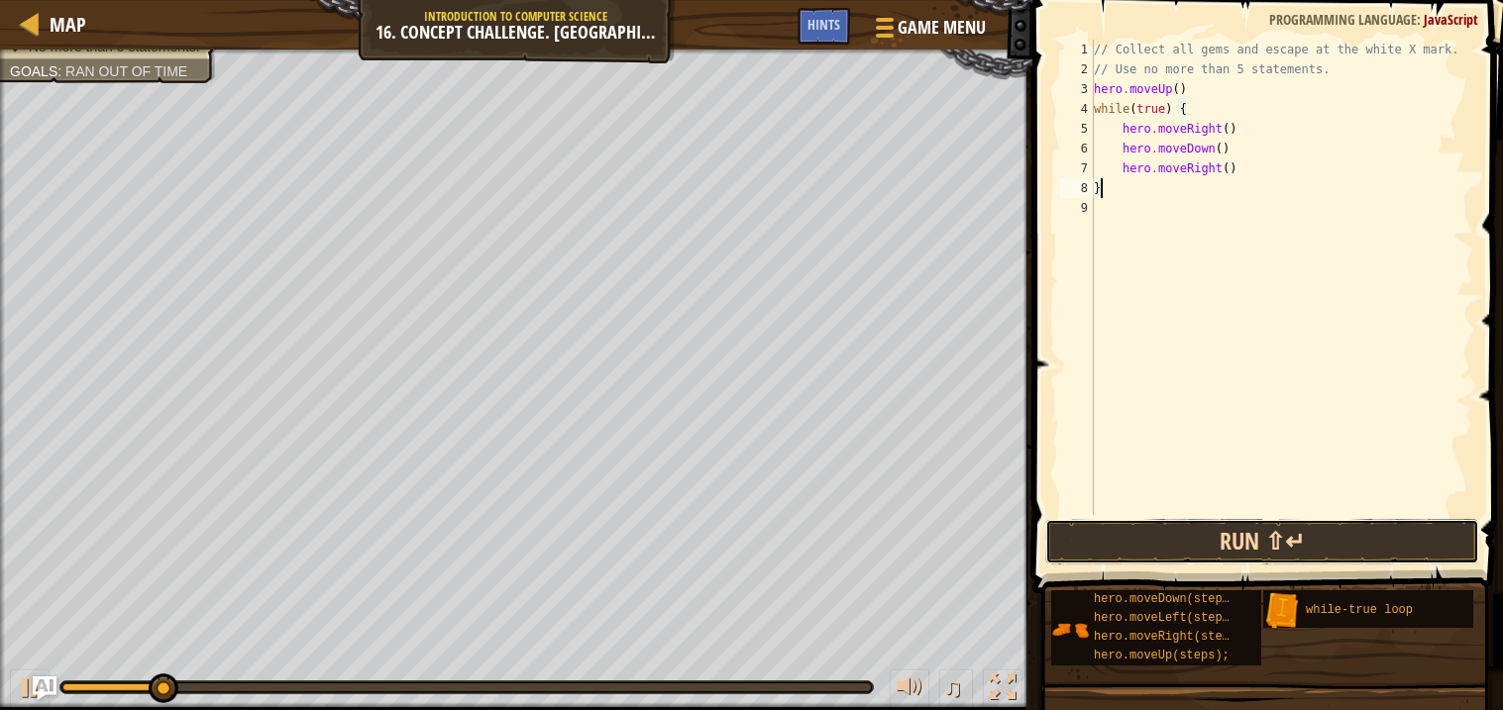
click at [1172, 543] on button "Run ⇧↵" at bounding box center [1262, 542] width 434 height 46
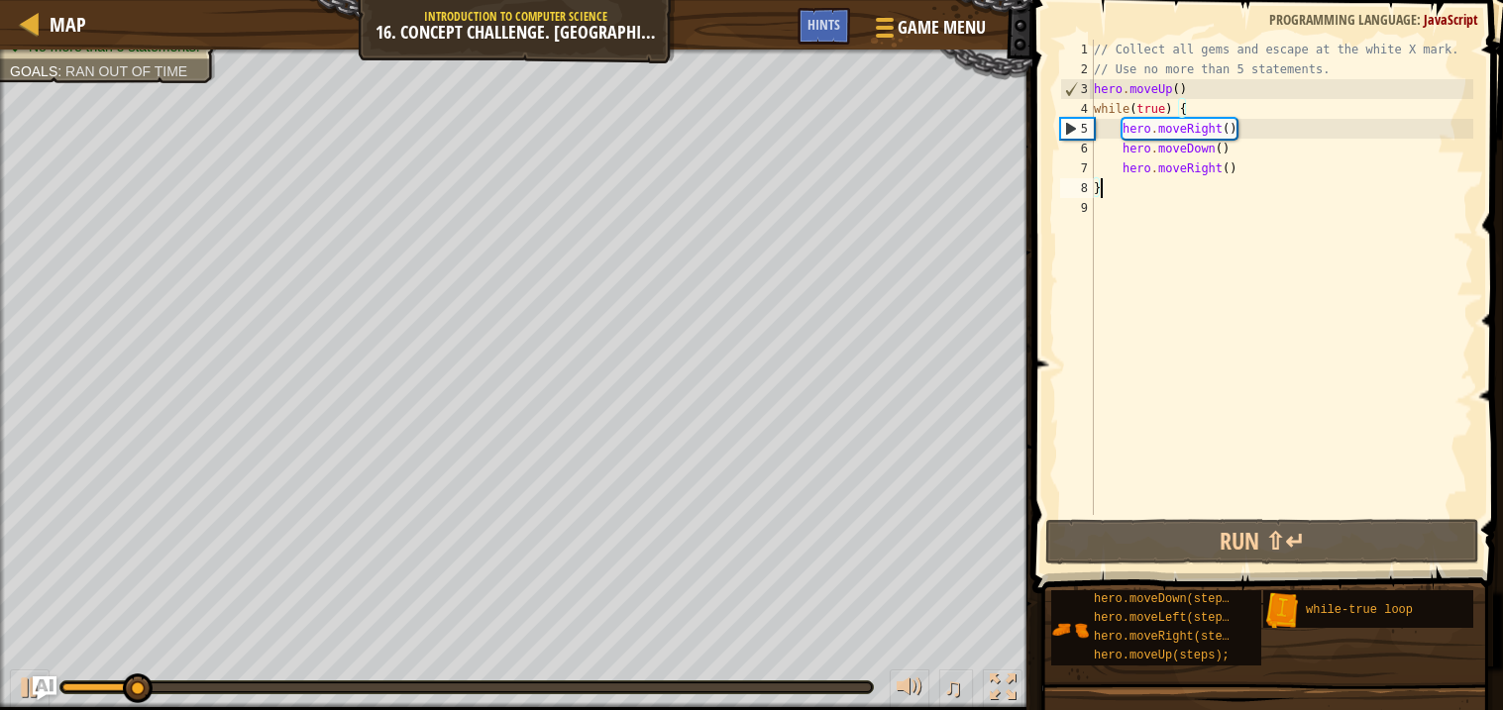
click at [1179, 92] on div "// Collect all gems and escape at the white X mark. // Use no more than 5 state…" at bounding box center [1281, 297] width 383 height 515
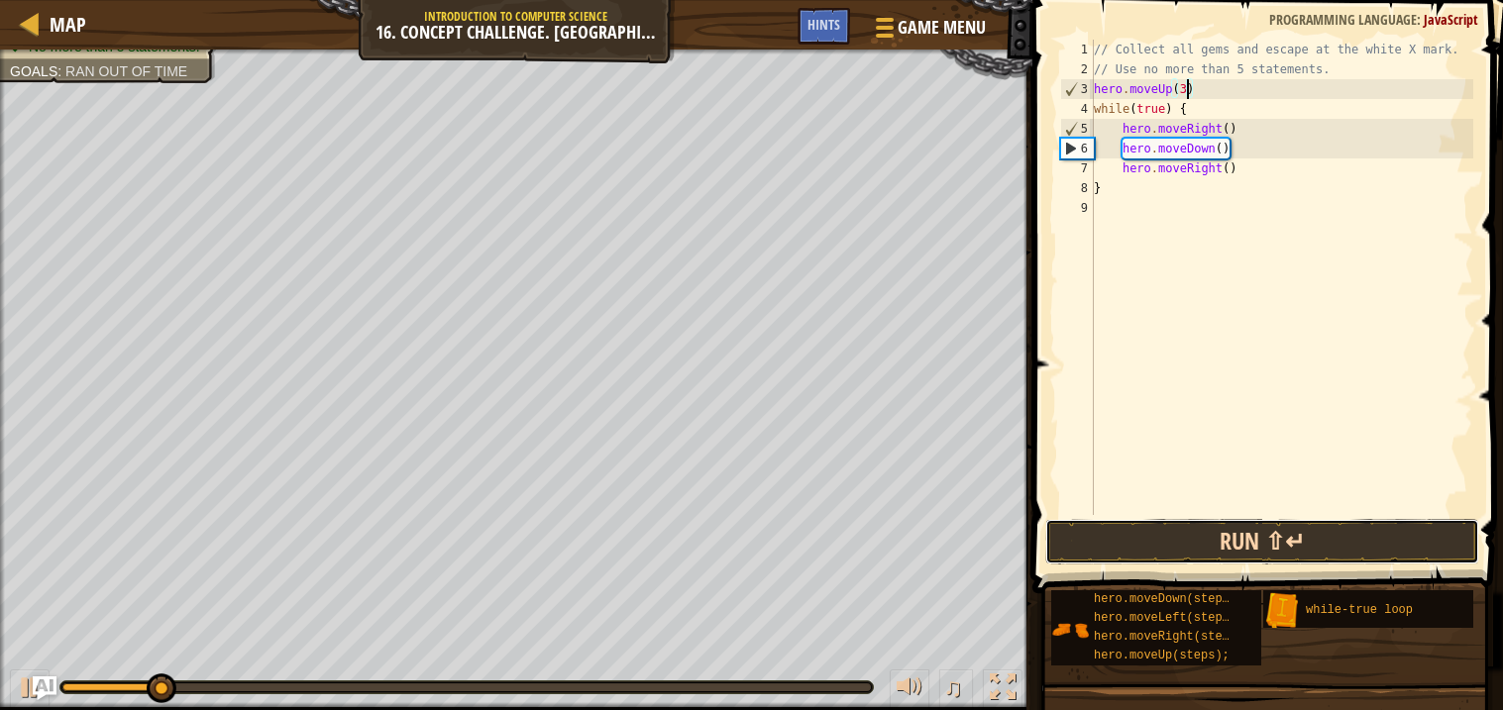
click at [1207, 542] on button "Run ⇧↵" at bounding box center [1262, 542] width 434 height 46
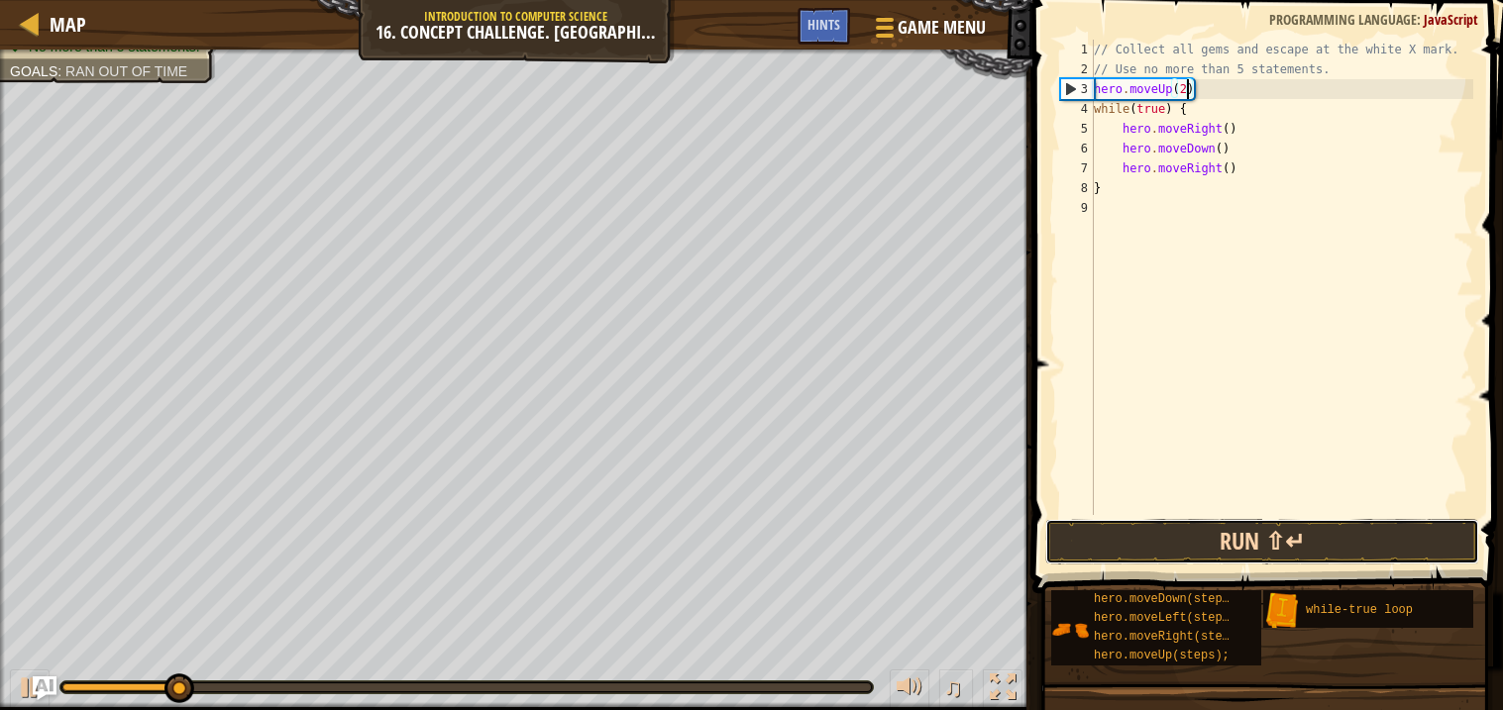
click at [1184, 543] on button "Run ⇧↵" at bounding box center [1262, 542] width 434 height 46
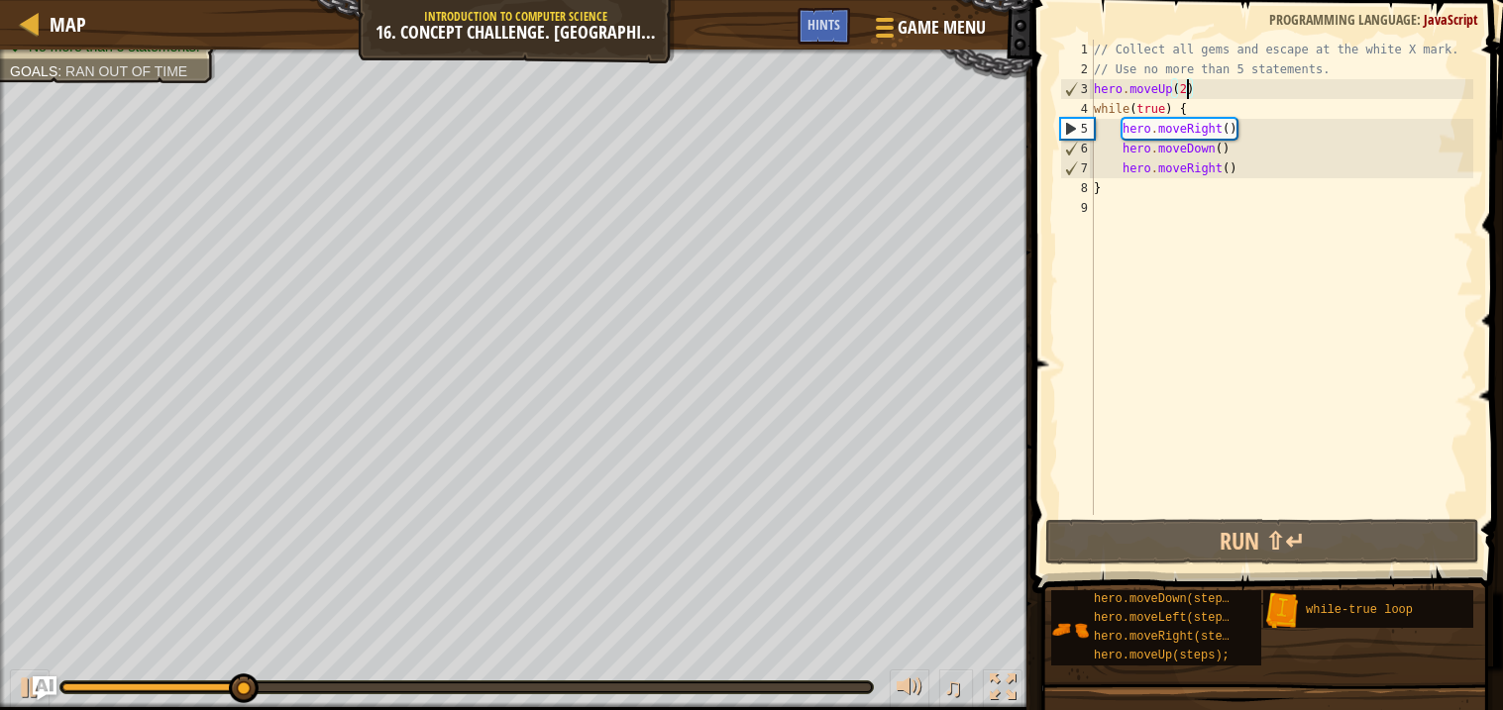
click at [1237, 169] on div "// Collect all gems and escape at the white X mark. // Use no more than 5 state…" at bounding box center [1281, 297] width 383 height 515
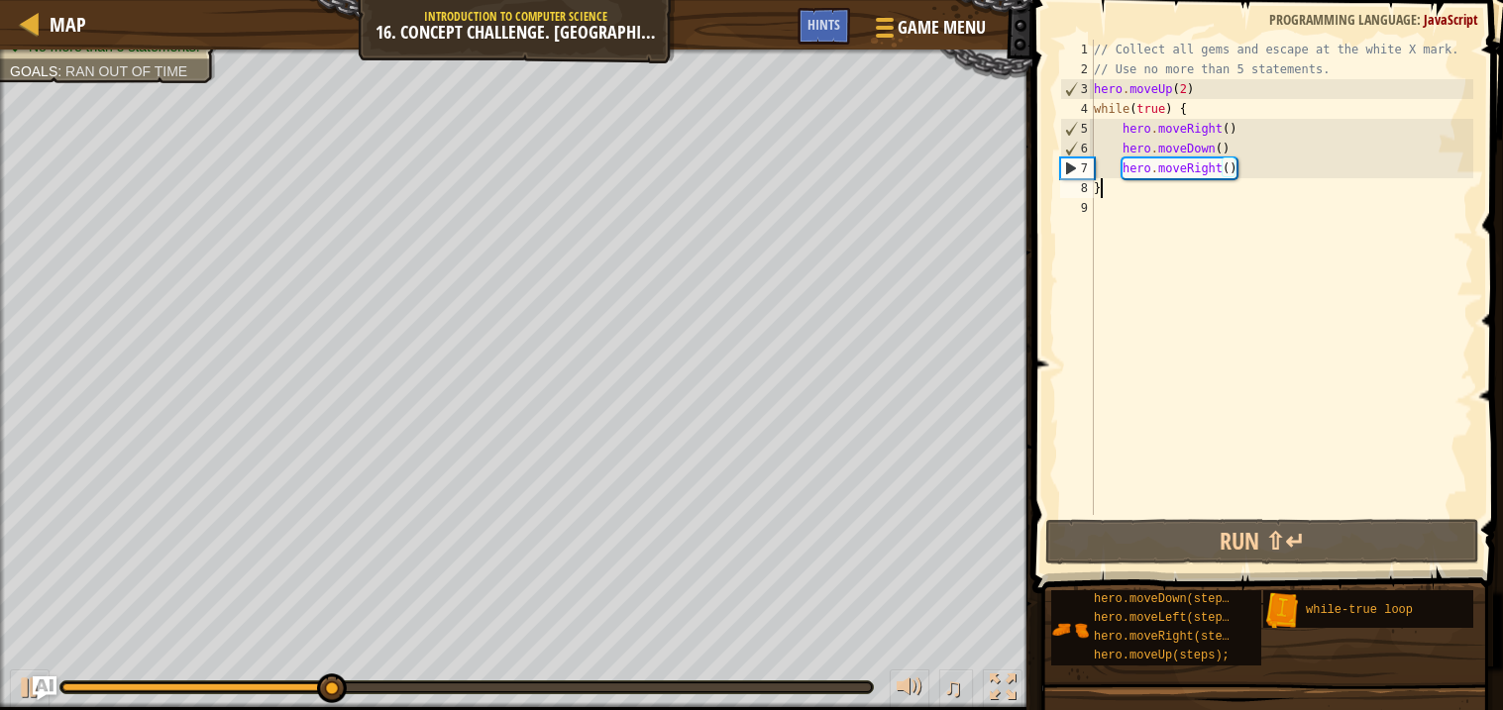
type textarea "}"
type textarea "hero.moveRight()"
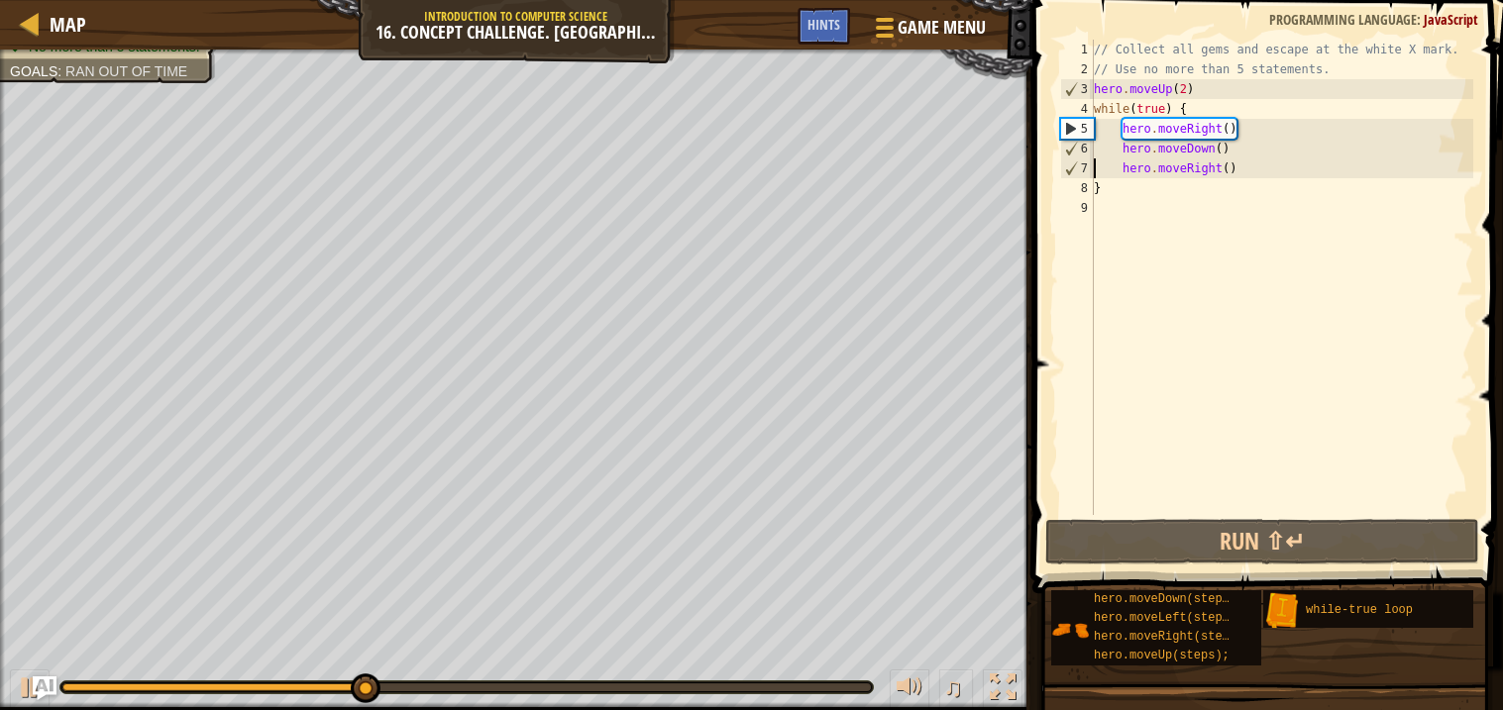
click at [1257, 167] on div "// Collect all gems and escape at the white X mark. // Use no more than 5 state…" at bounding box center [1281, 297] width 383 height 515
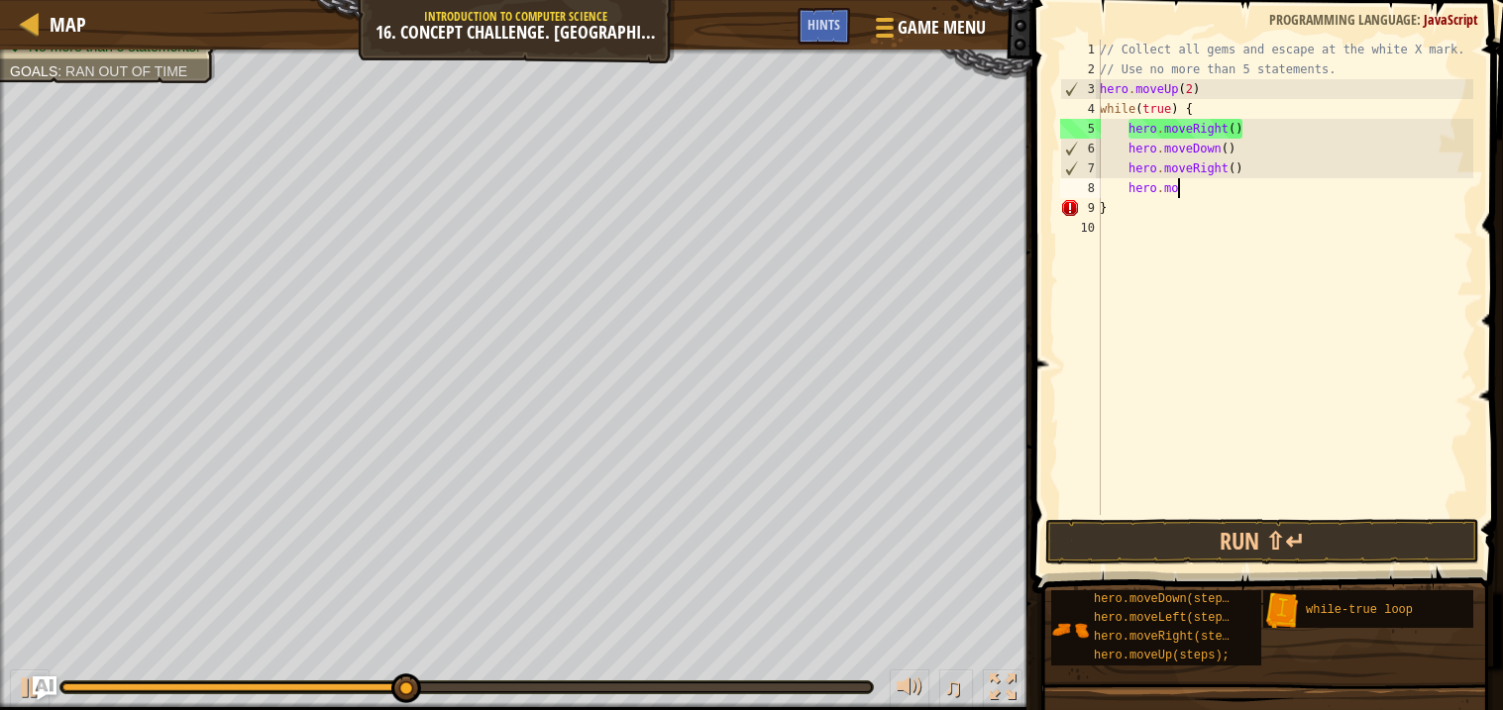
scroll to position [8, 5]
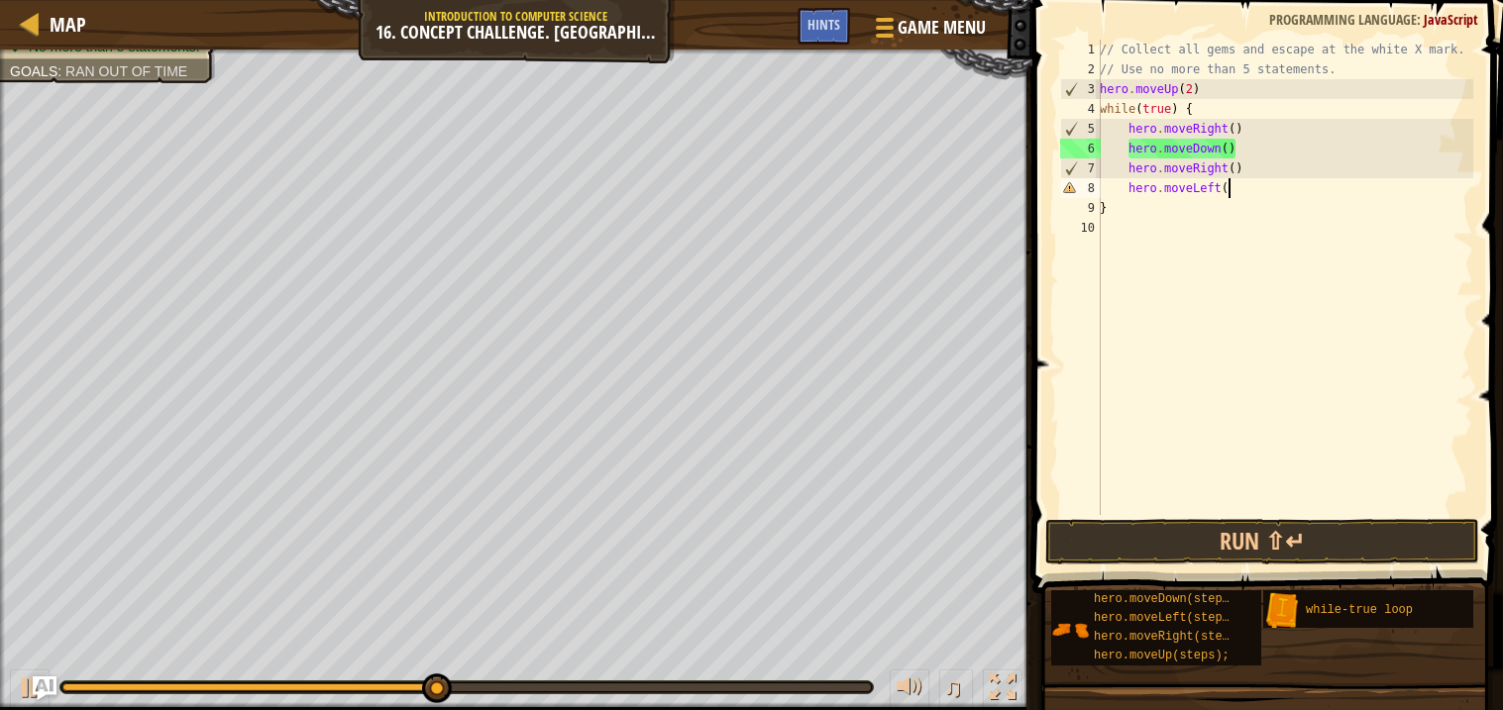
type textarea "hero.moveLeft()"
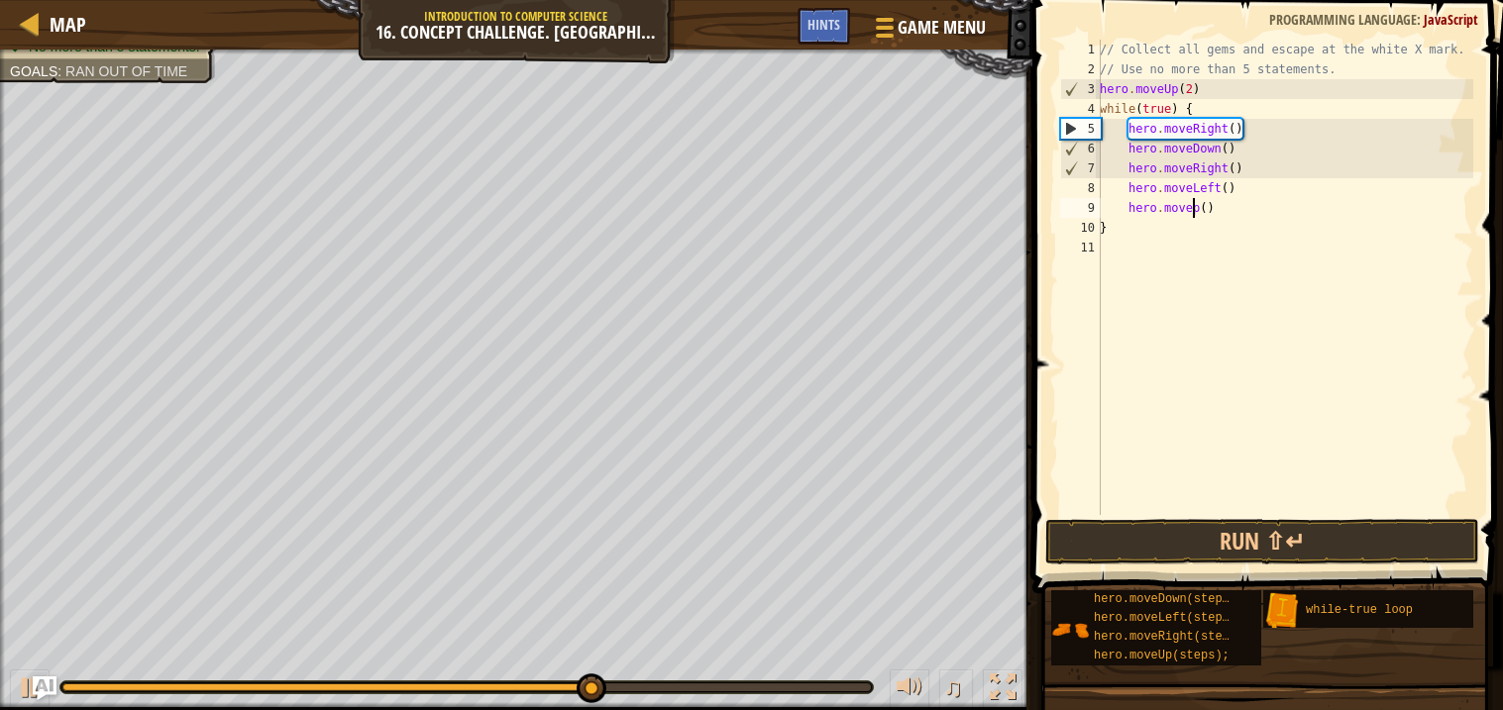
scroll to position [8, 7]
click at [1119, 537] on button "Run ⇧↵" at bounding box center [1262, 542] width 434 height 46
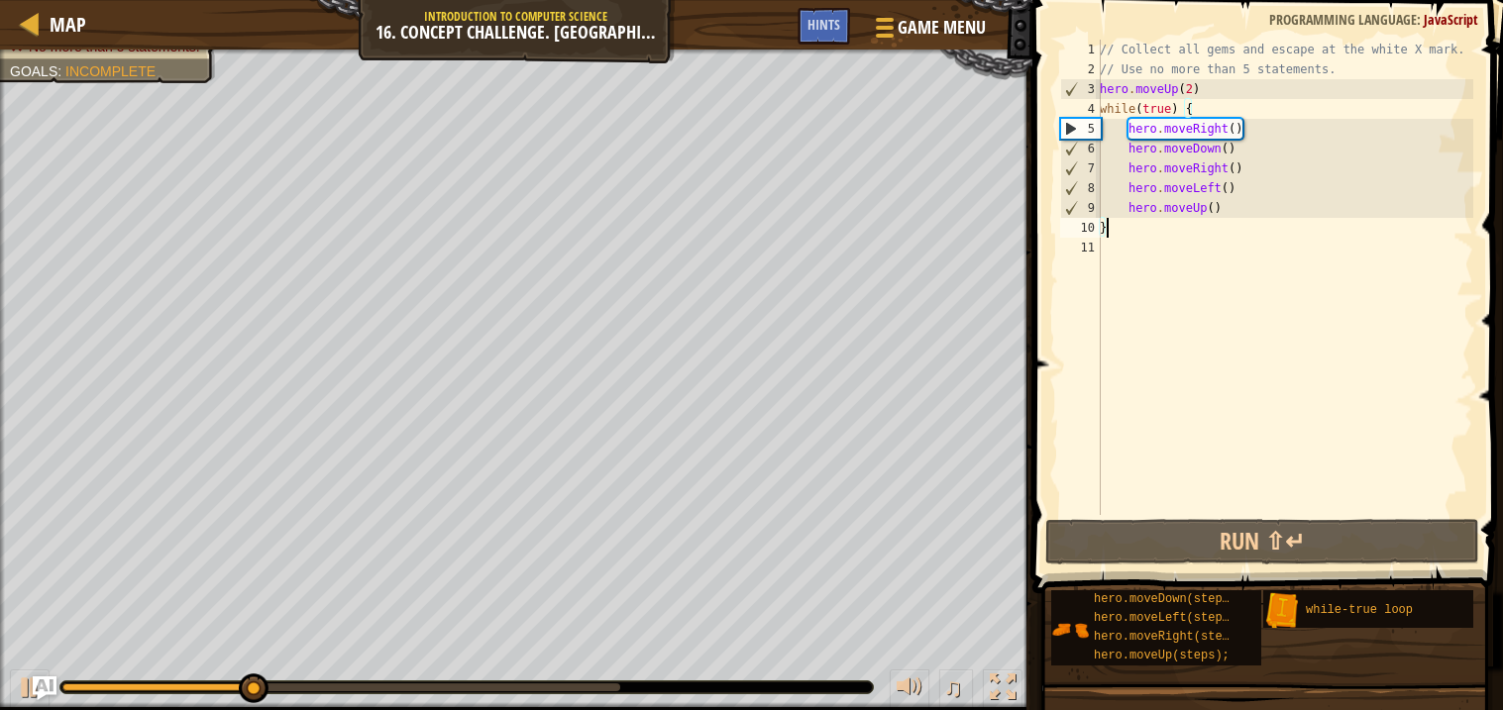
click at [1293, 216] on div "// Collect all gems and escape at the white X mark. // Use no more than 5 state…" at bounding box center [1285, 297] width 378 height 515
drag, startPoint x: 1270, startPoint y: 191, endPoint x: 1108, endPoint y: 189, distance: 162.5
click at [1108, 189] on div "// Collect all gems and escape at the white X mark. // Use no more than 5 state…" at bounding box center [1285, 297] width 378 height 515
type textarea "hero.moveLeft()"
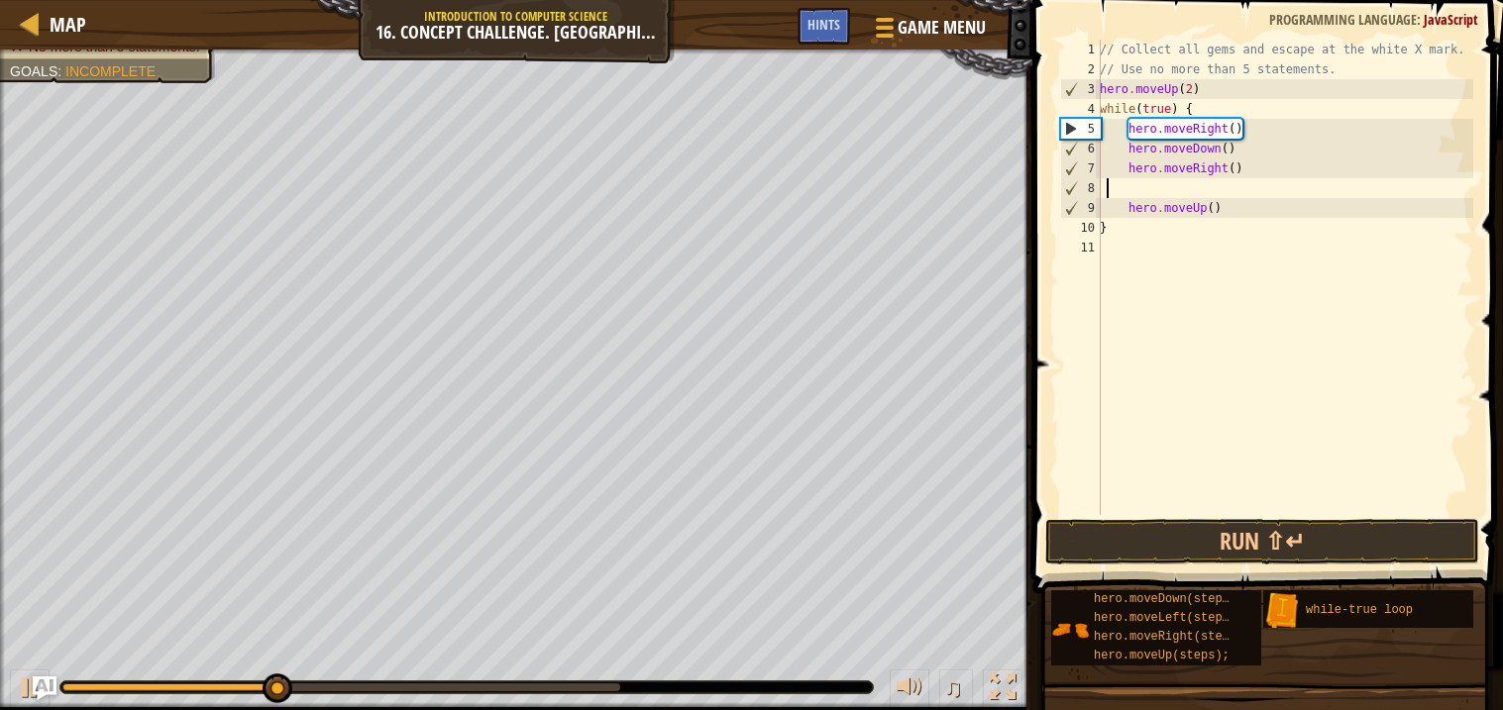
scroll to position [8, 0]
click at [1220, 246] on div "// Collect all gems and escape at the white X mark. // Use no more than 5 state…" at bounding box center [1285, 297] width 378 height 515
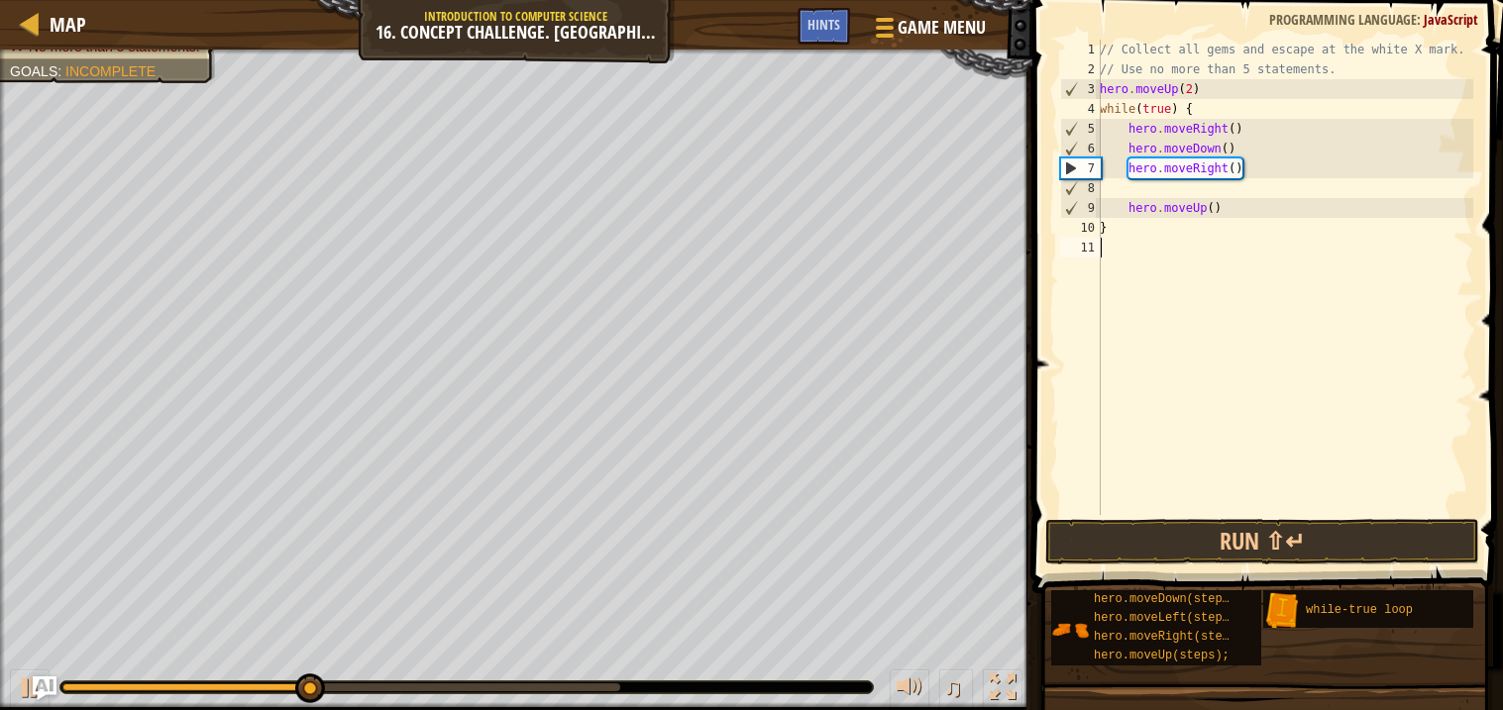
click at [1114, 186] on div "// Collect all gems and escape at the white X mark. // Use no more than 5 state…" at bounding box center [1285, 297] width 378 height 515
type textarea "hero.moveRight()"
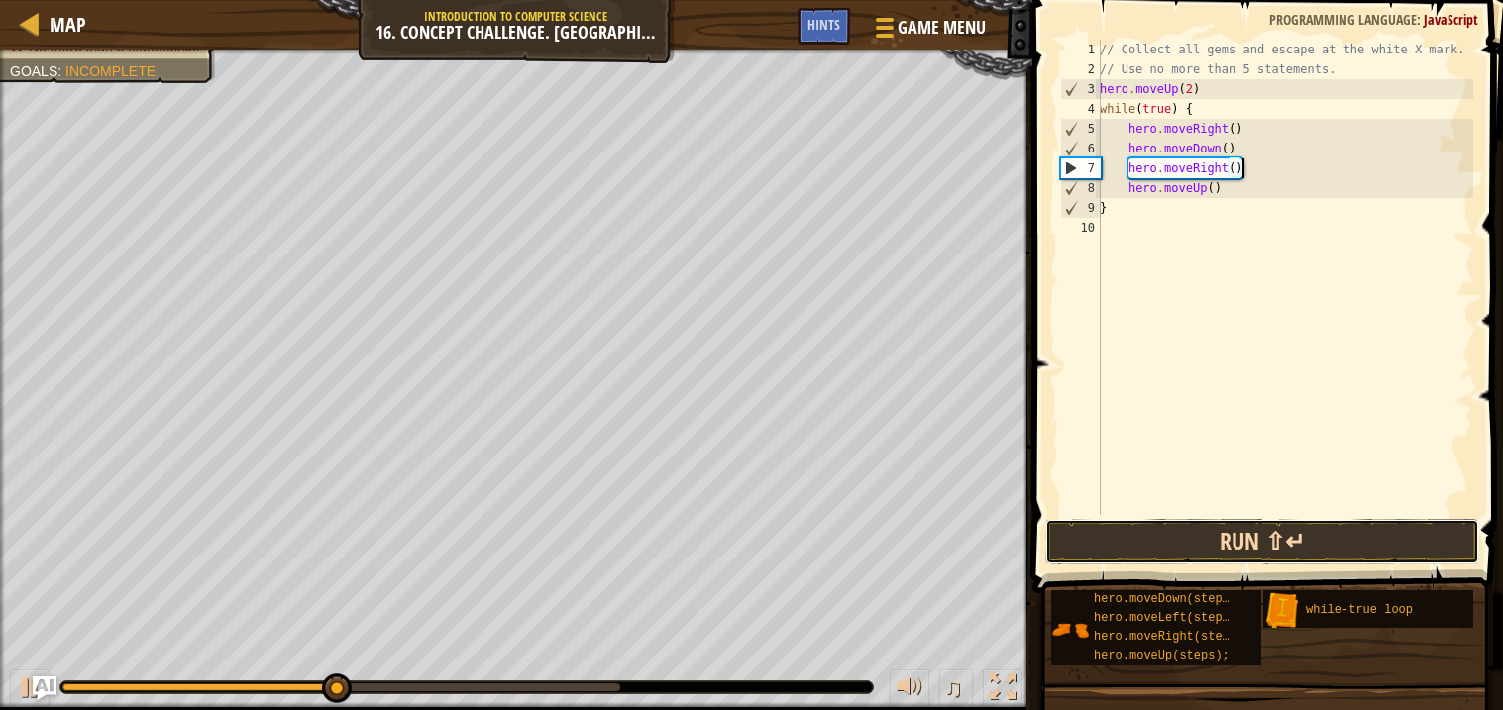
click at [1188, 538] on button "Run ⇧↵" at bounding box center [1262, 542] width 434 height 46
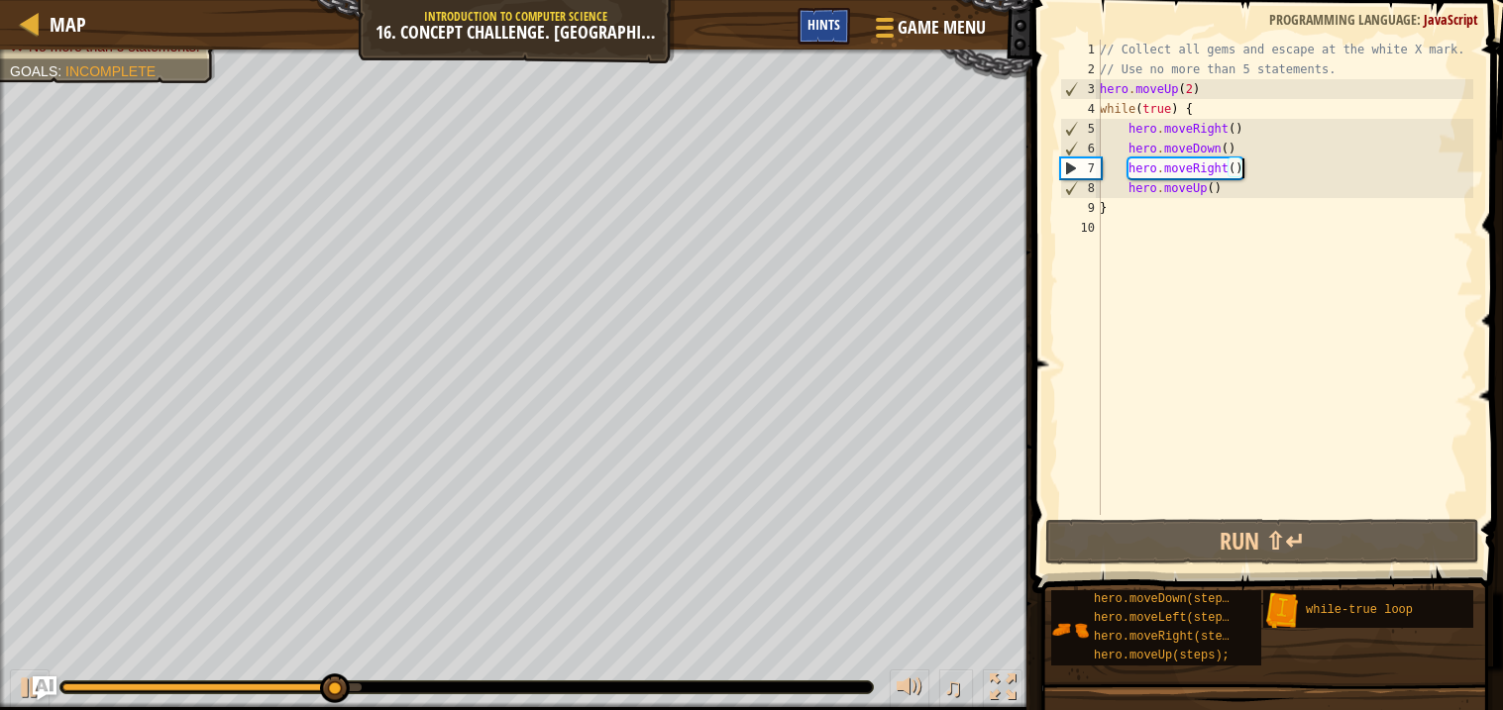
click at [799, 34] on div "Hints" at bounding box center [824, 26] width 53 height 37
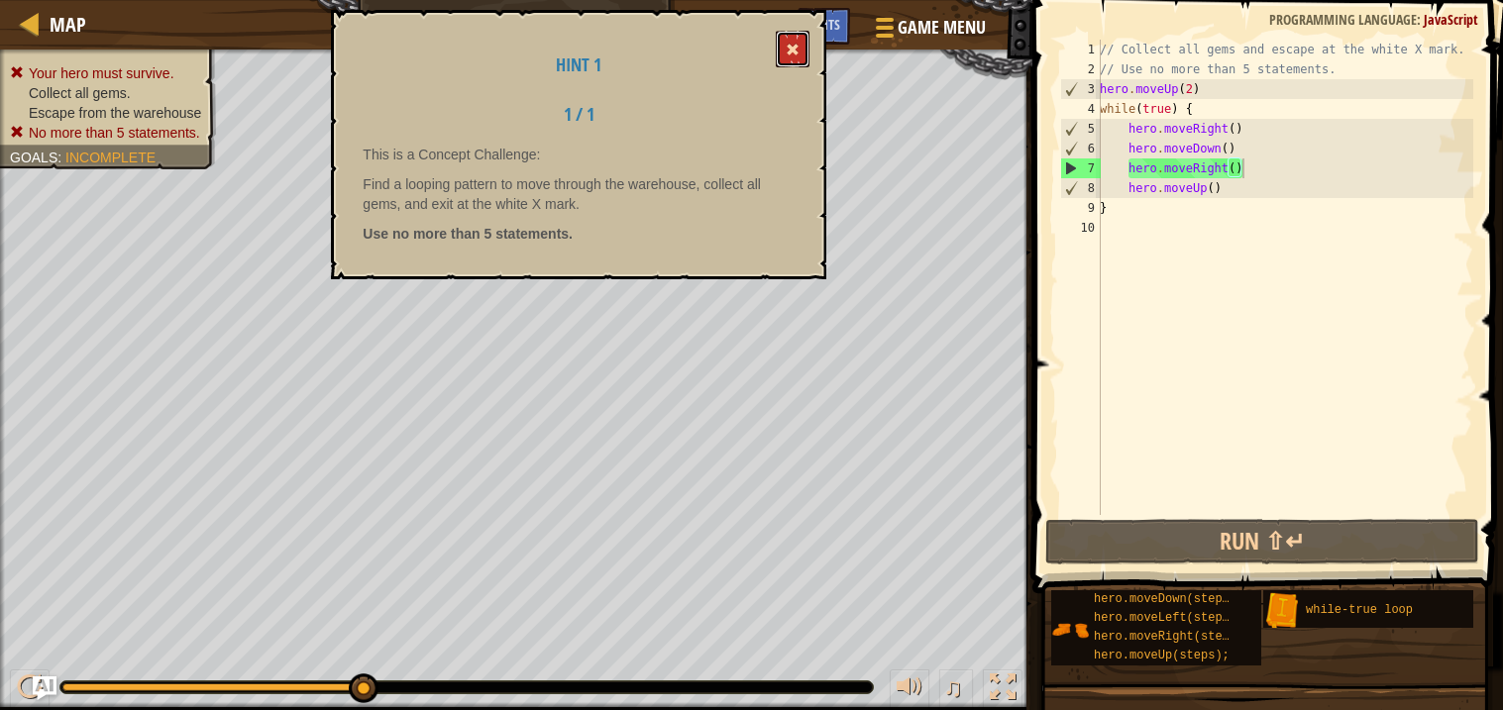
click at [780, 51] on button at bounding box center [793, 49] width 34 height 37
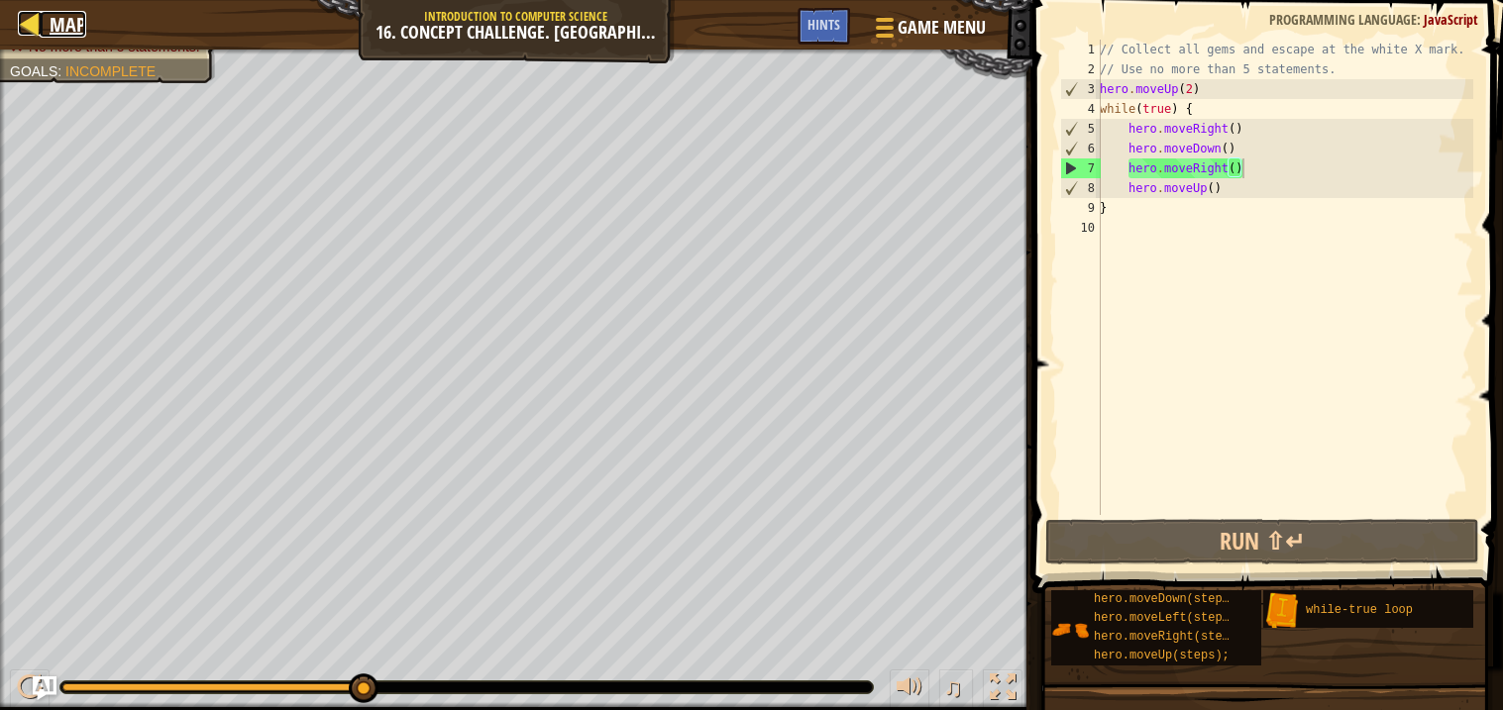
click at [43, 30] on link "Map" at bounding box center [63, 24] width 47 height 27
